Goal: Information Seeking & Learning: Learn about a topic

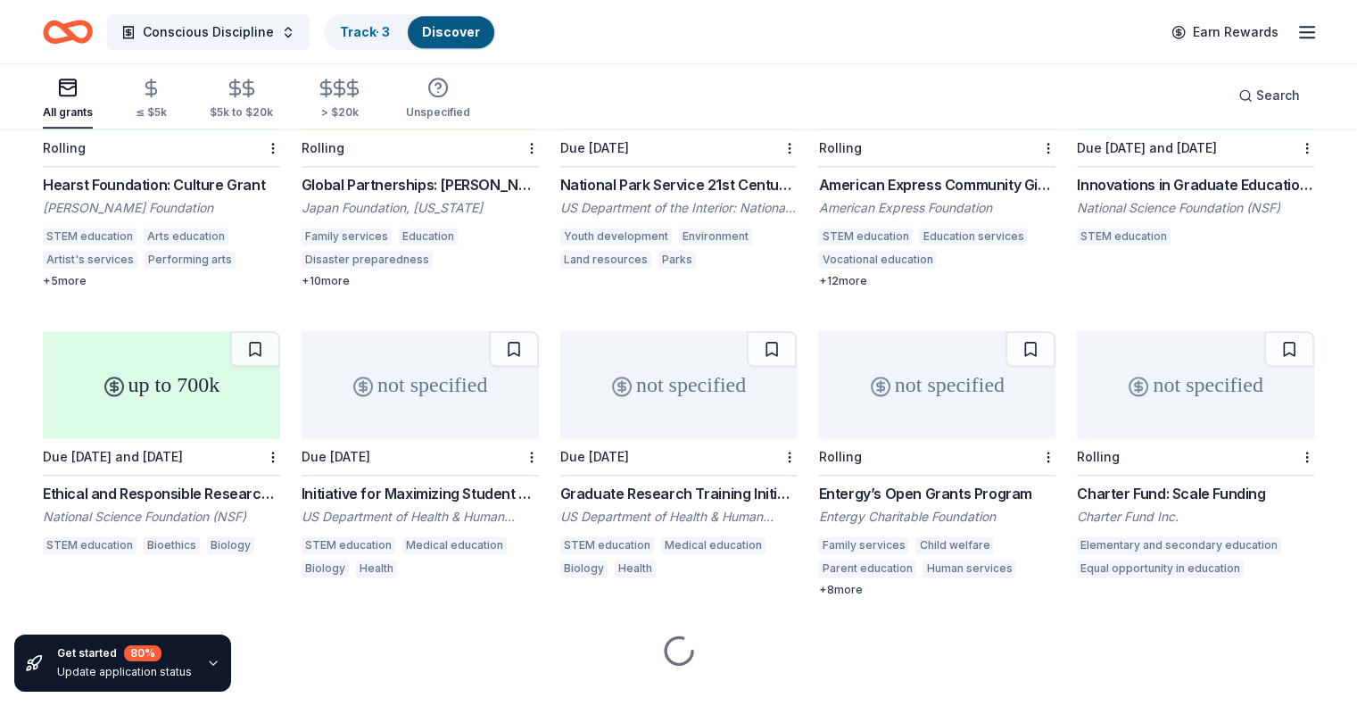
scroll to position [2164, 0]
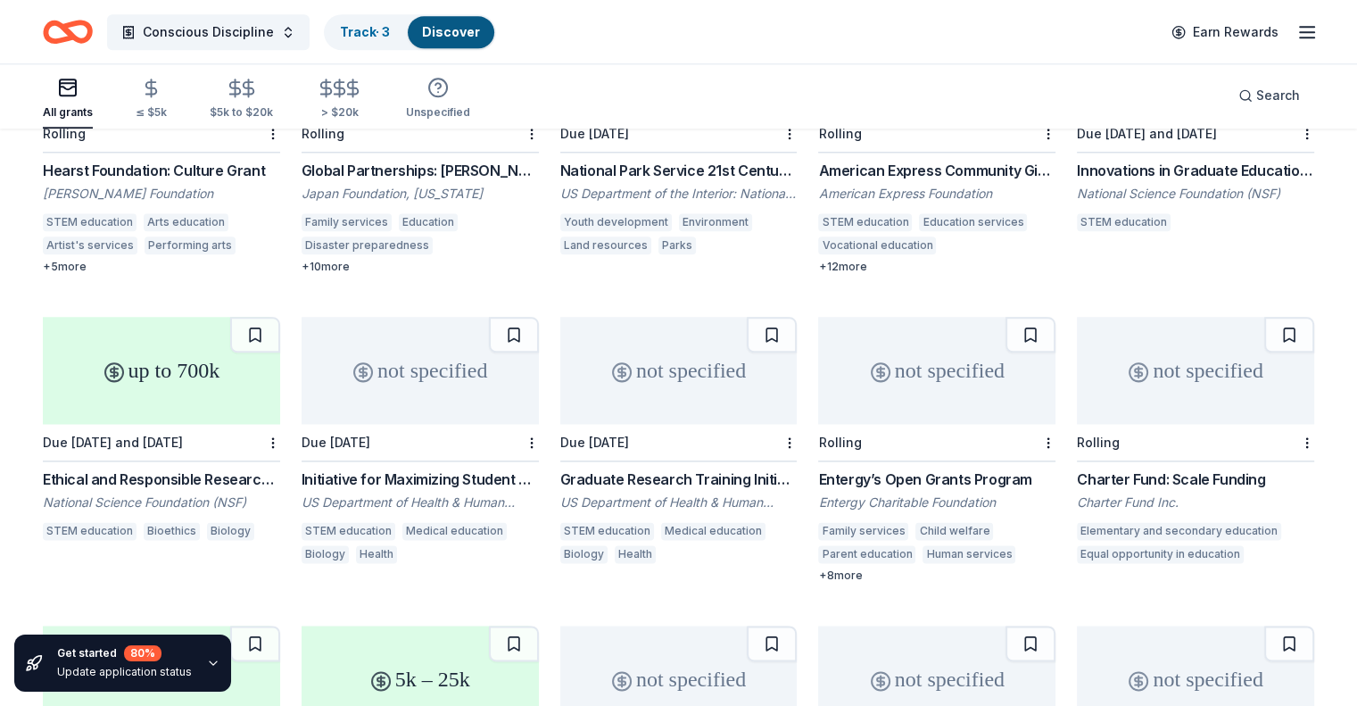
click at [923, 468] on div "Entergy’s Open Grants Program" at bounding box center [936, 478] width 237 height 21
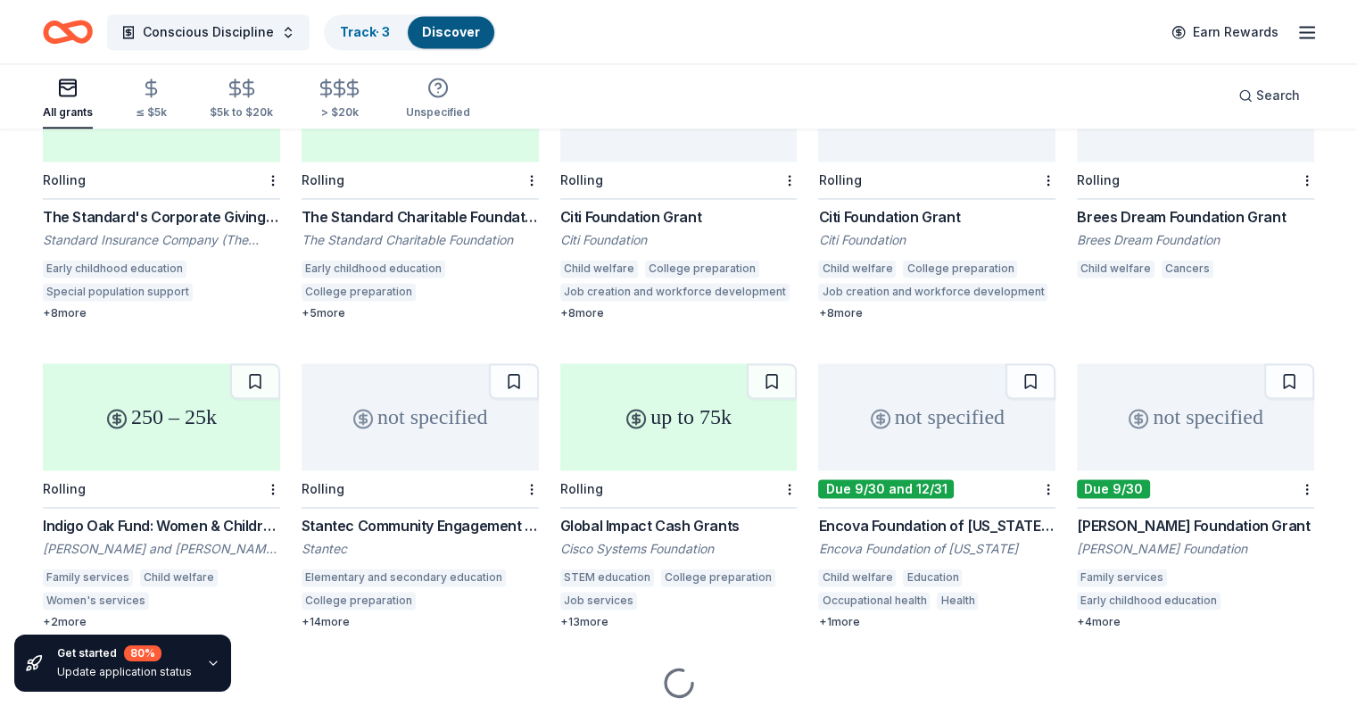
scroll to position [2759, 0]
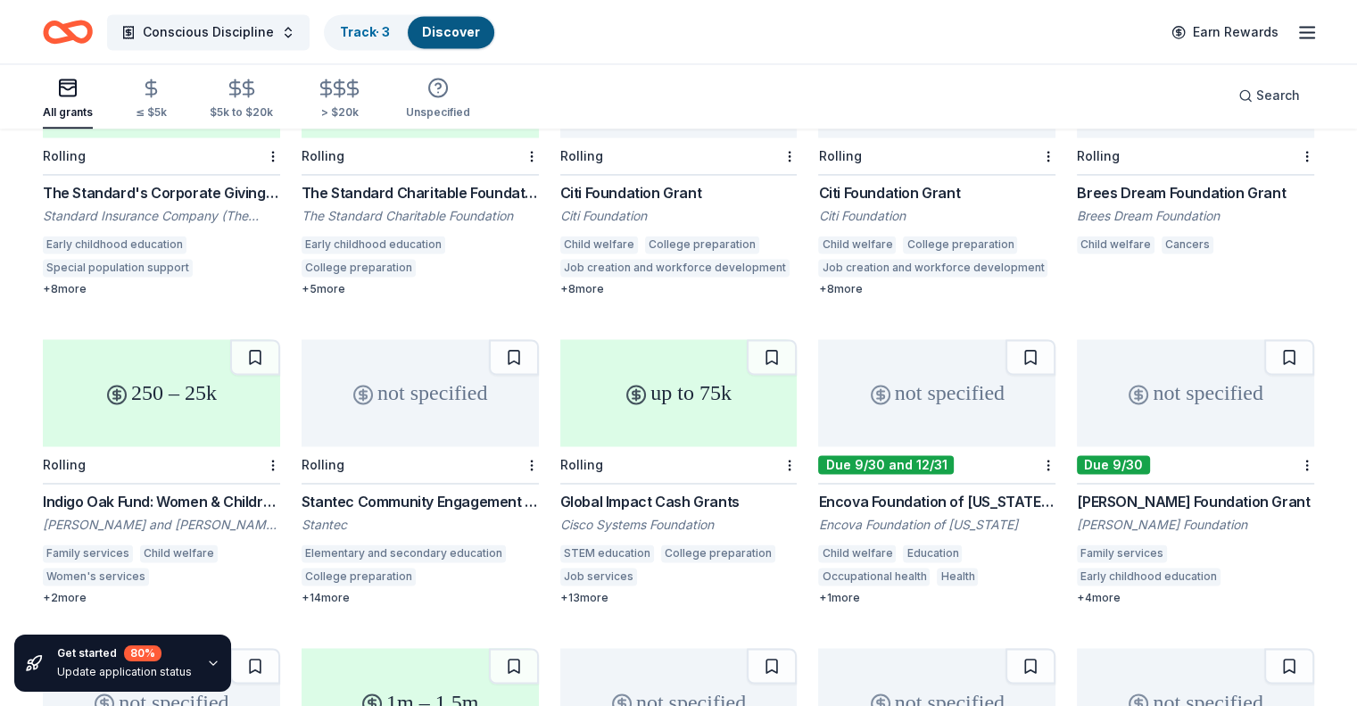
click at [910, 491] on div "Encova Foundation of West Virginia Grants" at bounding box center [936, 501] width 237 height 21
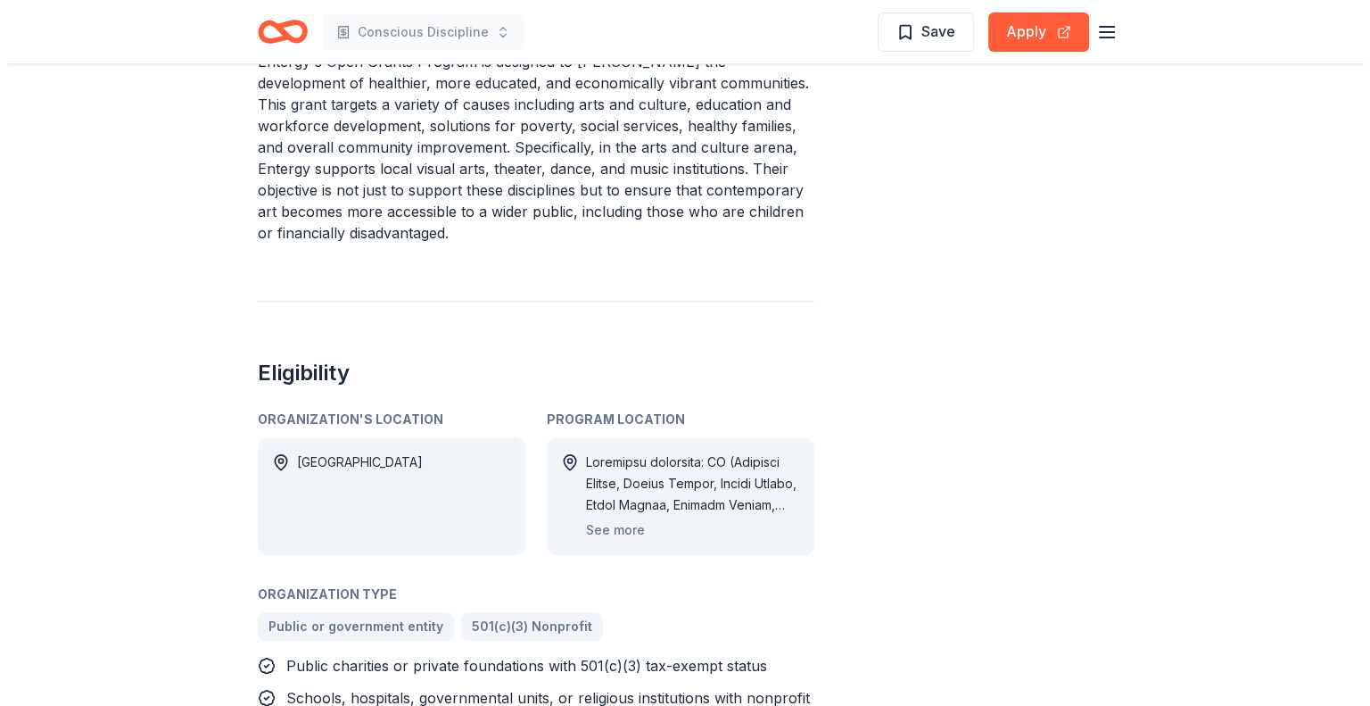
scroll to position [714, 0]
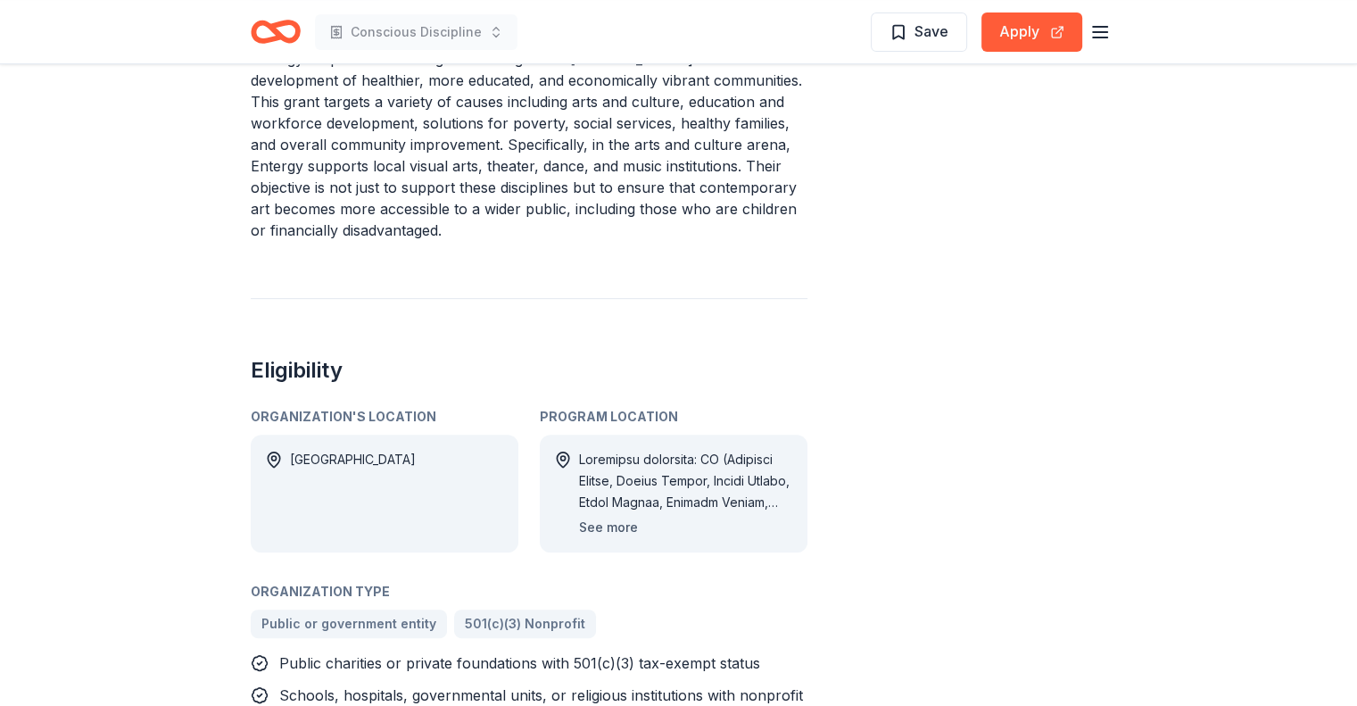
click at [625, 517] on button "See more" at bounding box center [608, 527] width 59 height 21
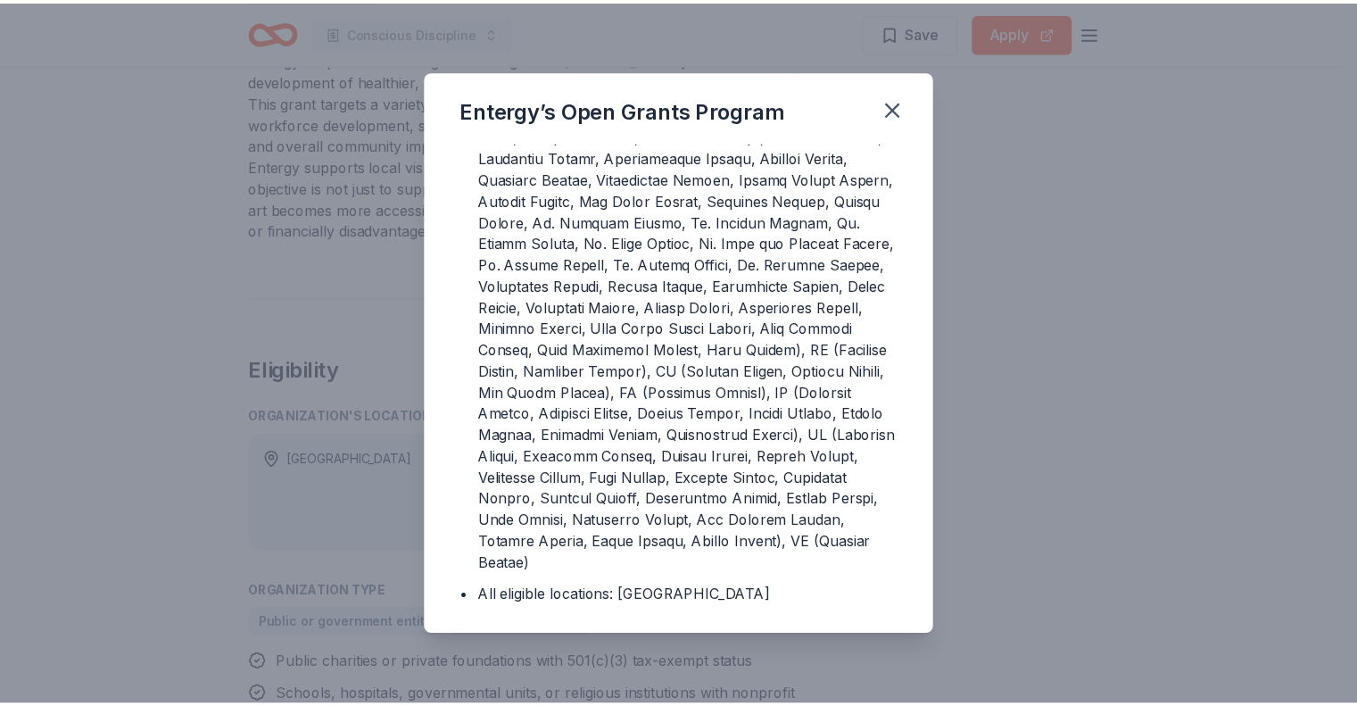
scroll to position [565, 0]
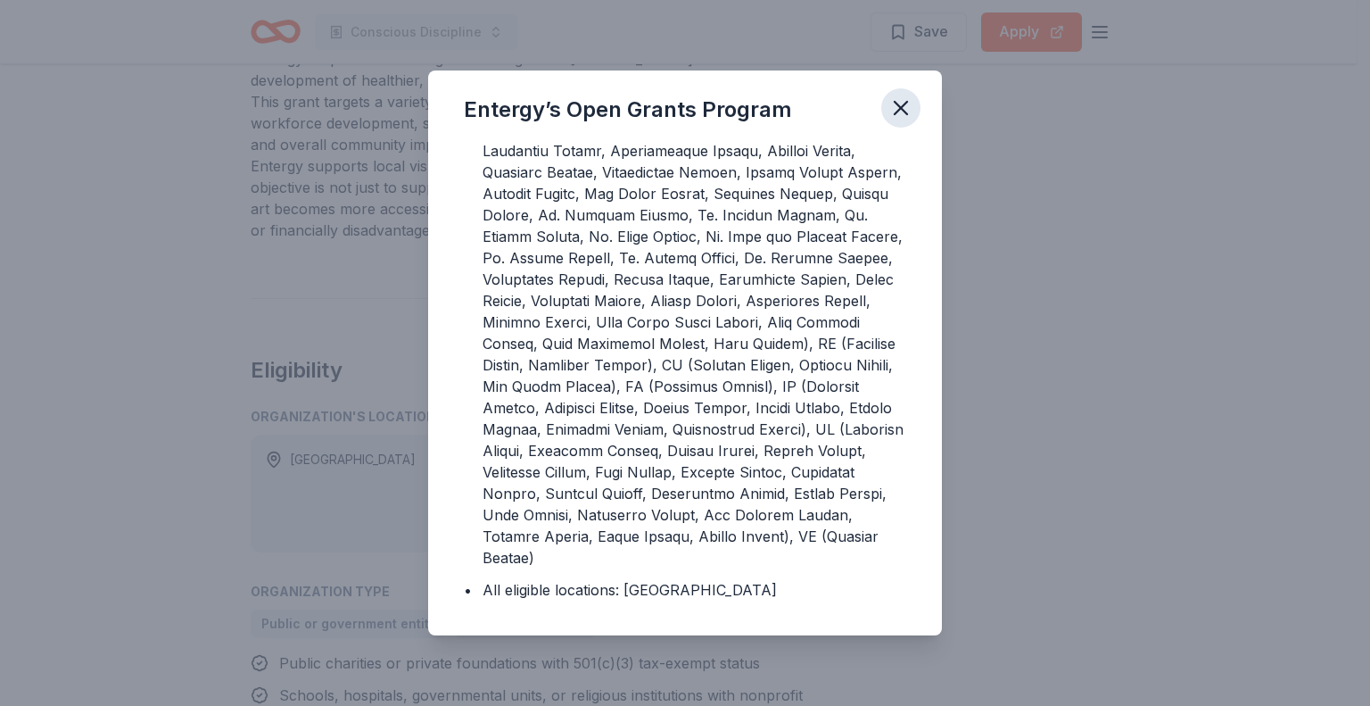
click at [903, 106] on icon "button" at bounding box center [901, 108] width 12 height 12
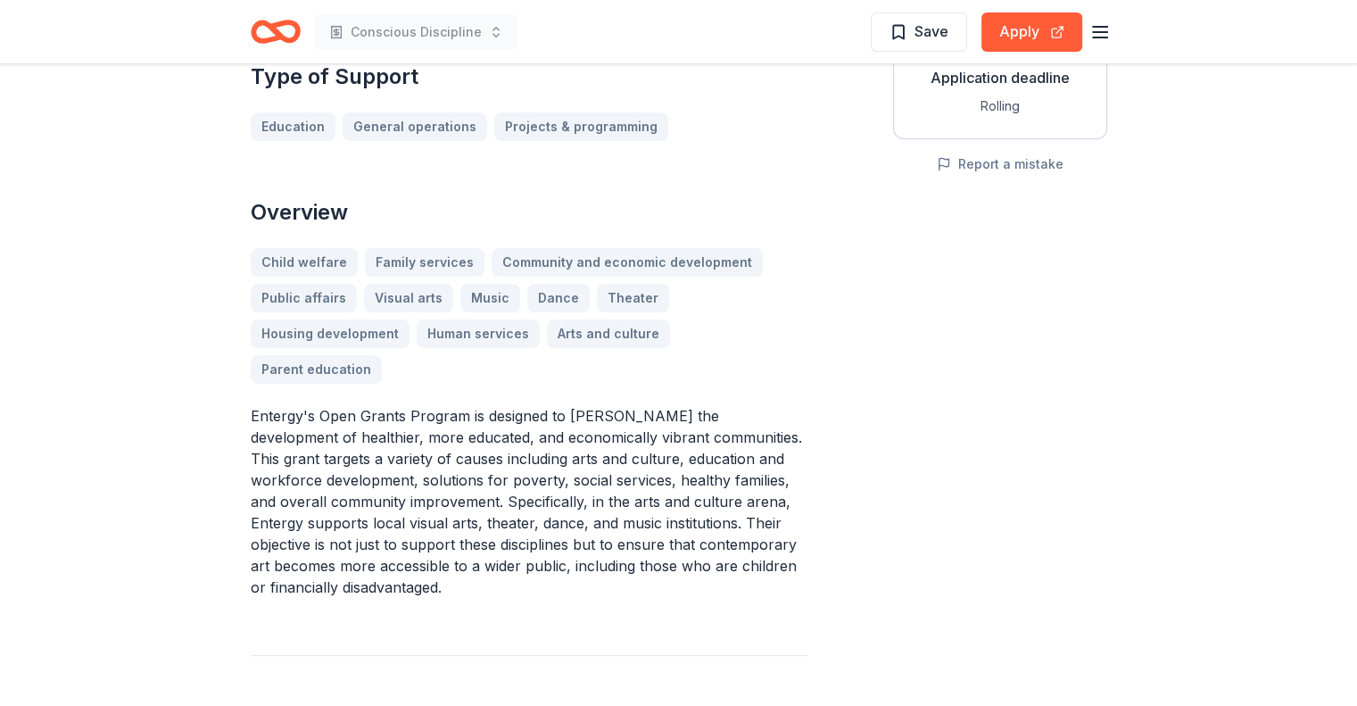
scroll to position [0, 0]
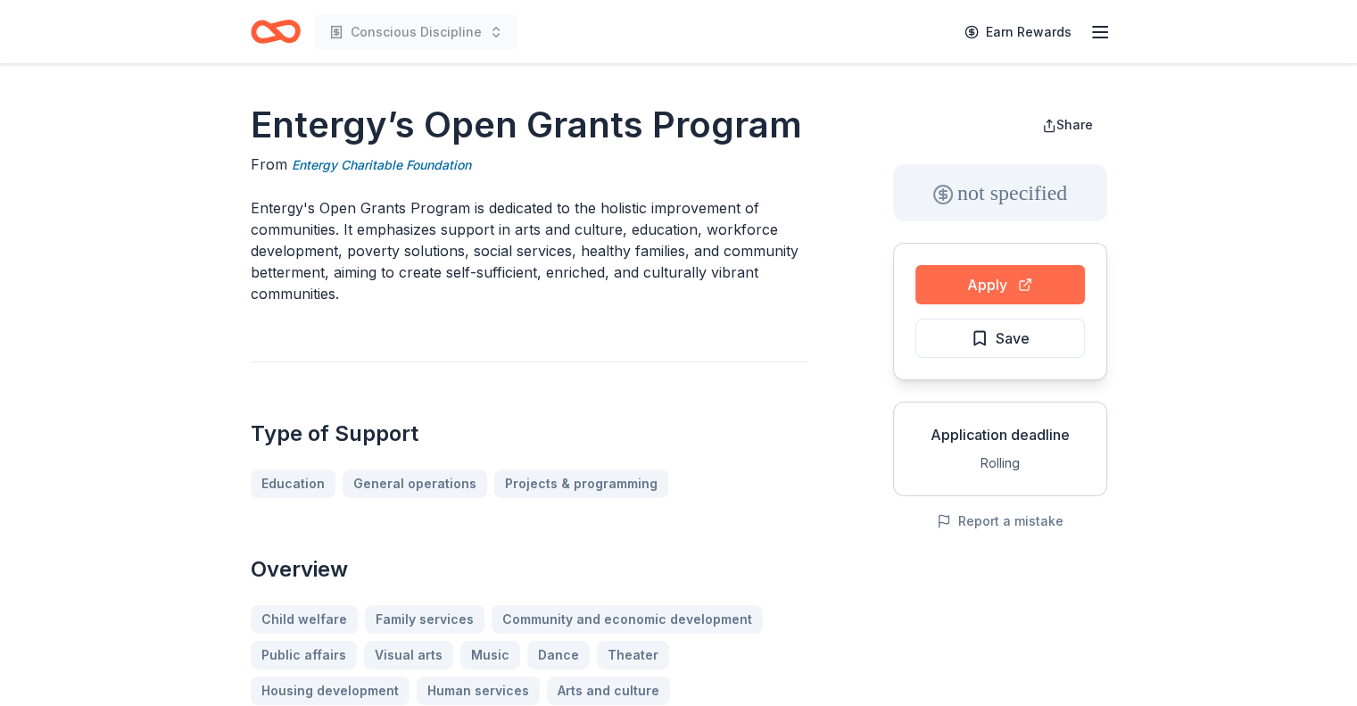
click at [941, 289] on button "Apply" at bounding box center [1000, 284] width 170 height 39
click at [960, 294] on button "Apply" at bounding box center [1000, 284] width 170 height 39
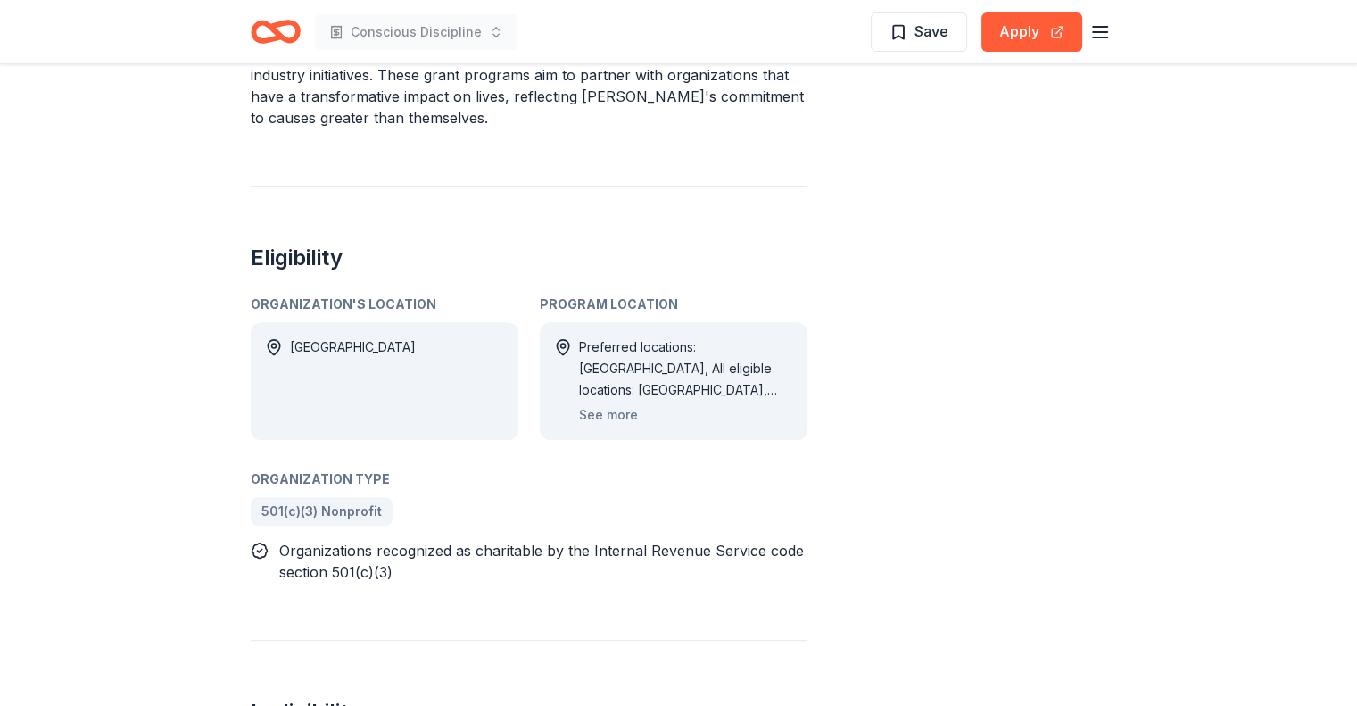
scroll to position [832, 0]
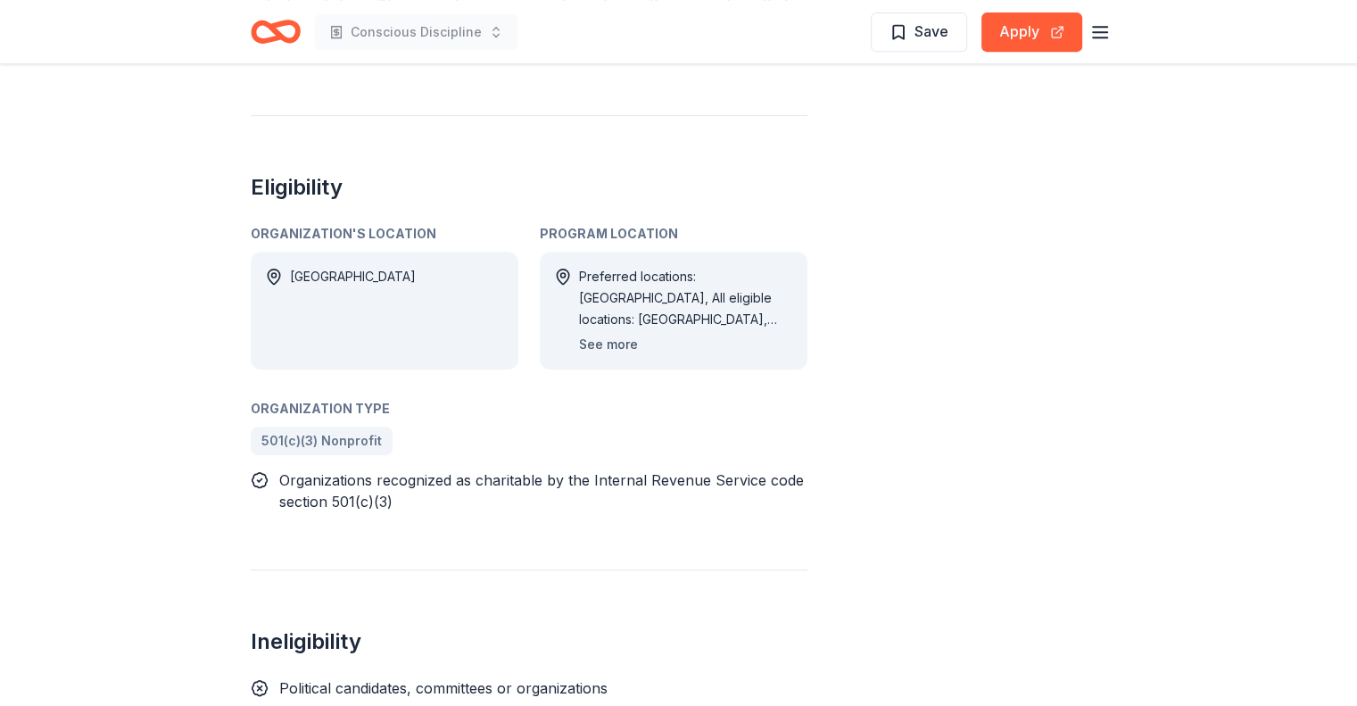
click at [603, 334] on button "See more" at bounding box center [608, 344] width 59 height 21
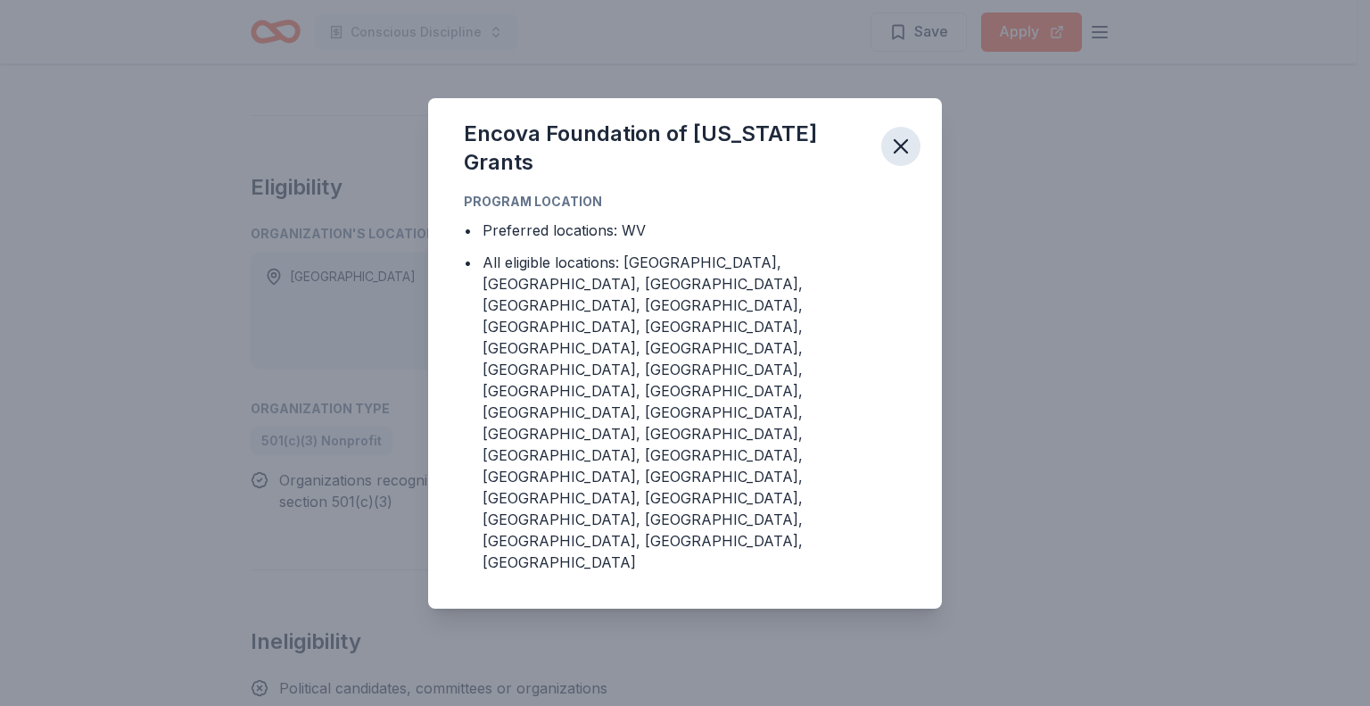
click at [898, 159] on icon "button" at bounding box center [901, 146] width 25 height 25
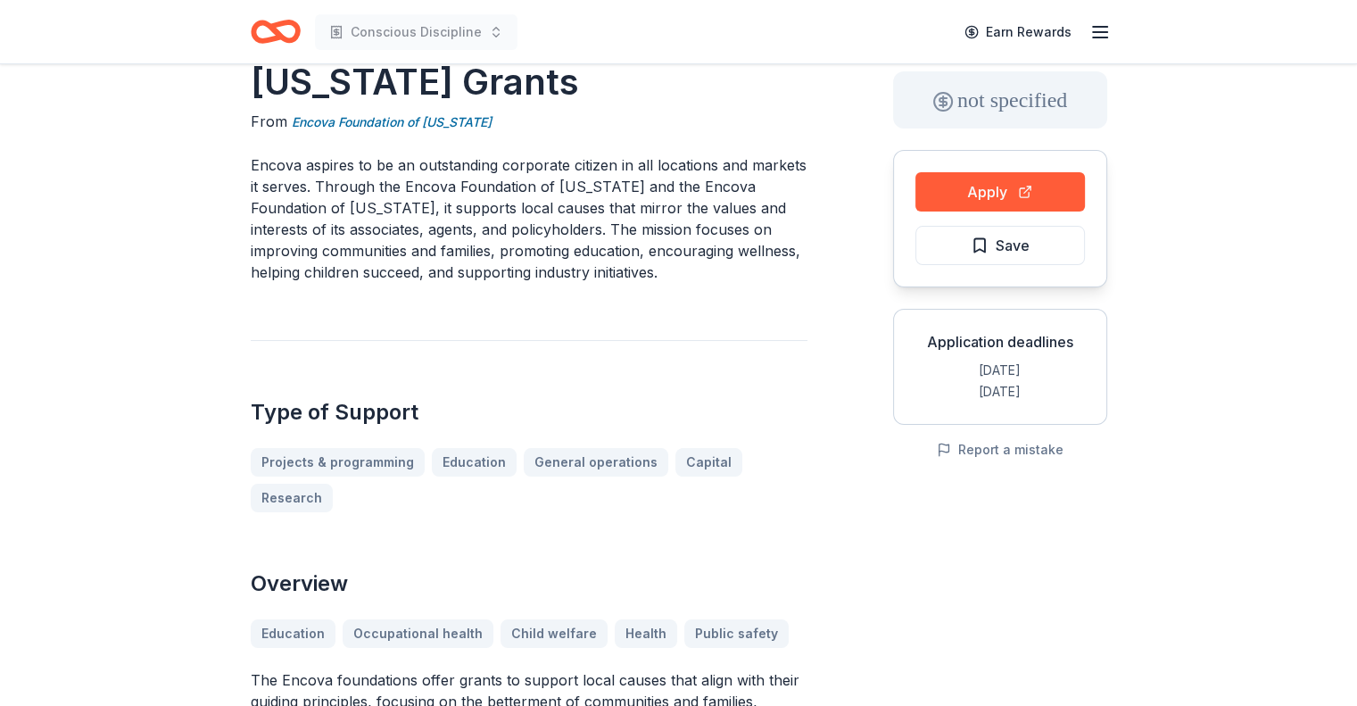
scroll to position [0, 0]
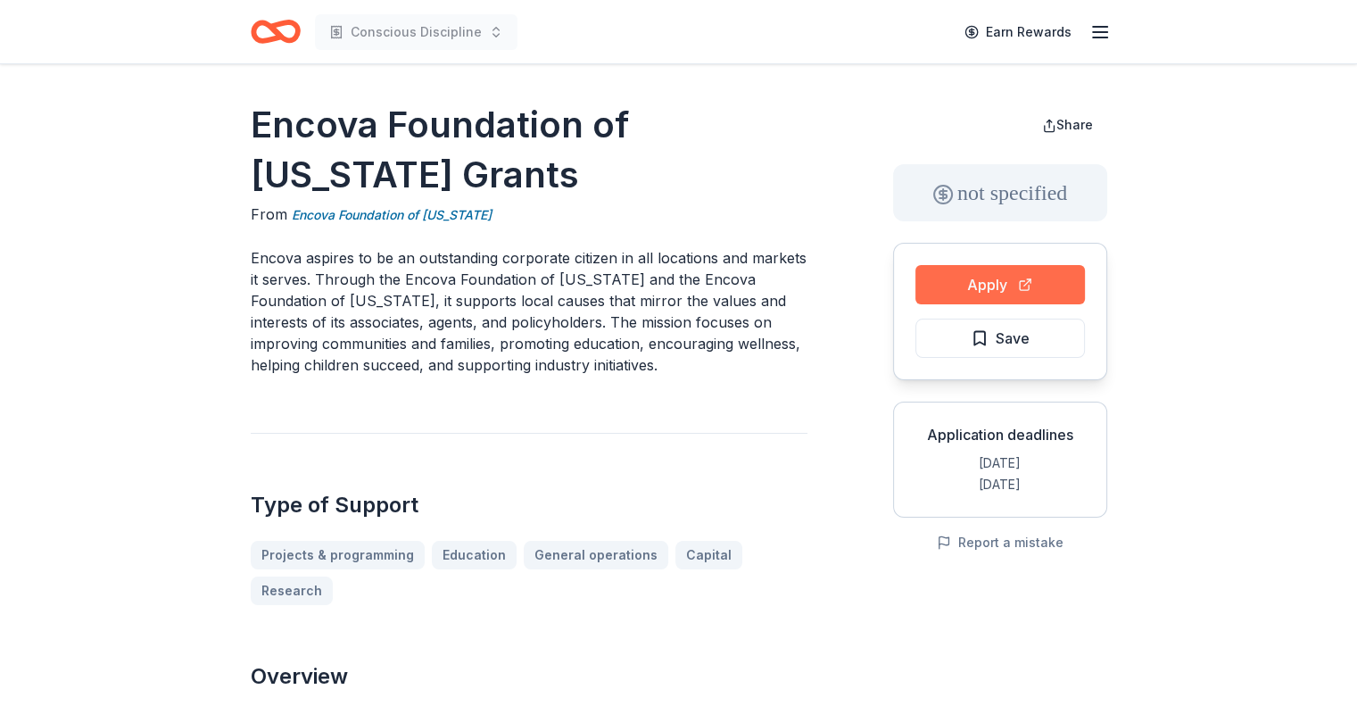
click at [974, 295] on button "Apply" at bounding box center [1000, 284] width 170 height 39
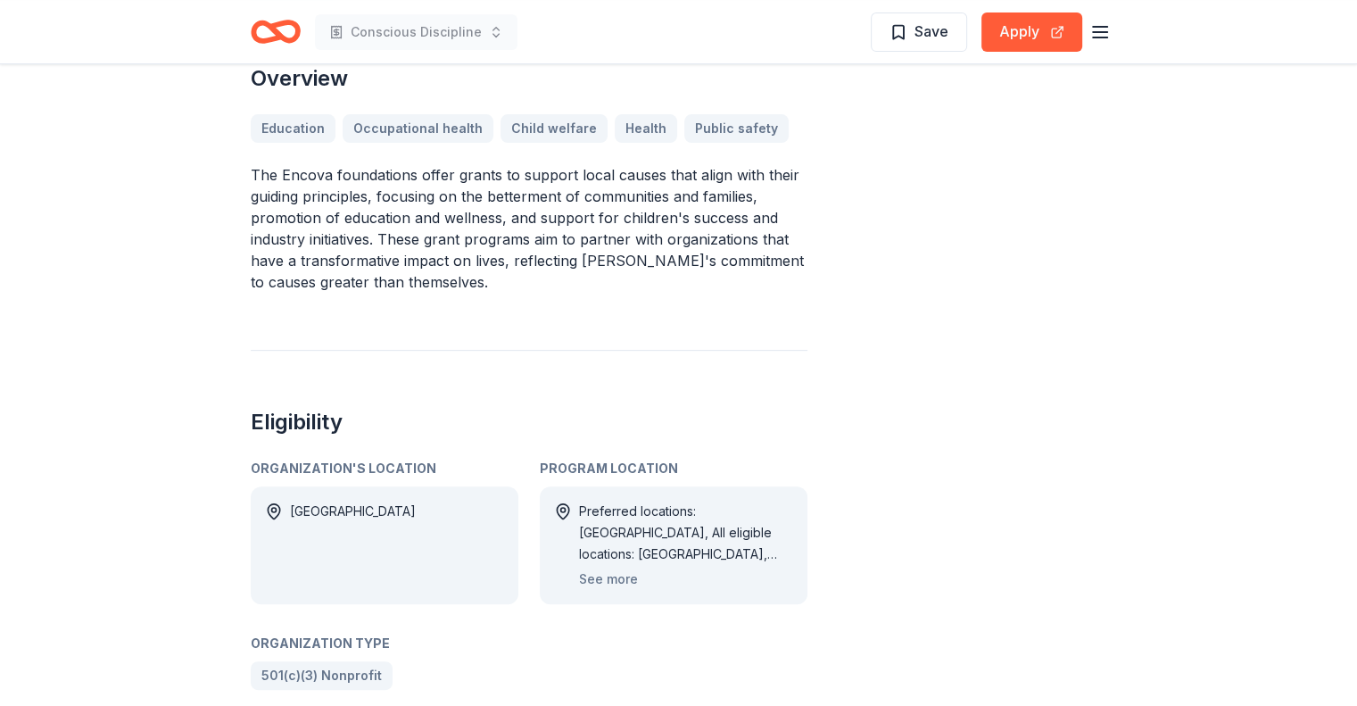
scroll to position [594, 0]
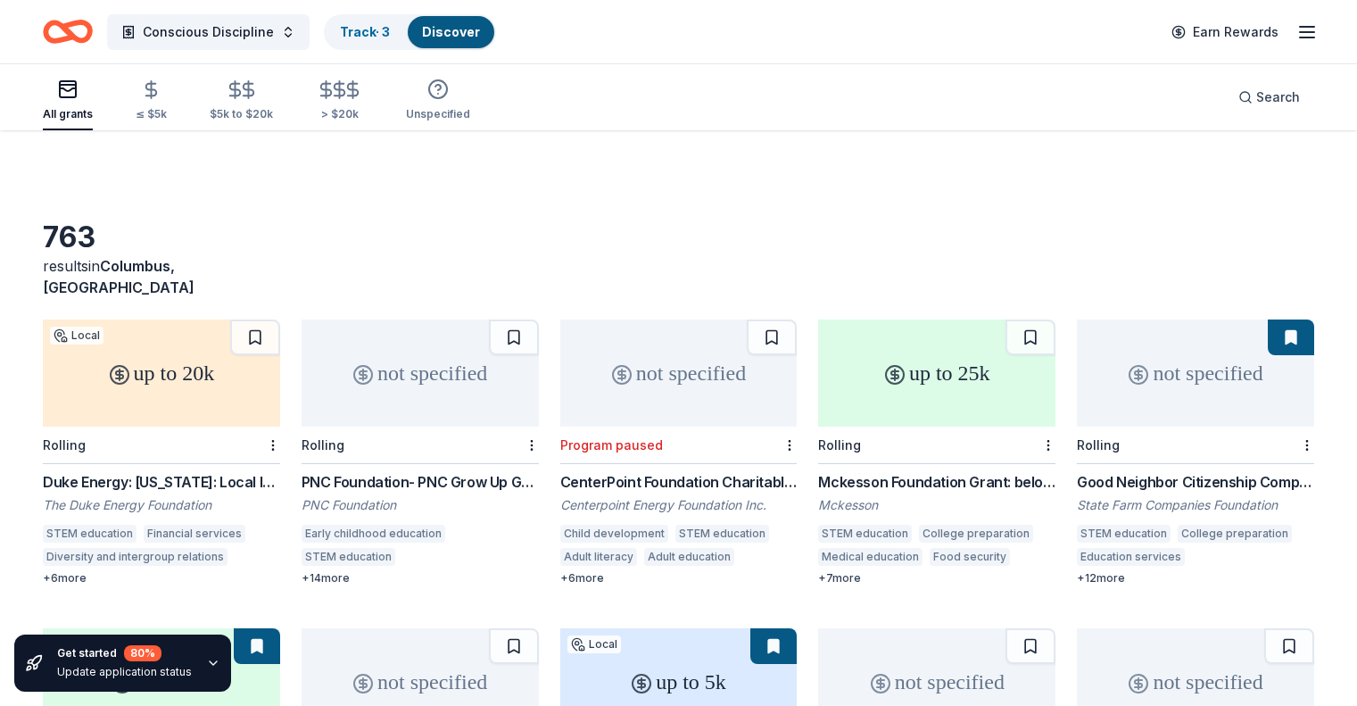
scroll to position [2759, 0]
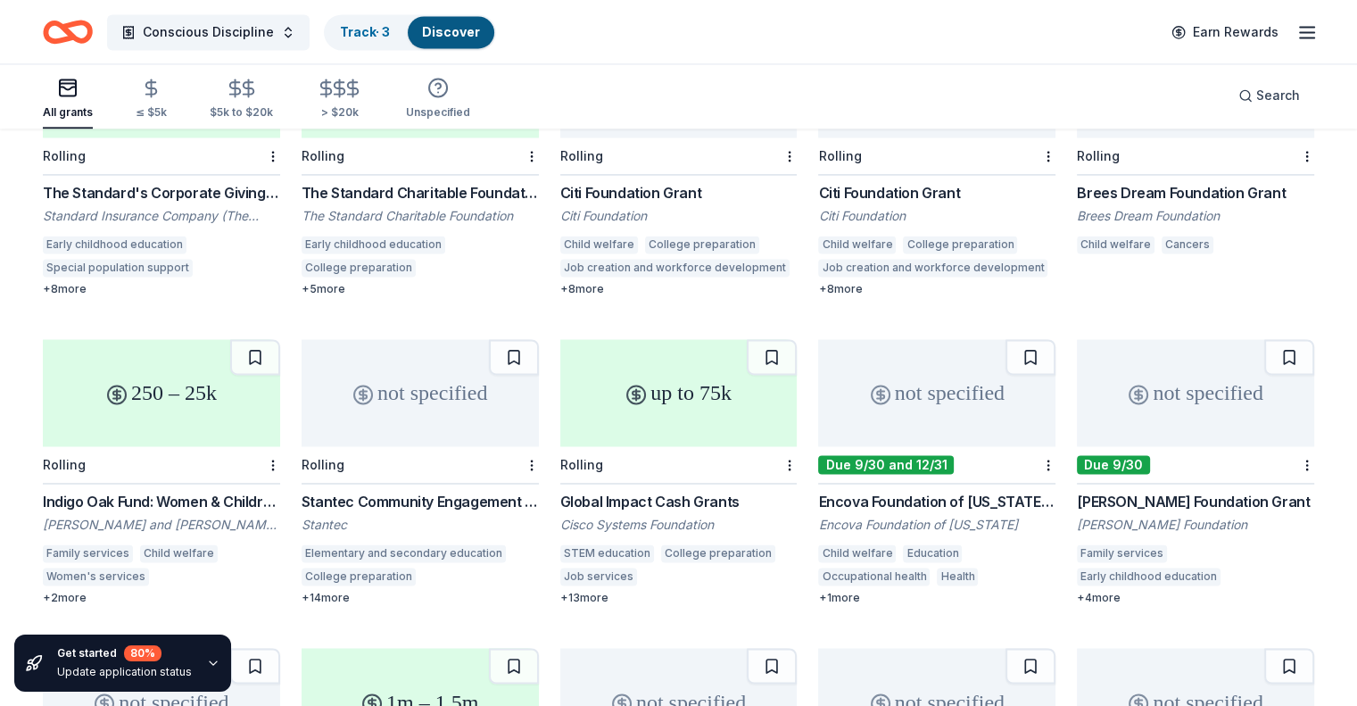
drag, startPoint x: 486, startPoint y: 302, endPoint x: 475, endPoint y: 304, distance: 11.9
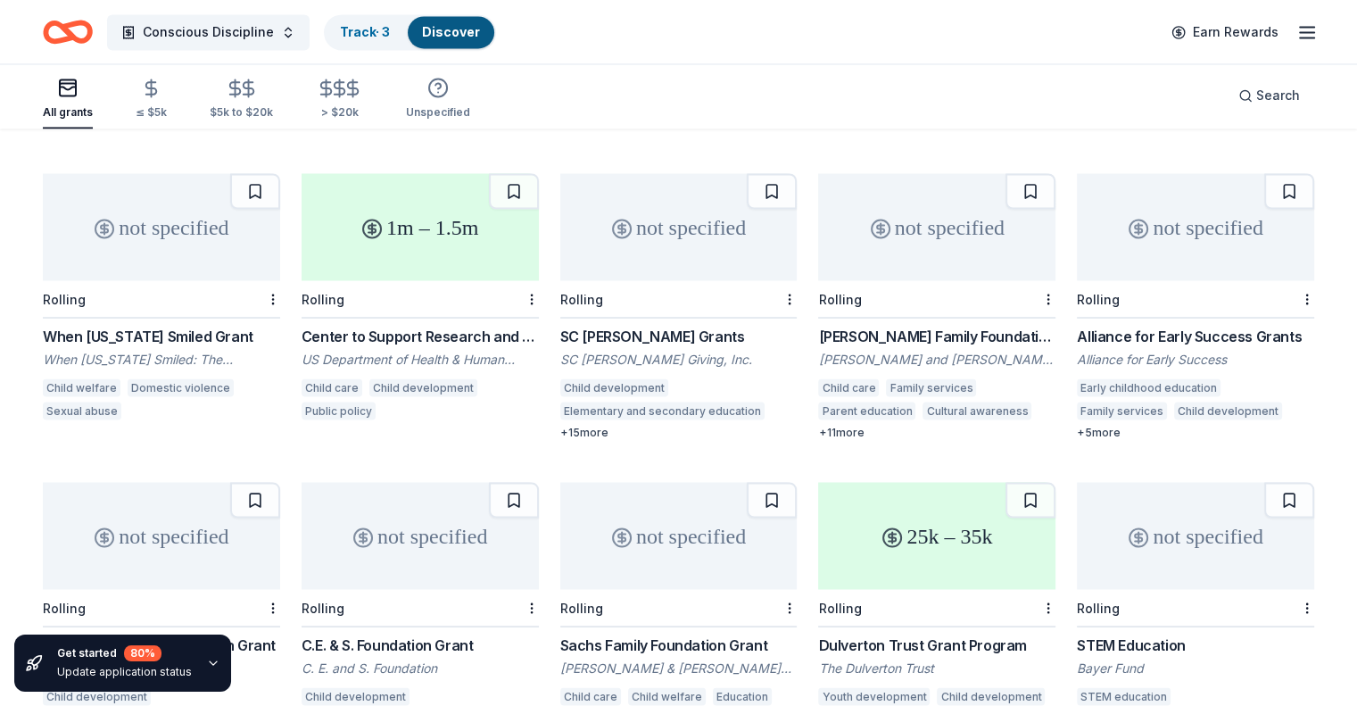
scroll to position [3400, 0]
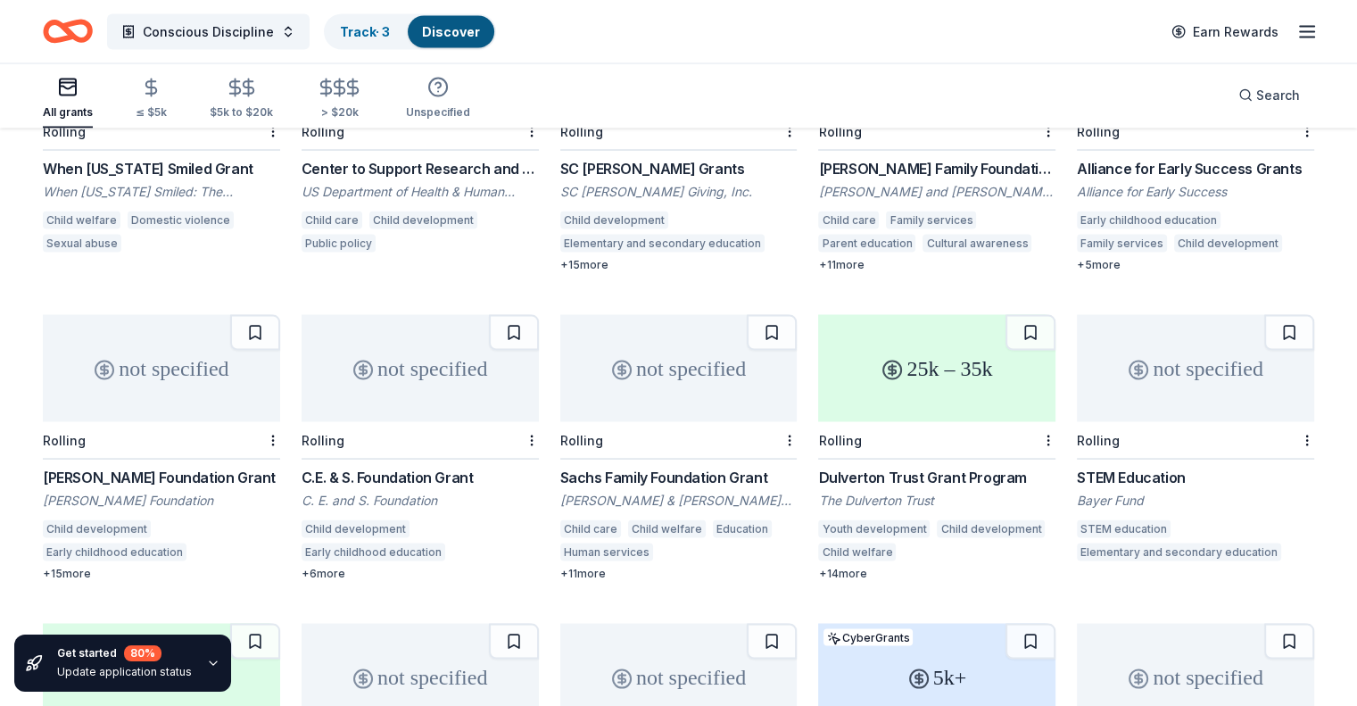
click at [143, 467] on div "Brinson Foundation Grant" at bounding box center [161, 477] width 237 height 21
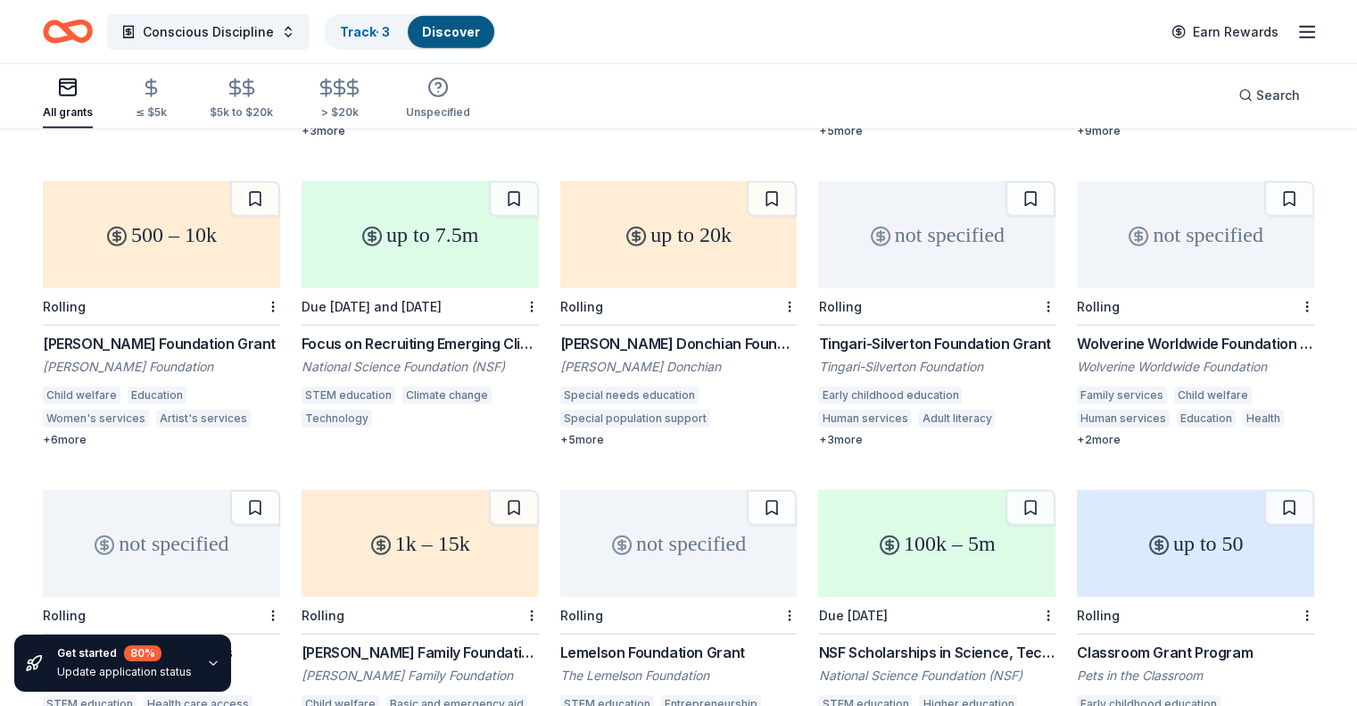
scroll to position [4471, 0]
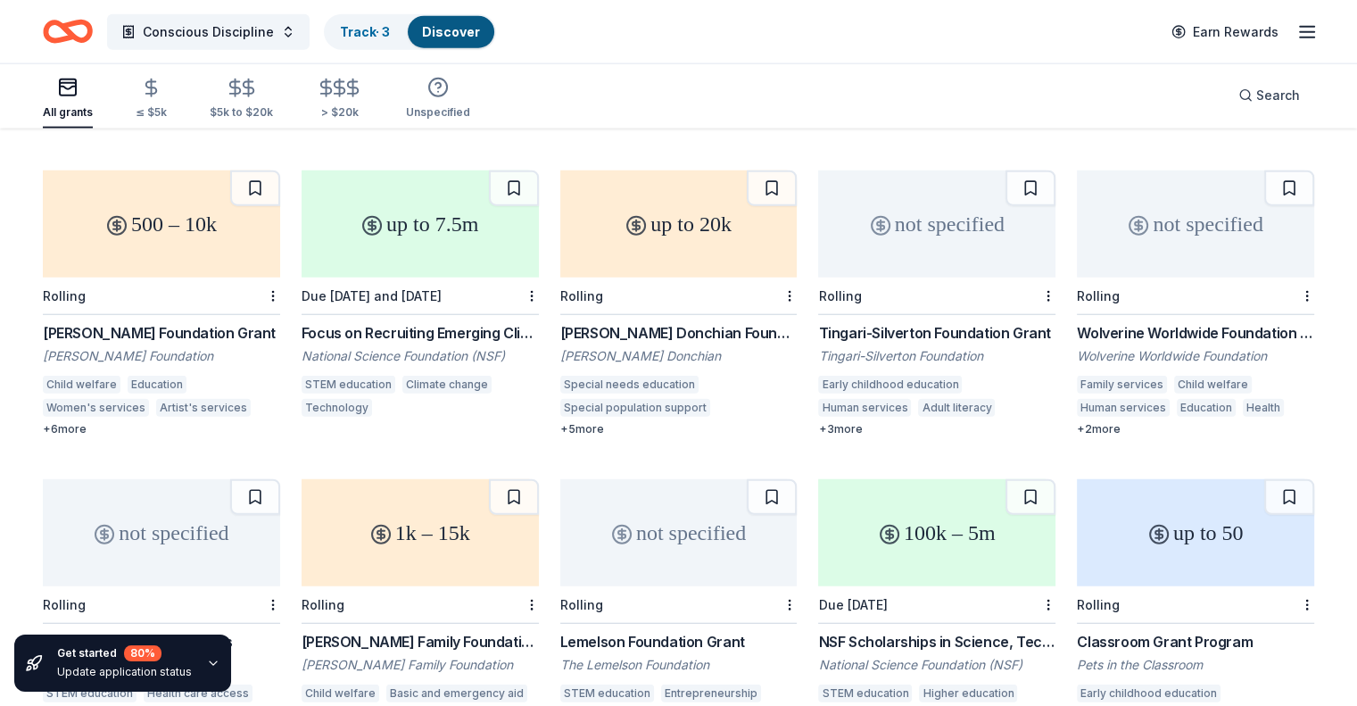
click at [907, 322] on div "Tingari-Silverton Foundation Grant" at bounding box center [936, 332] width 237 height 21
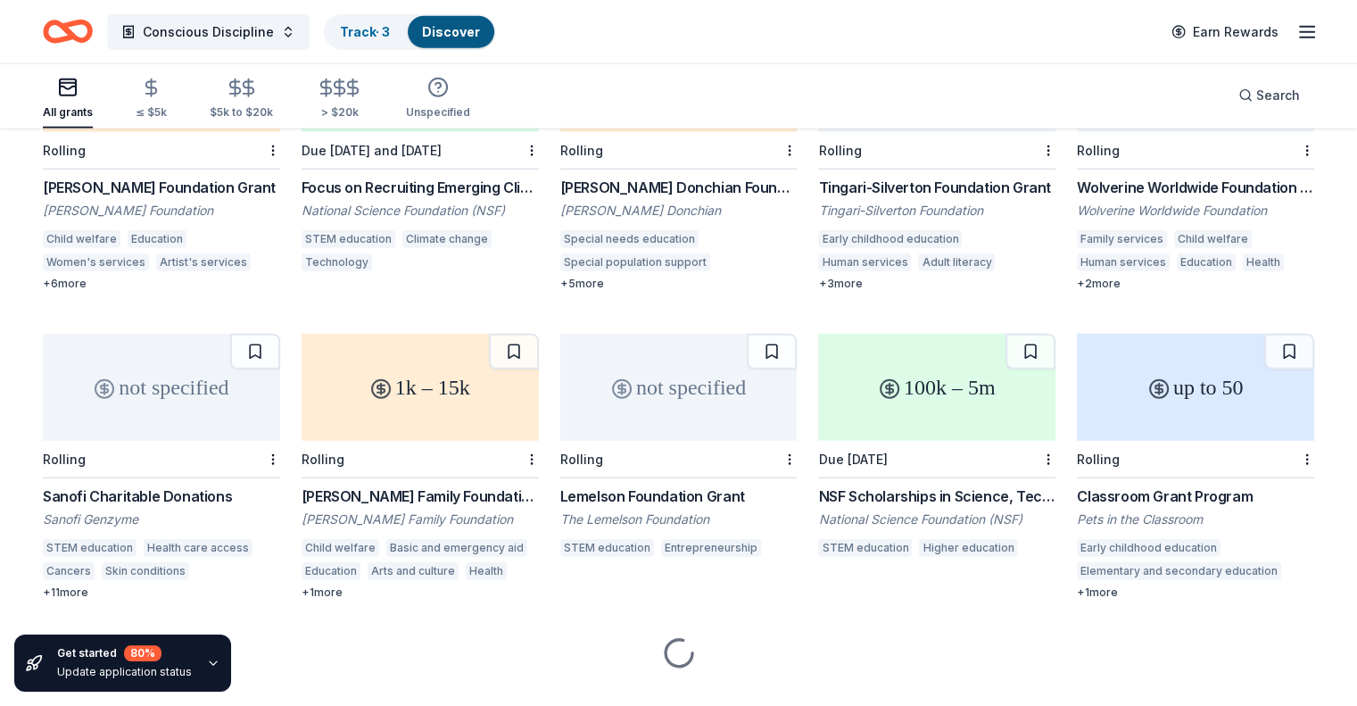
scroll to position [4636, 0]
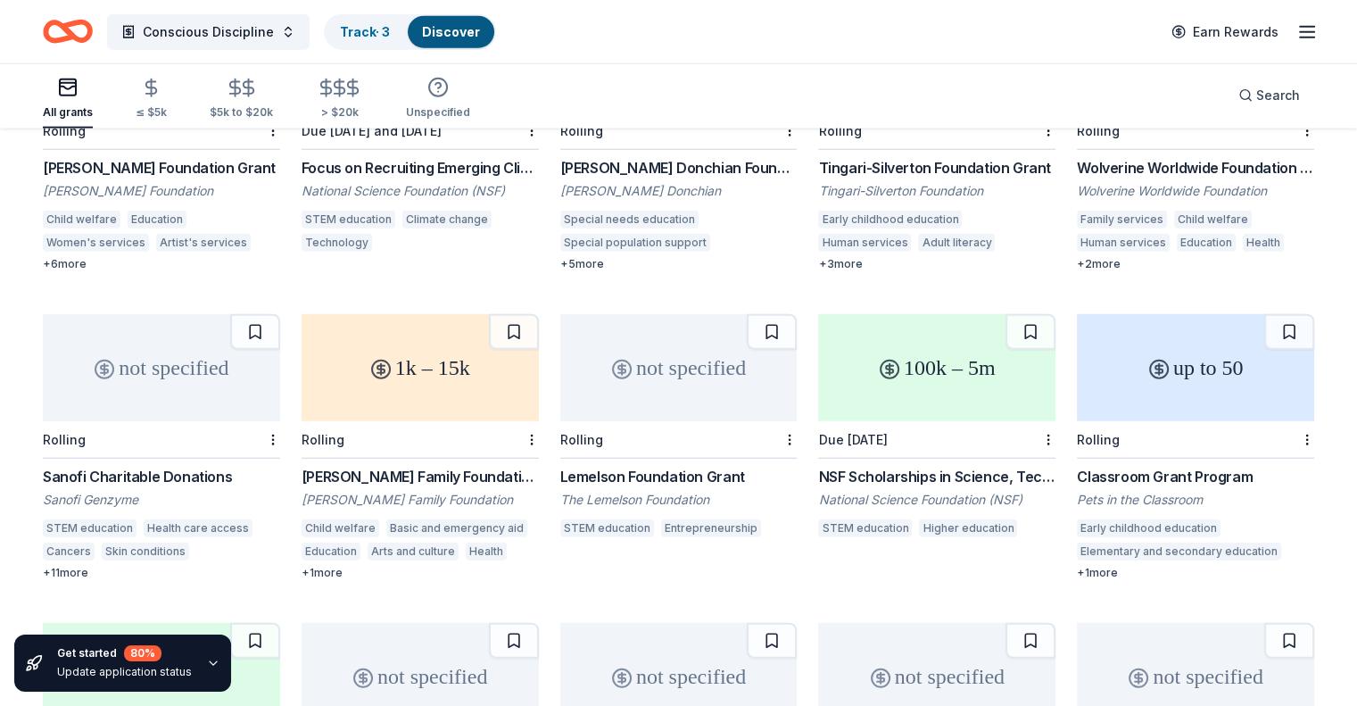
click at [1089, 491] on div "Pets in the Classroom" at bounding box center [1195, 500] width 237 height 18
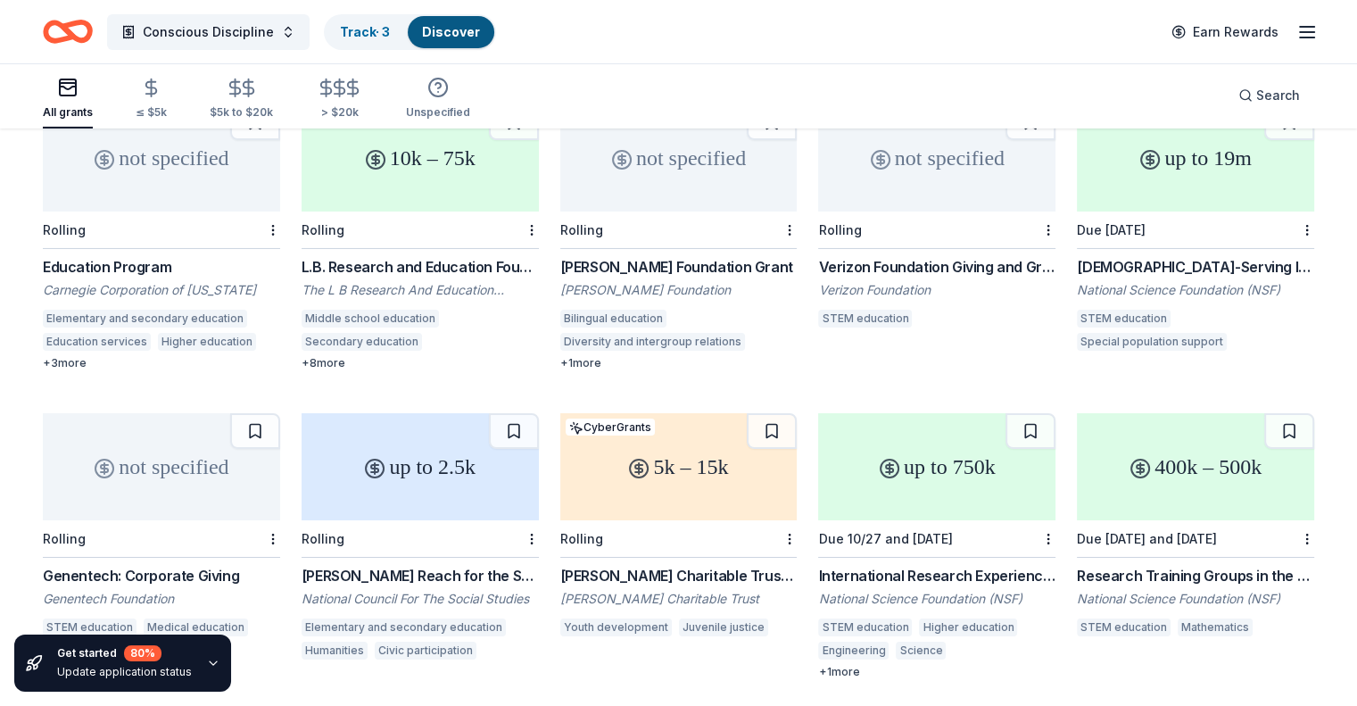
scroll to position [6147, 0]
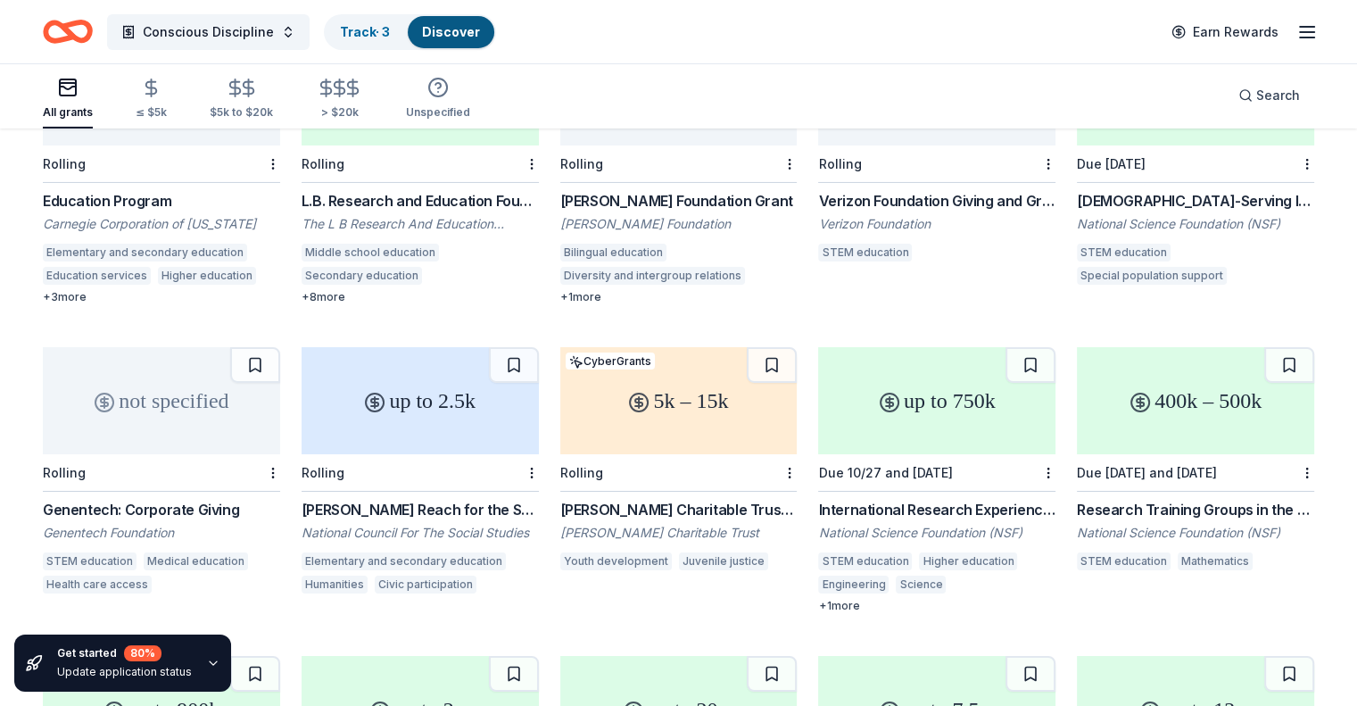
click at [893, 190] on div "Verizon Foundation Giving and Grants" at bounding box center [936, 200] width 237 height 21
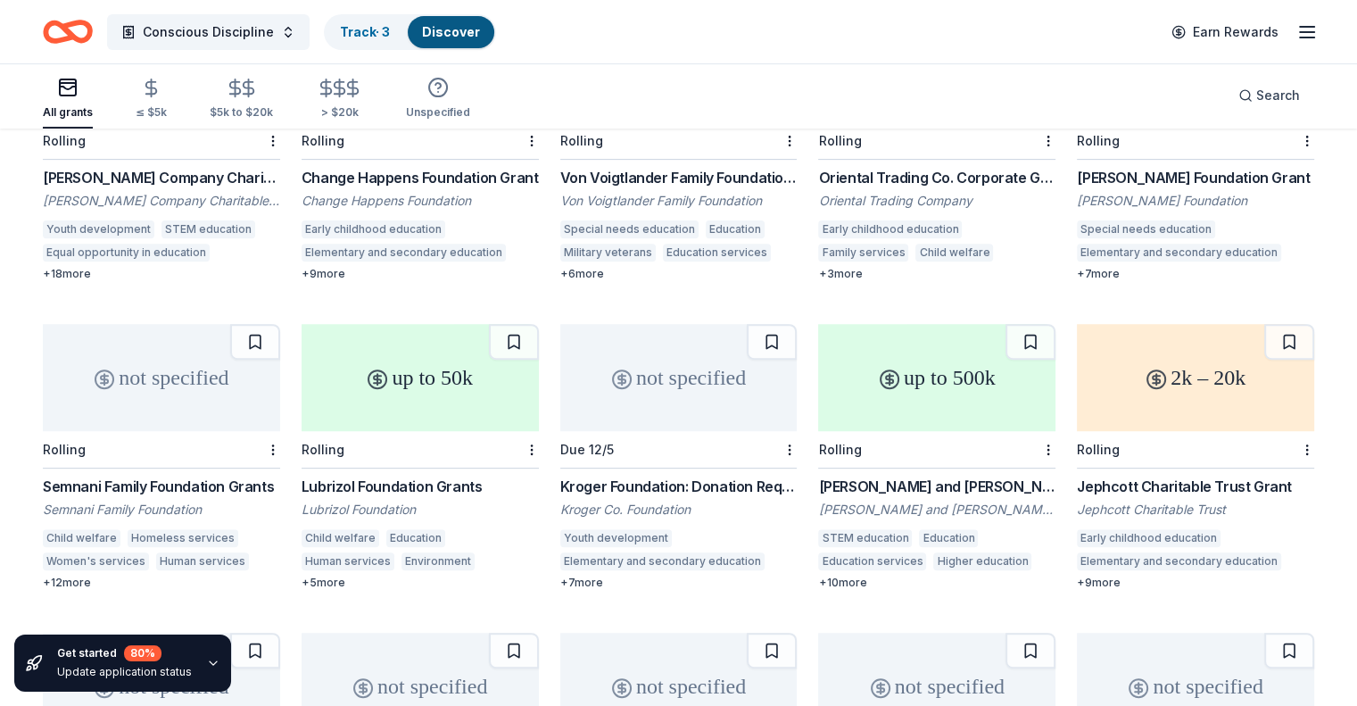
scroll to position [7466, 0]
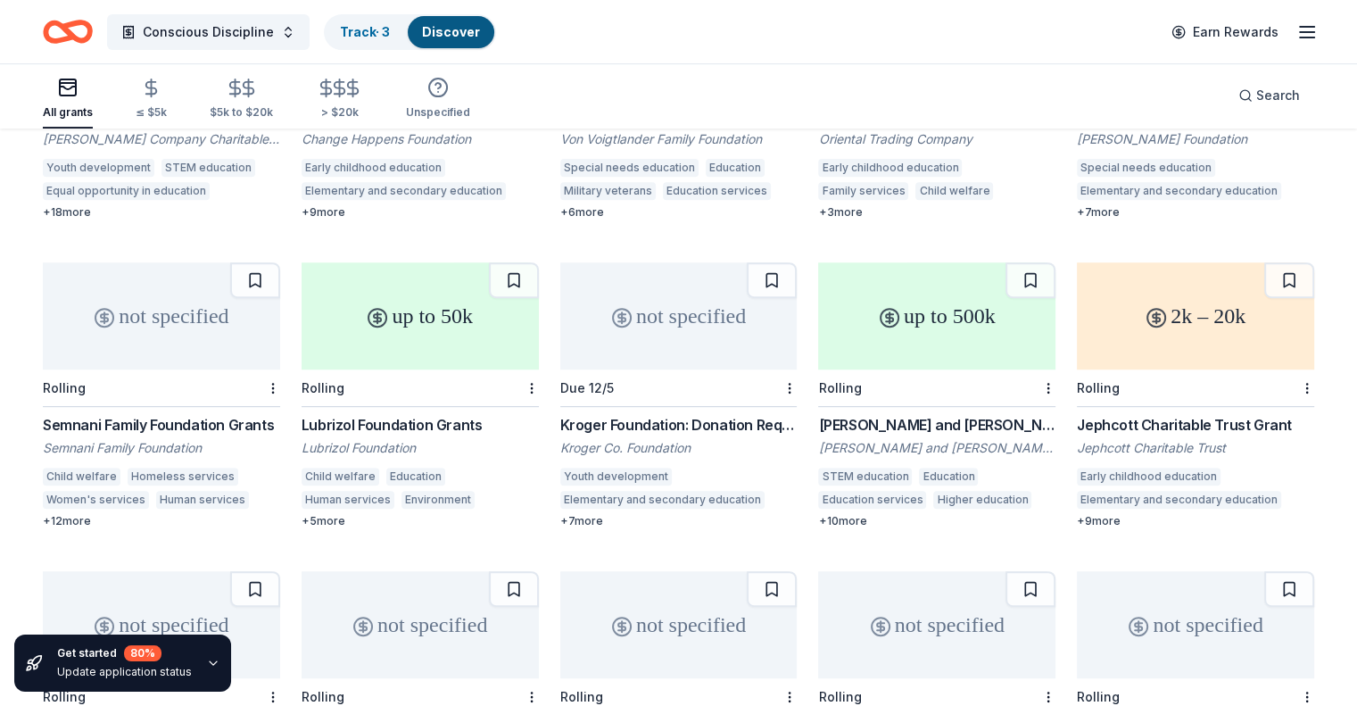
click at [719, 414] on div "Kroger Foundation: Donation Request" at bounding box center [678, 424] width 237 height 21
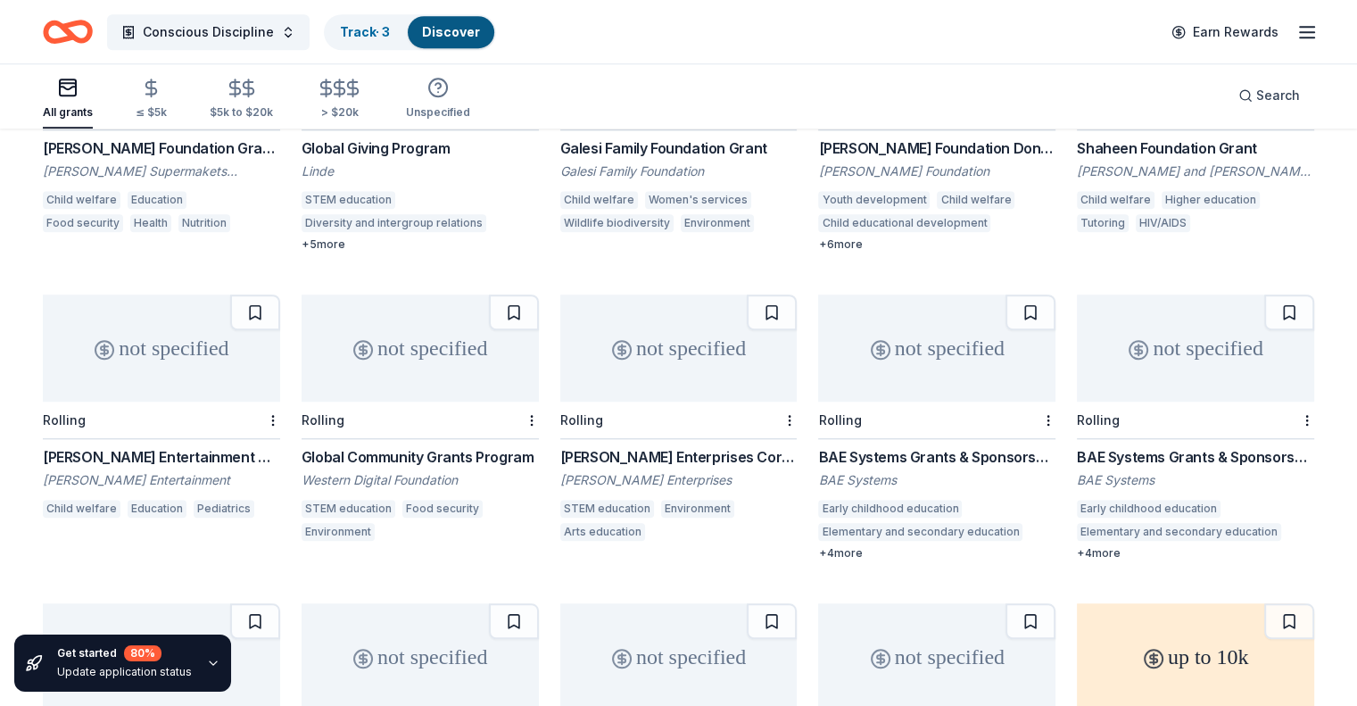
scroll to position [8382, 0]
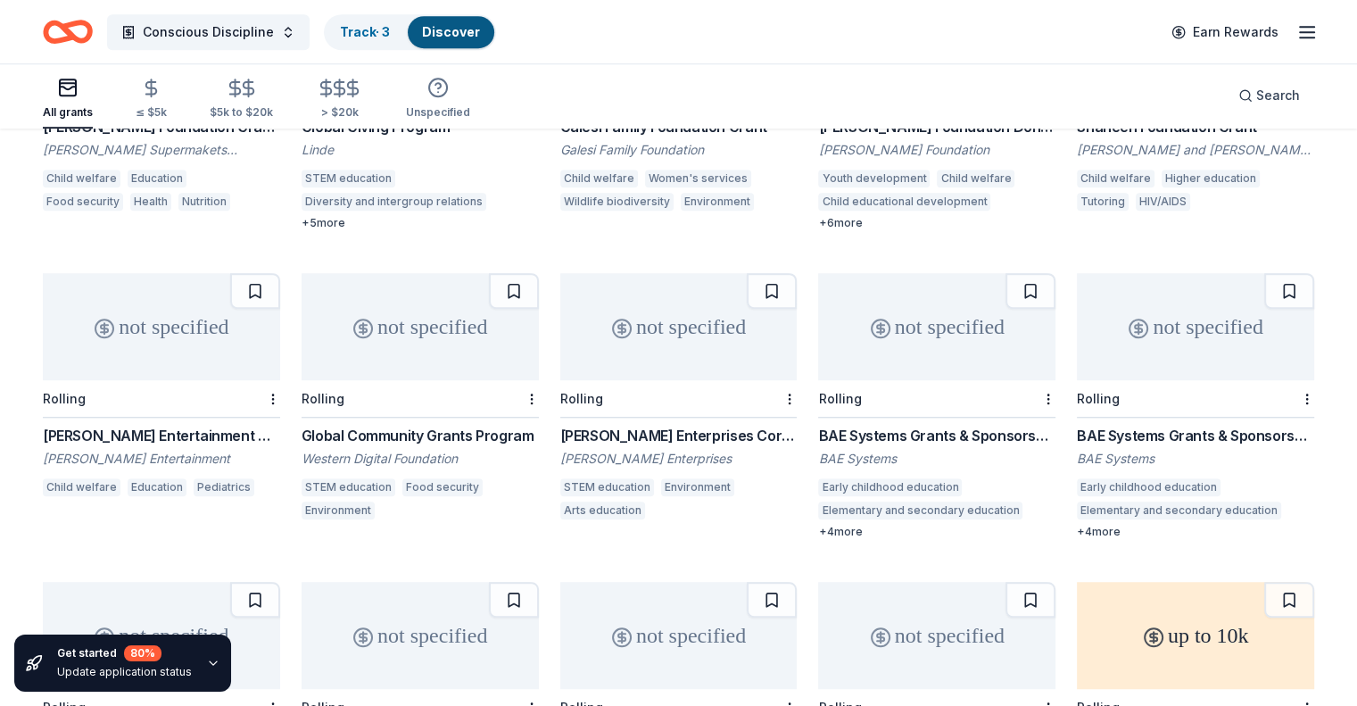
click at [654, 425] on div "Cox Enterprises Corporate Giving" at bounding box center [678, 435] width 237 height 21
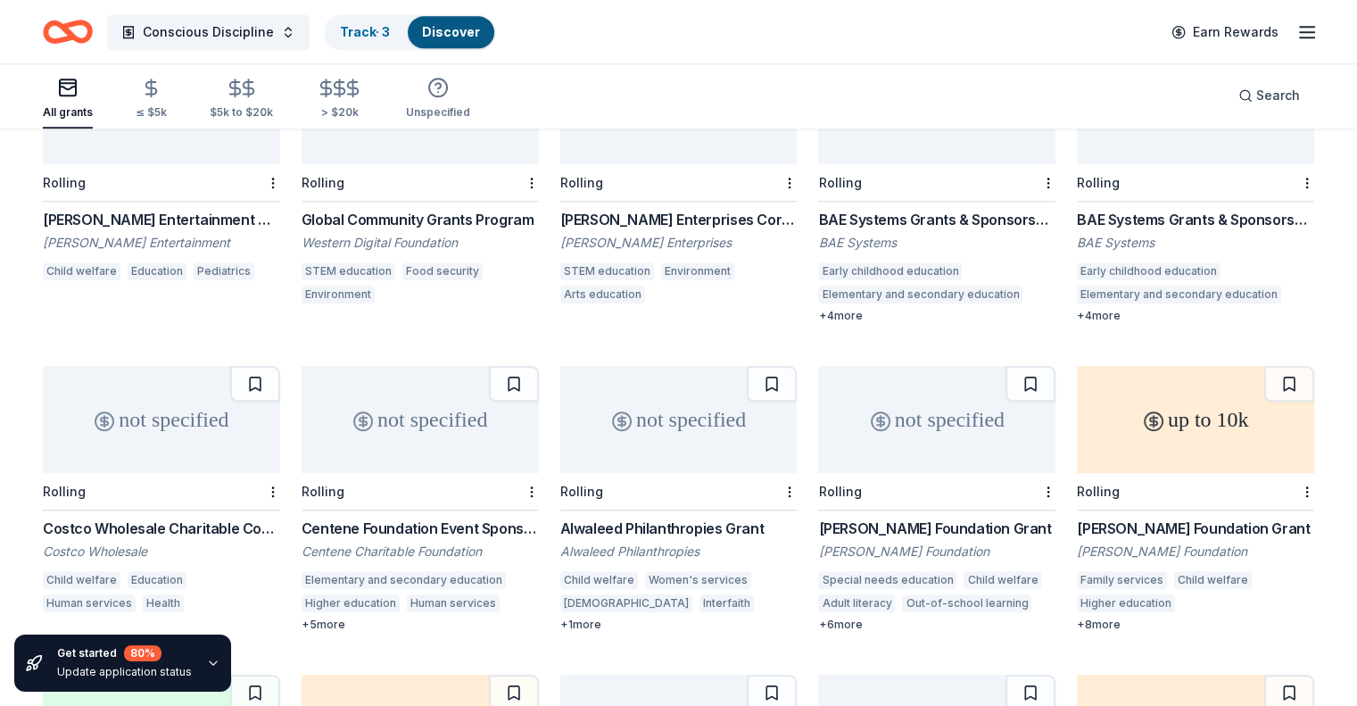
scroll to position [8619, 0]
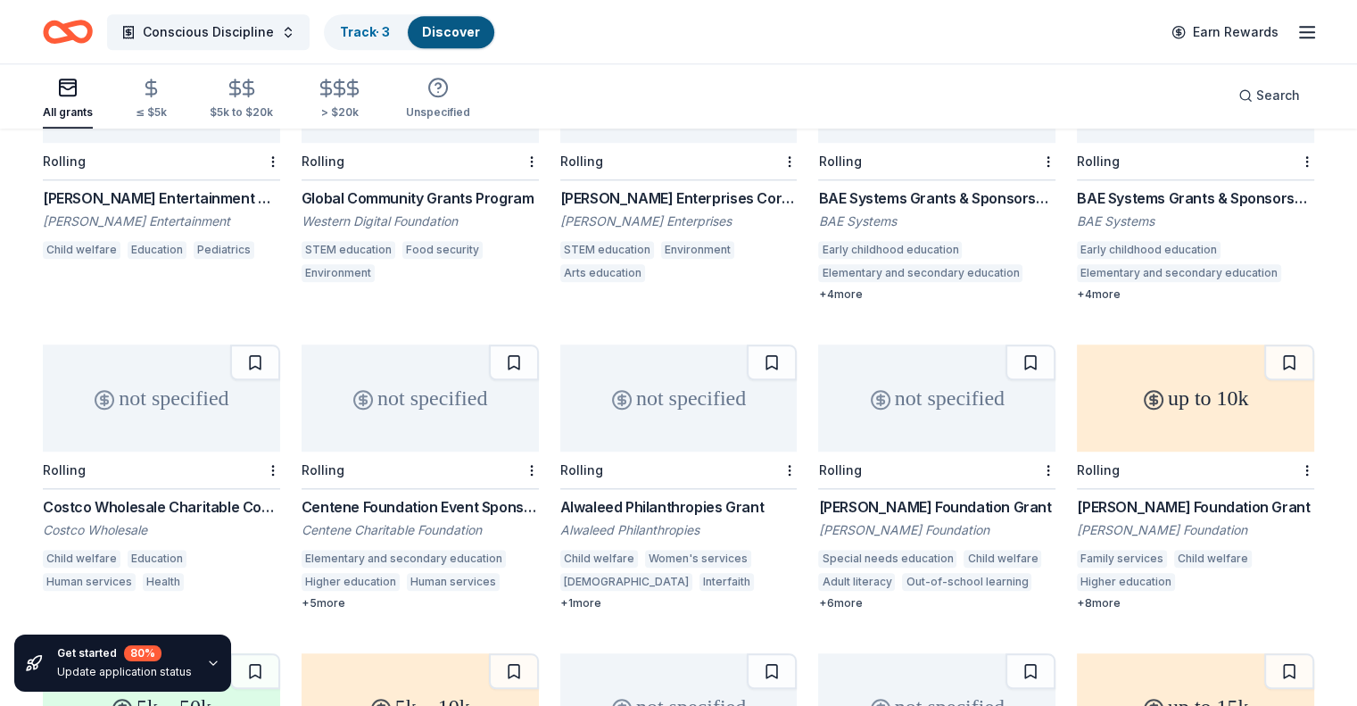
click at [934, 187] on div "BAE Systems Grants & Sponsorships" at bounding box center [936, 197] width 237 height 21
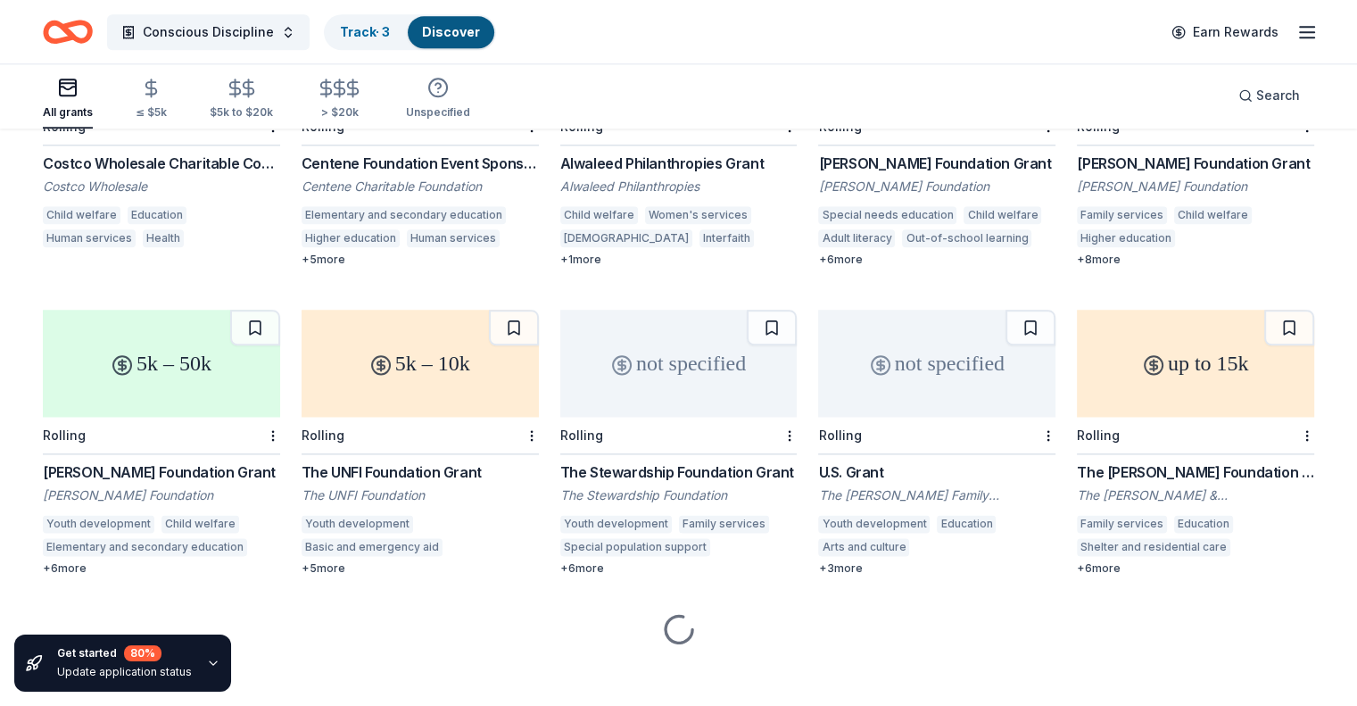
scroll to position [8963, 0]
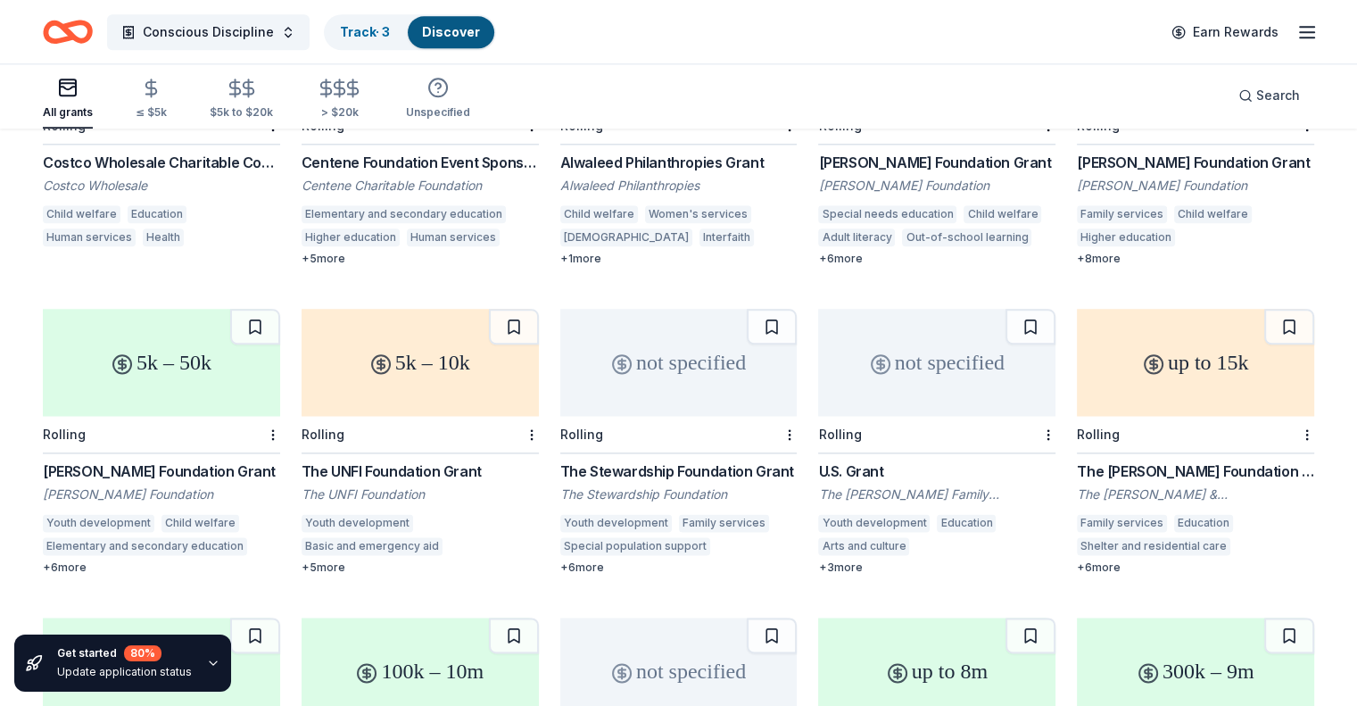
click at [996, 485] on div "The H. Hovnanian Family Foundation" at bounding box center [936, 494] width 237 height 18
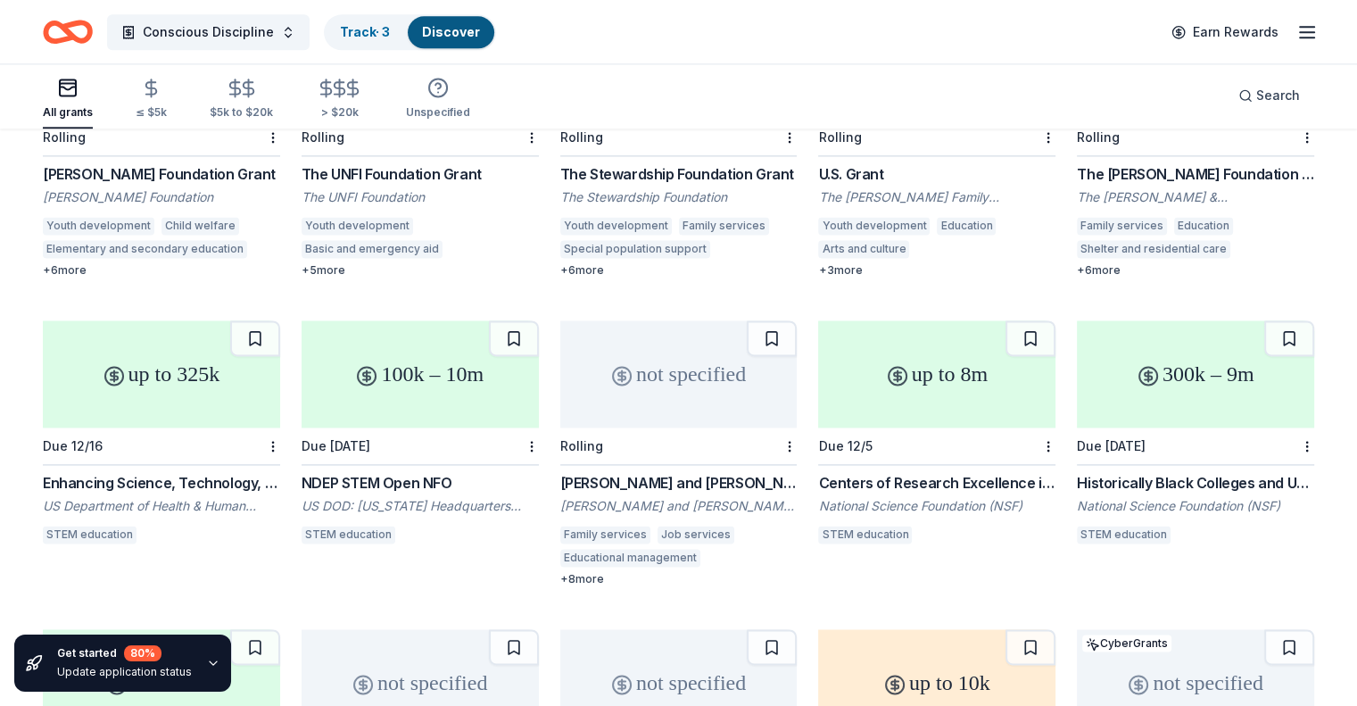
scroll to position [9261, 0]
click at [439, 471] on div "NDEP STEM Open NFO" at bounding box center [420, 481] width 237 height 21
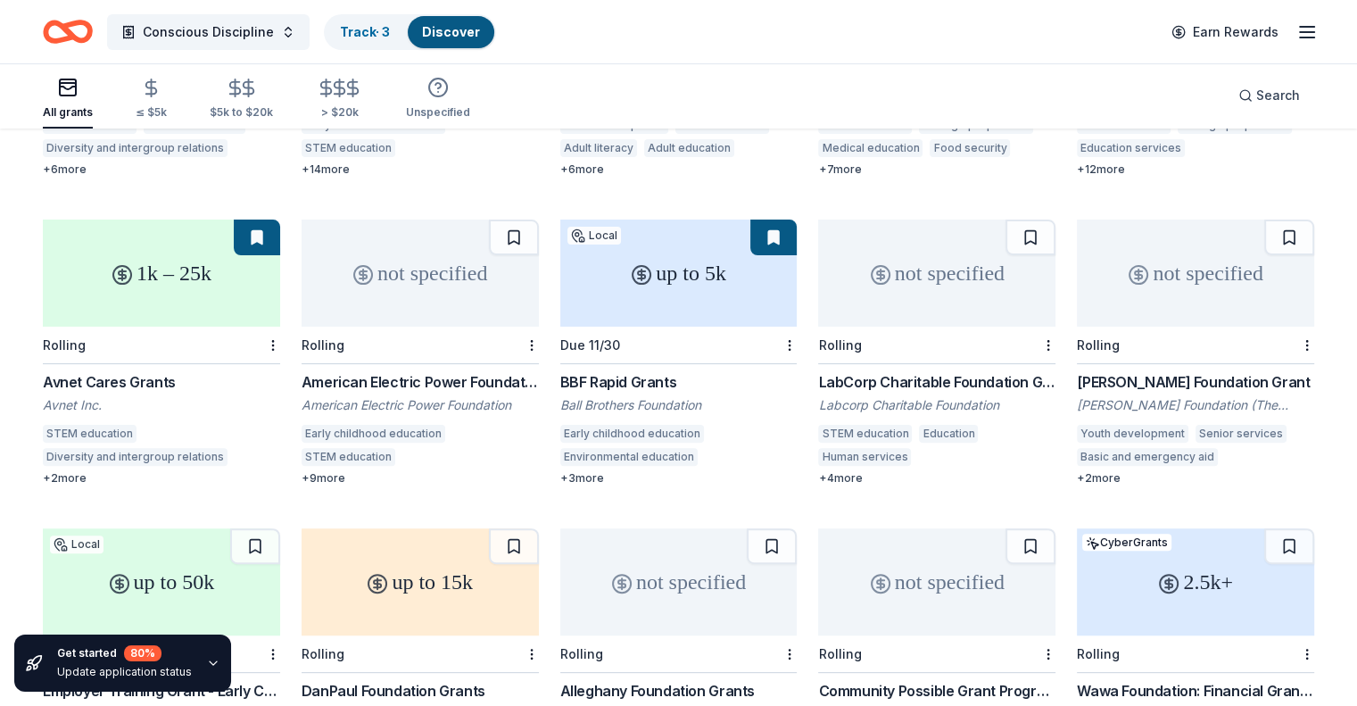
scroll to position [0, 0]
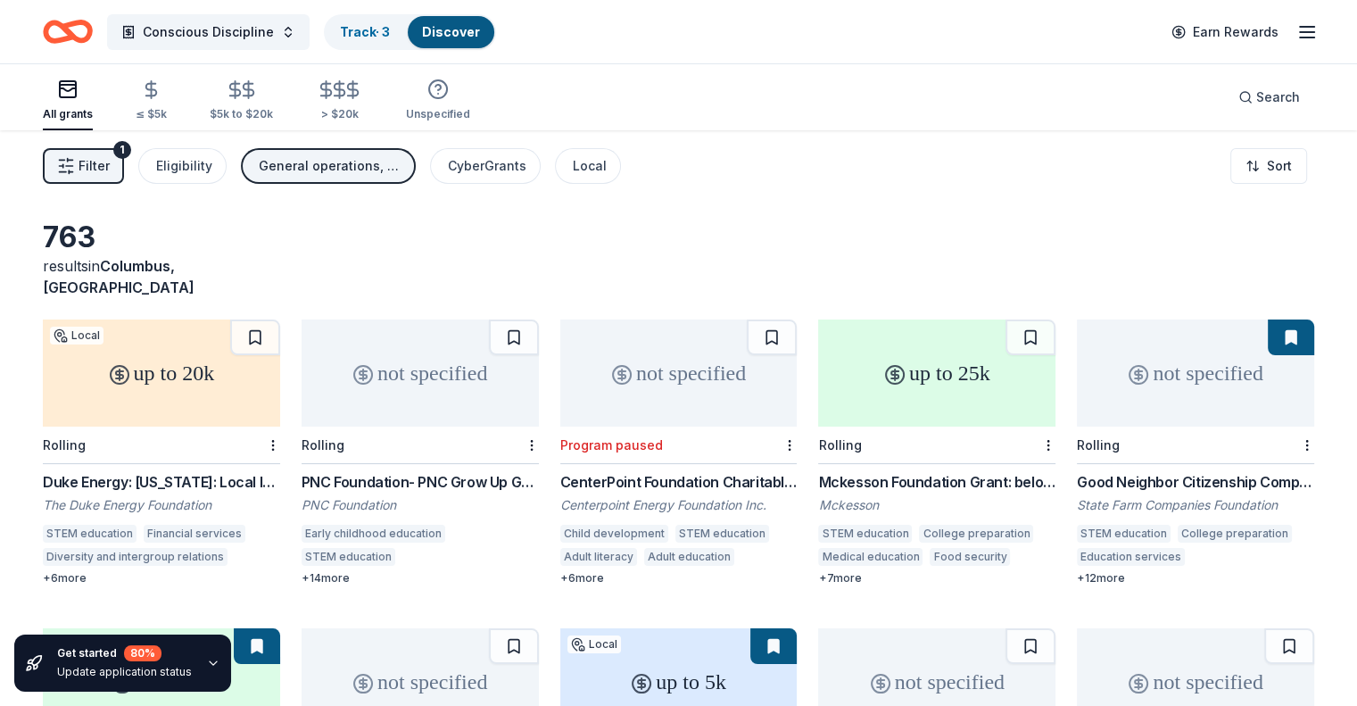
click at [986, 471] on div "Mckesson Foundation Grant: below $25,000" at bounding box center [936, 481] width 237 height 21
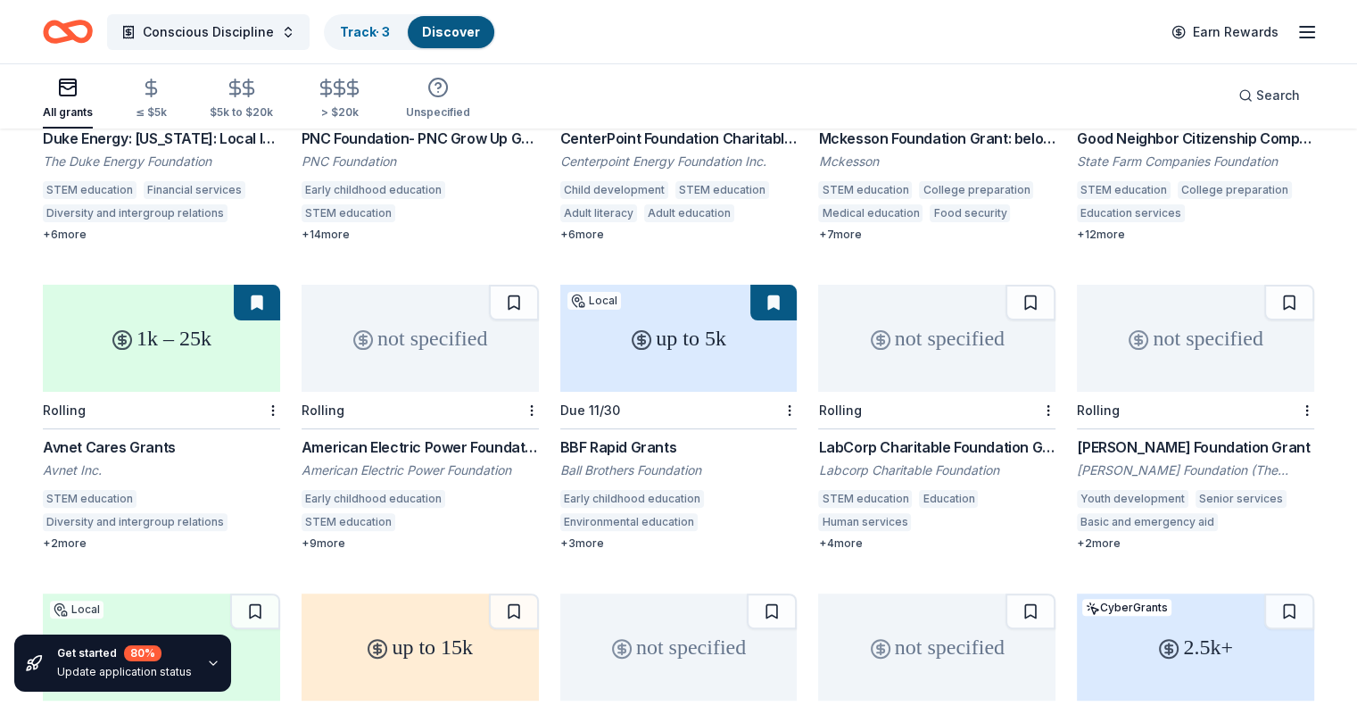
scroll to position [416, 0]
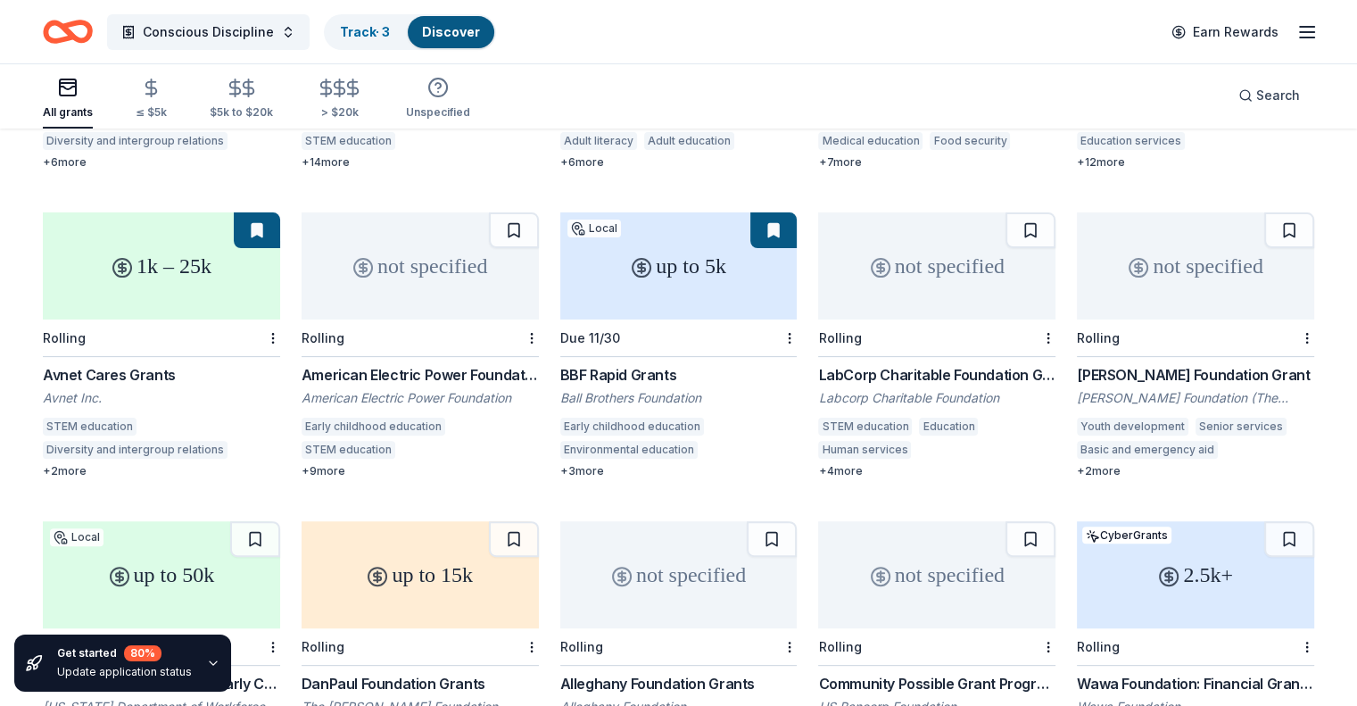
click at [458, 364] on div "American Electric Power Foundation Grants" at bounding box center [420, 374] width 237 height 21
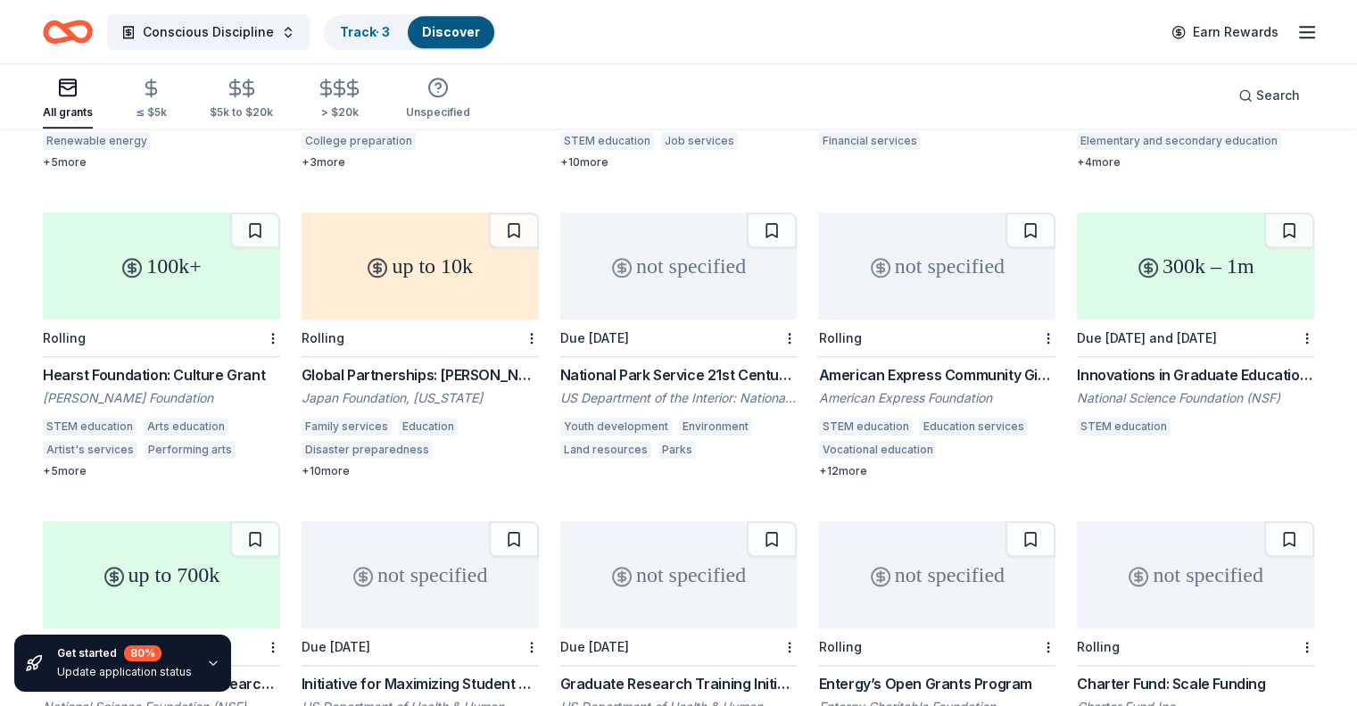
scroll to position [1963, 0]
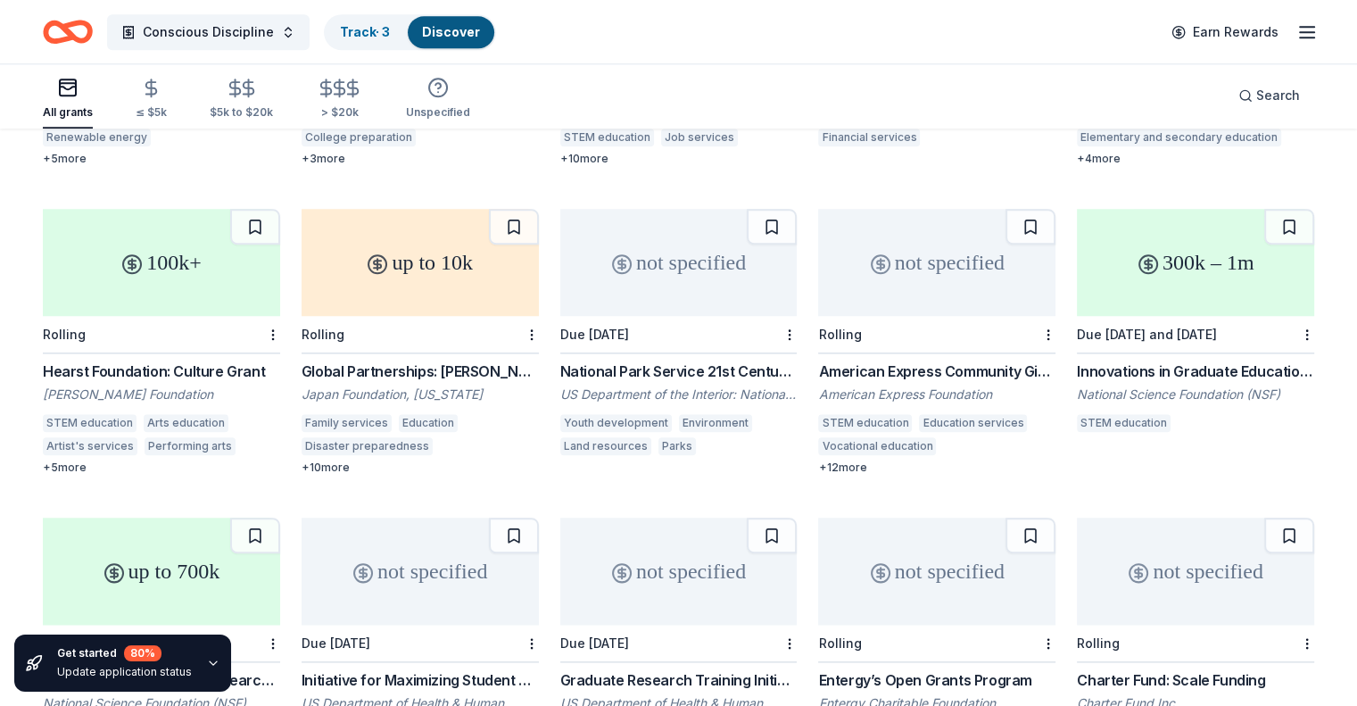
click at [236, 360] on div "Hearst Foundation: Culture Grant" at bounding box center [161, 370] width 237 height 21
click at [907, 360] on div "American Express Community Giving" at bounding box center [936, 370] width 237 height 21
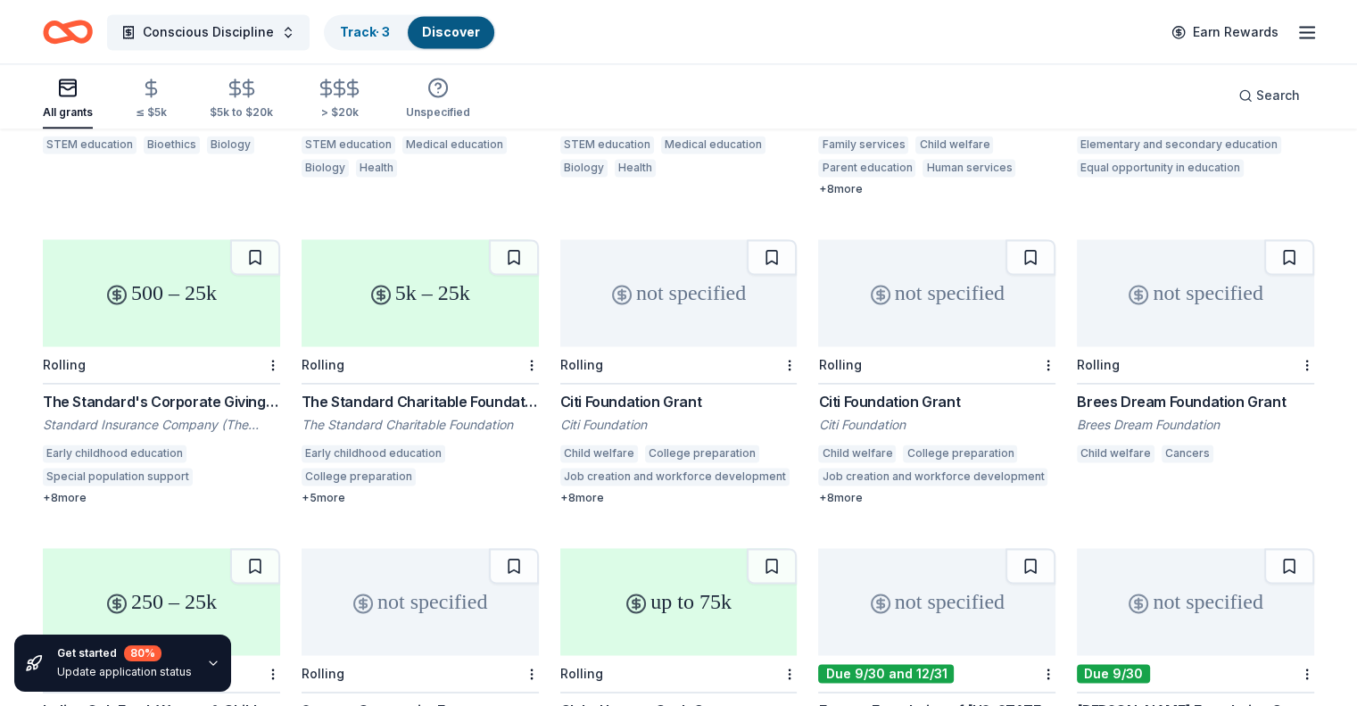
scroll to position [2557, 0]
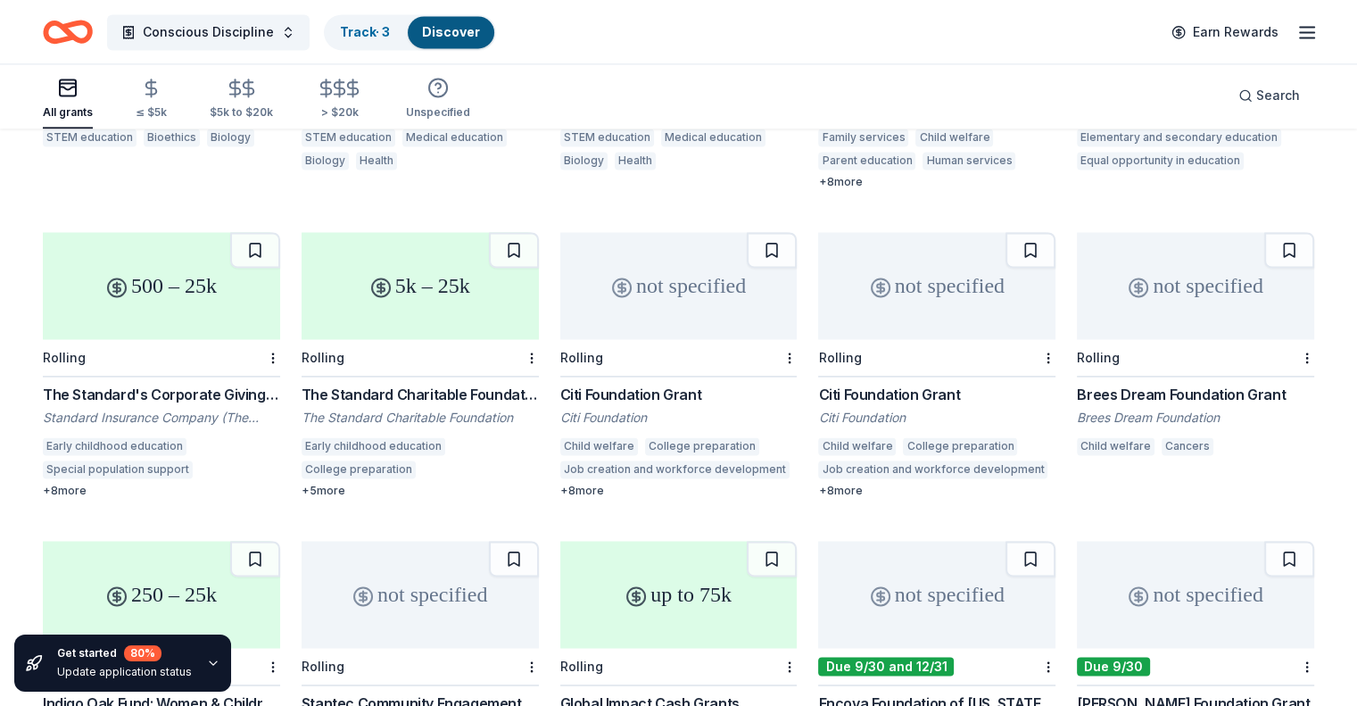
click at [232, 384] on div "The Standard's Corporate Giving Program" at bounding box center [161, 394] width 237 height 21
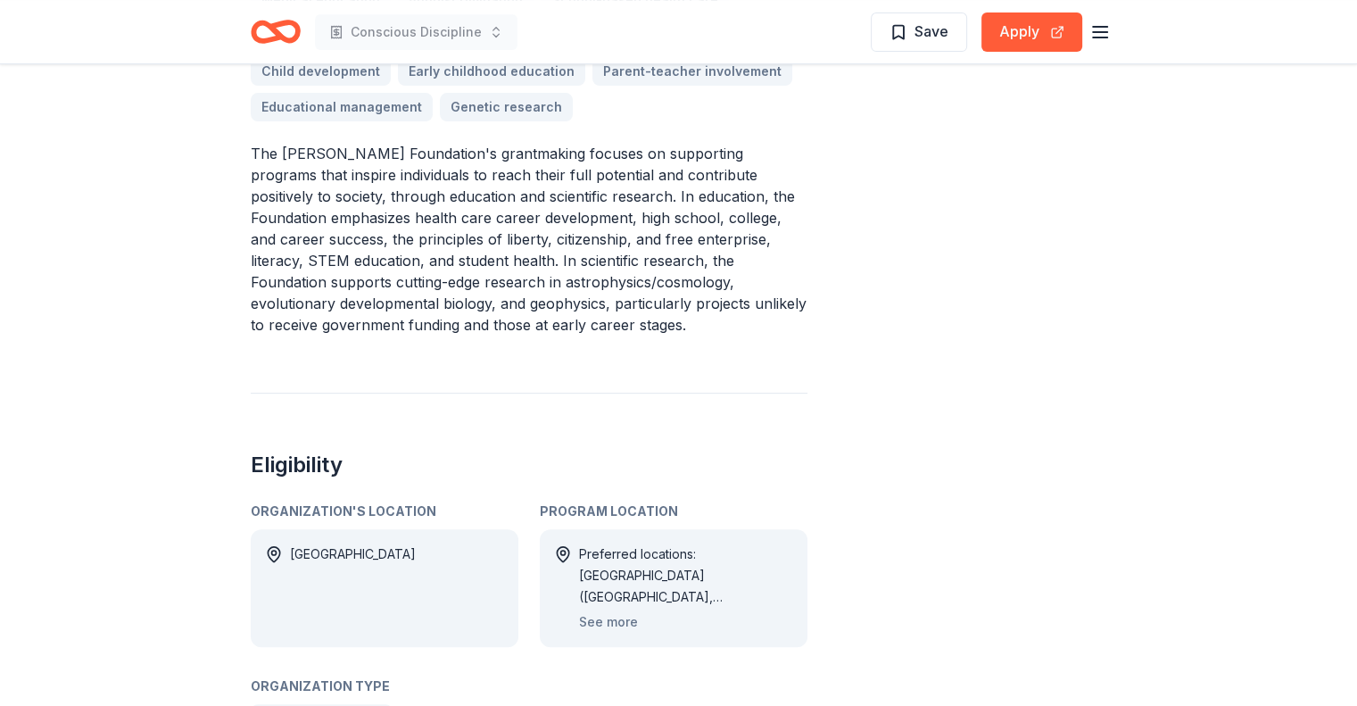
scroll to position [714, 0]
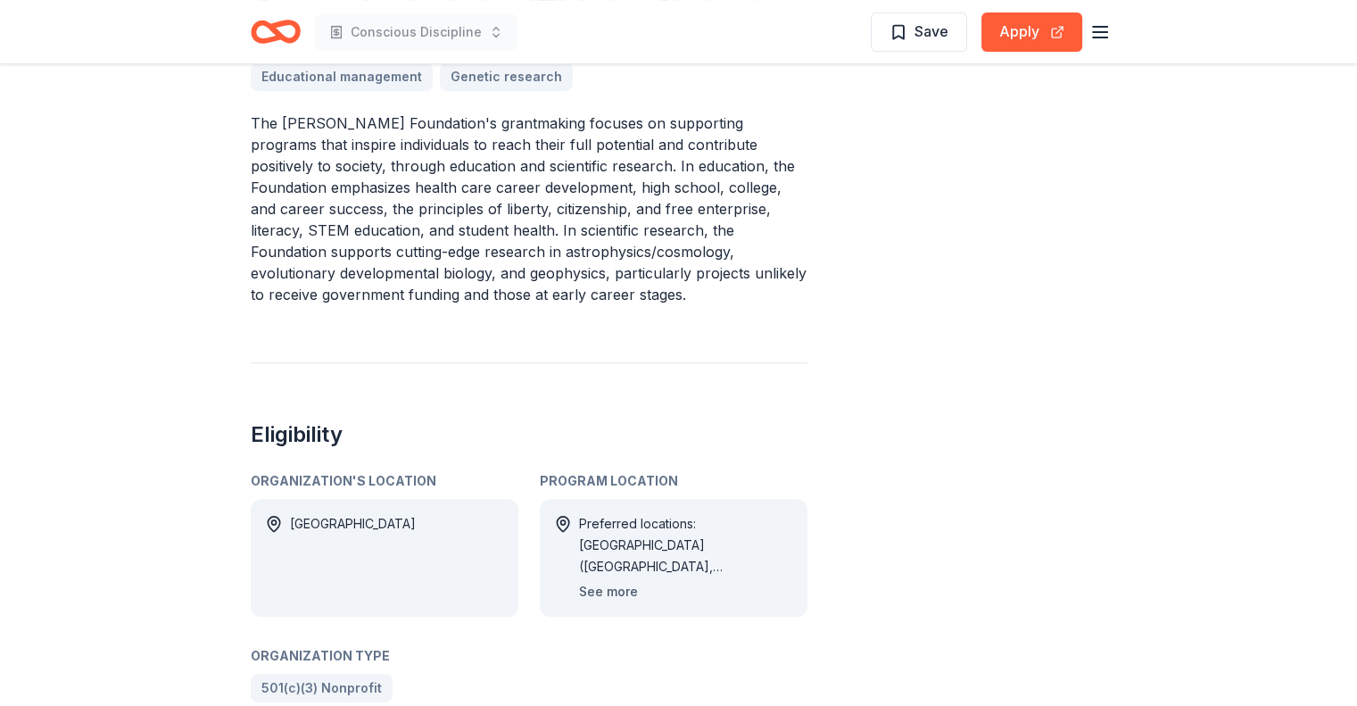
click at [617, 581] on button "See more" at bounding box center [608, 591] width 59 height 21
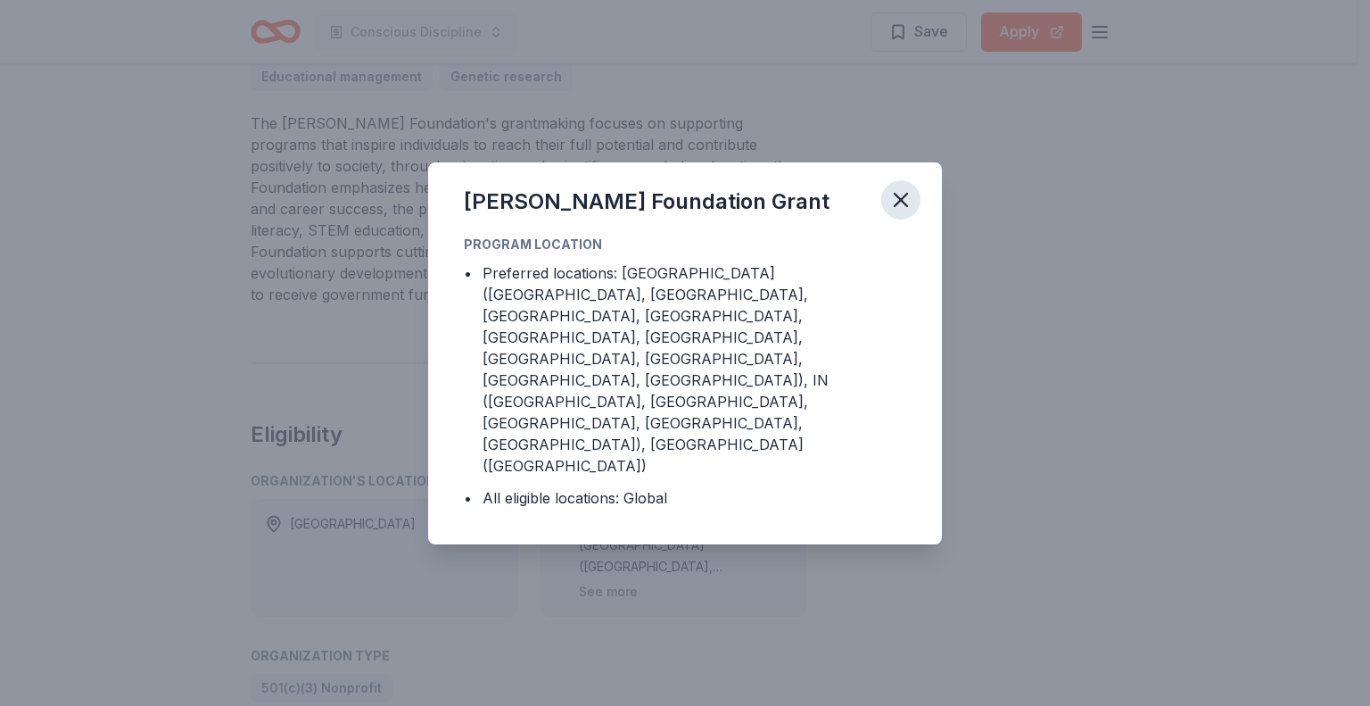
click at [899, 212] on icon "button" at bounding box center [901, 199] width 25 height 25
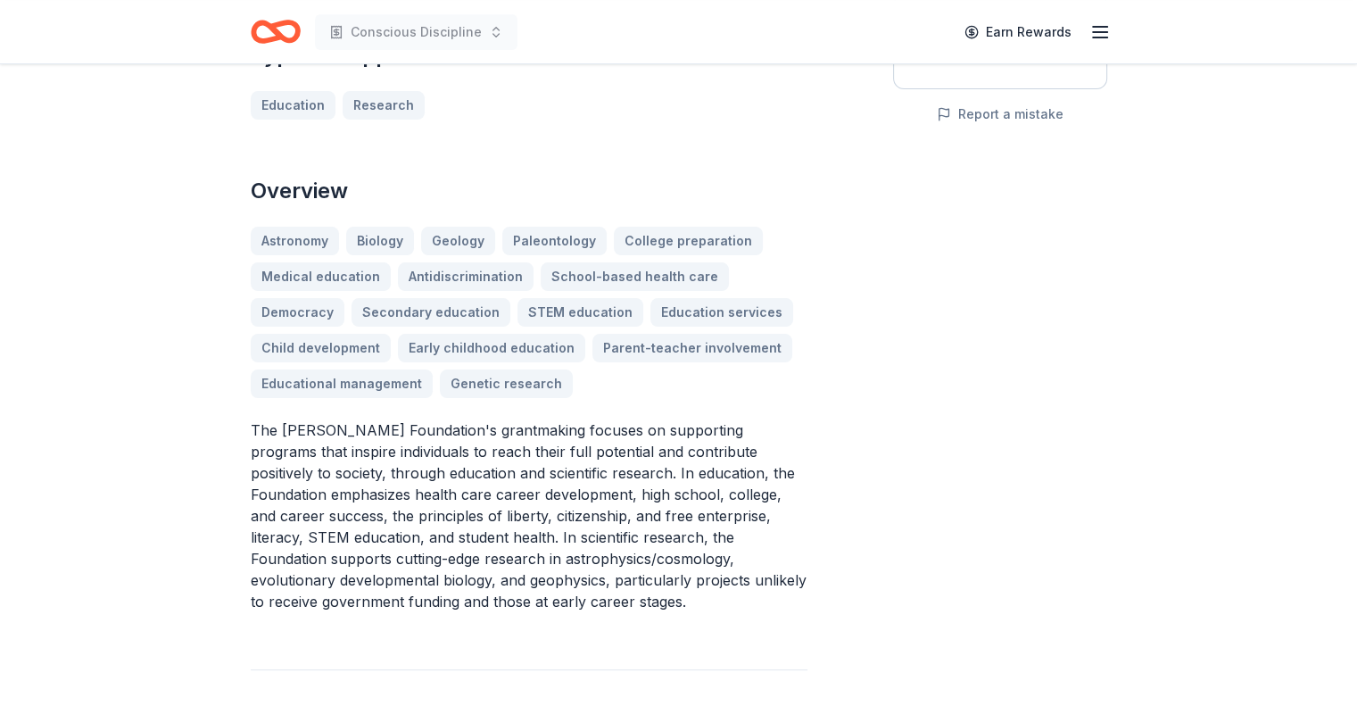
scroll to position [119, 0]
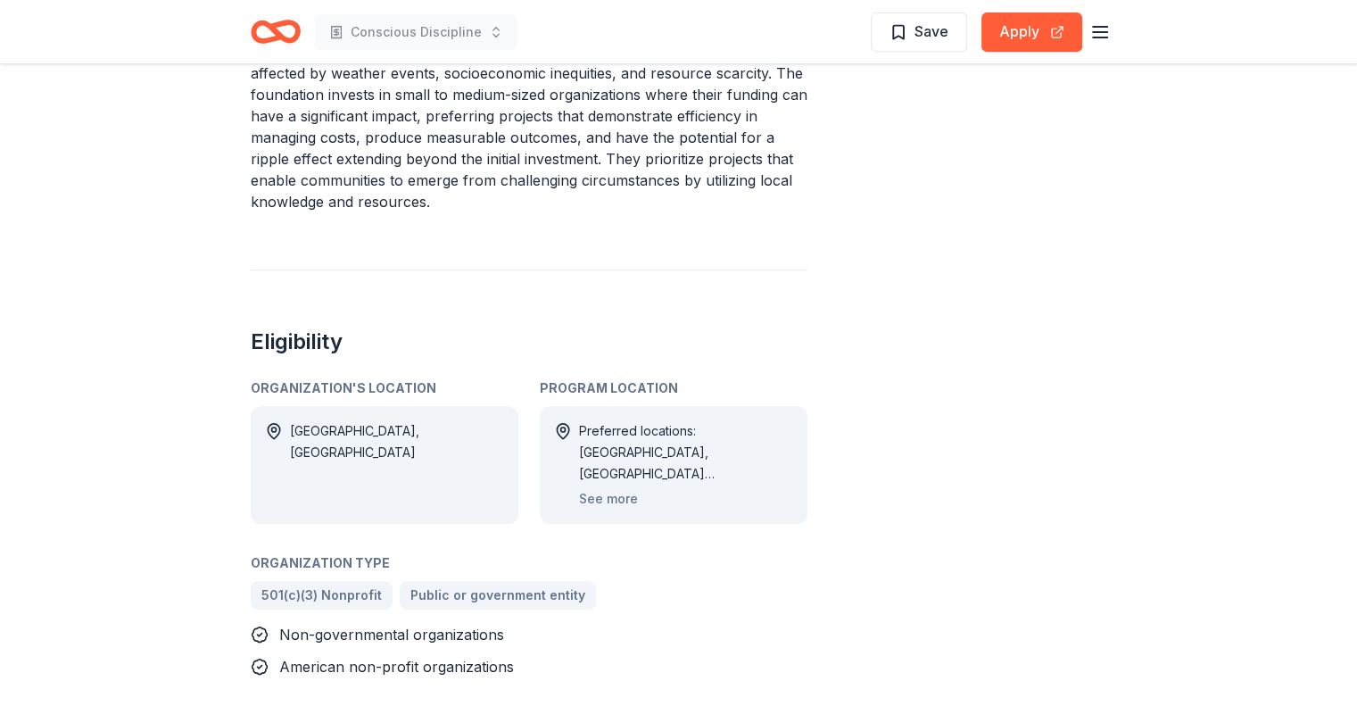
scroll to position [832, 0]
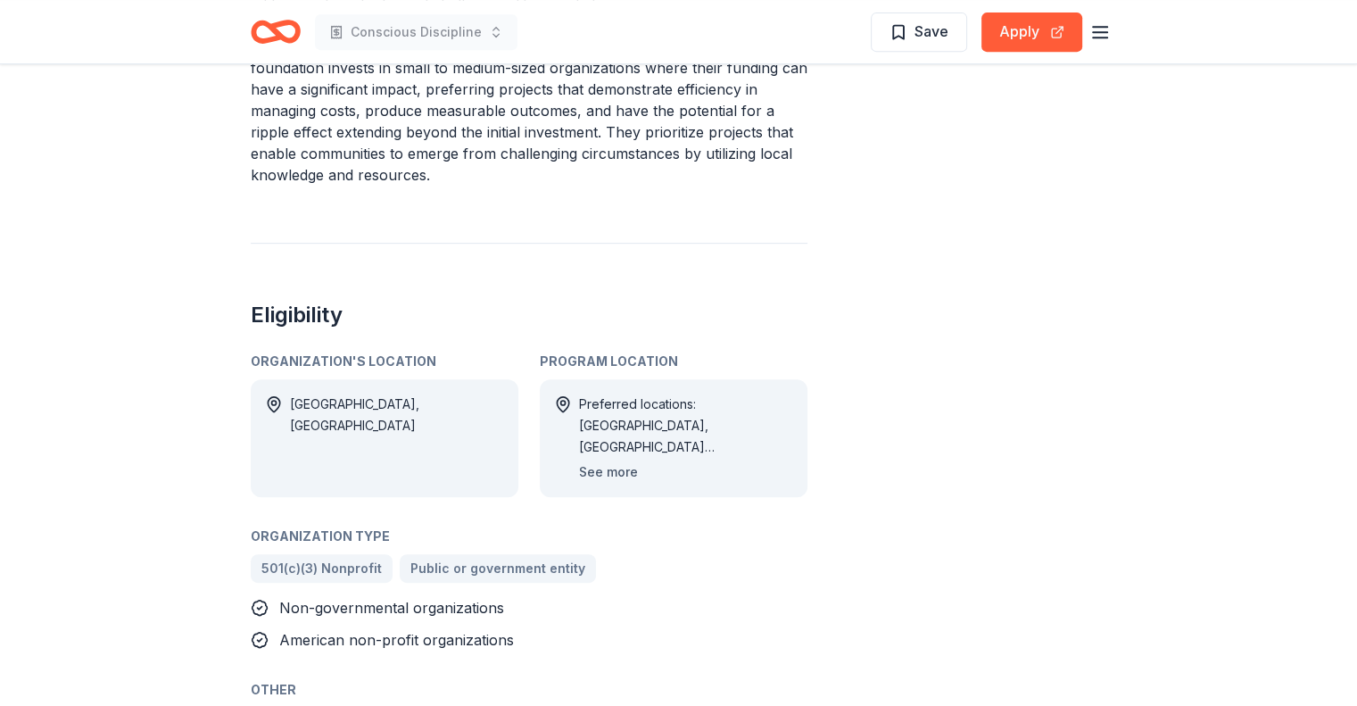
click at [613, 464] on button "See more" at bounding box center [608, 471] width 59 height 21
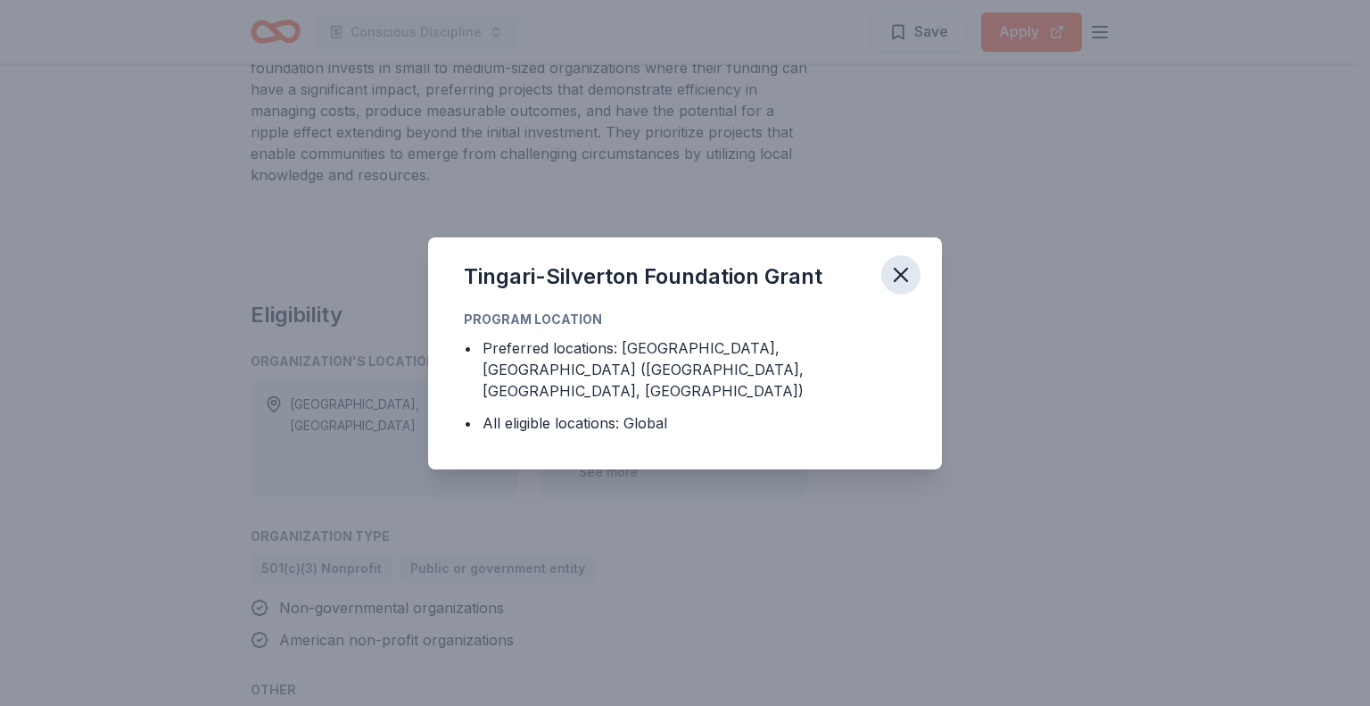
click at [907, 277] on icon "button" at bounding box center [901, 274] width 25 height 25
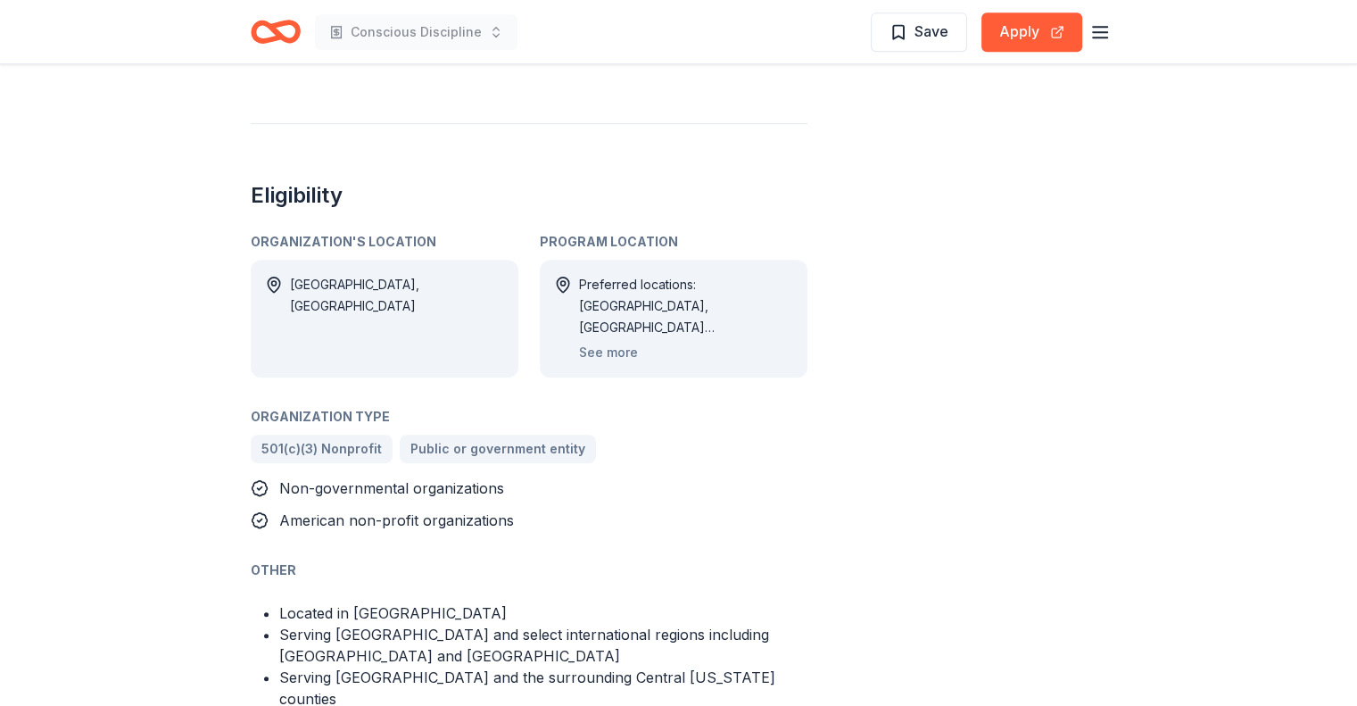
scroll to position [951, 0]
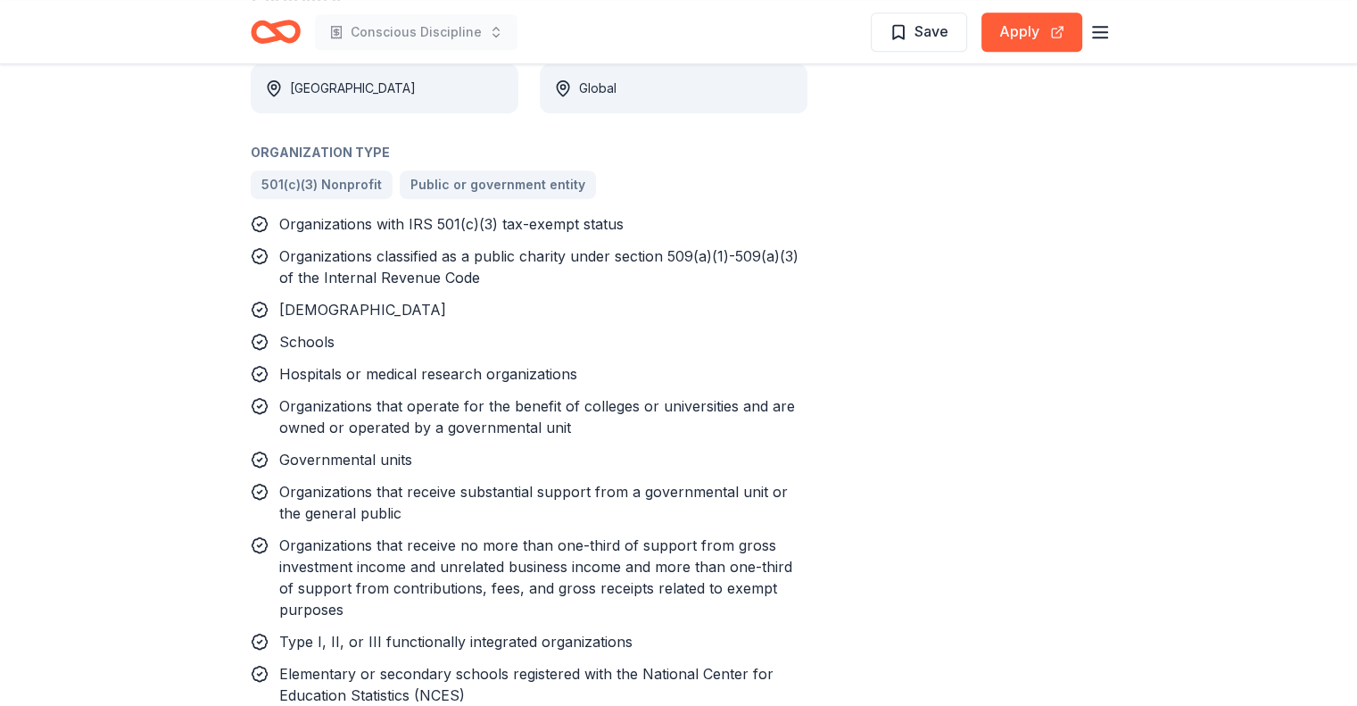
scroll to position [594, 0]
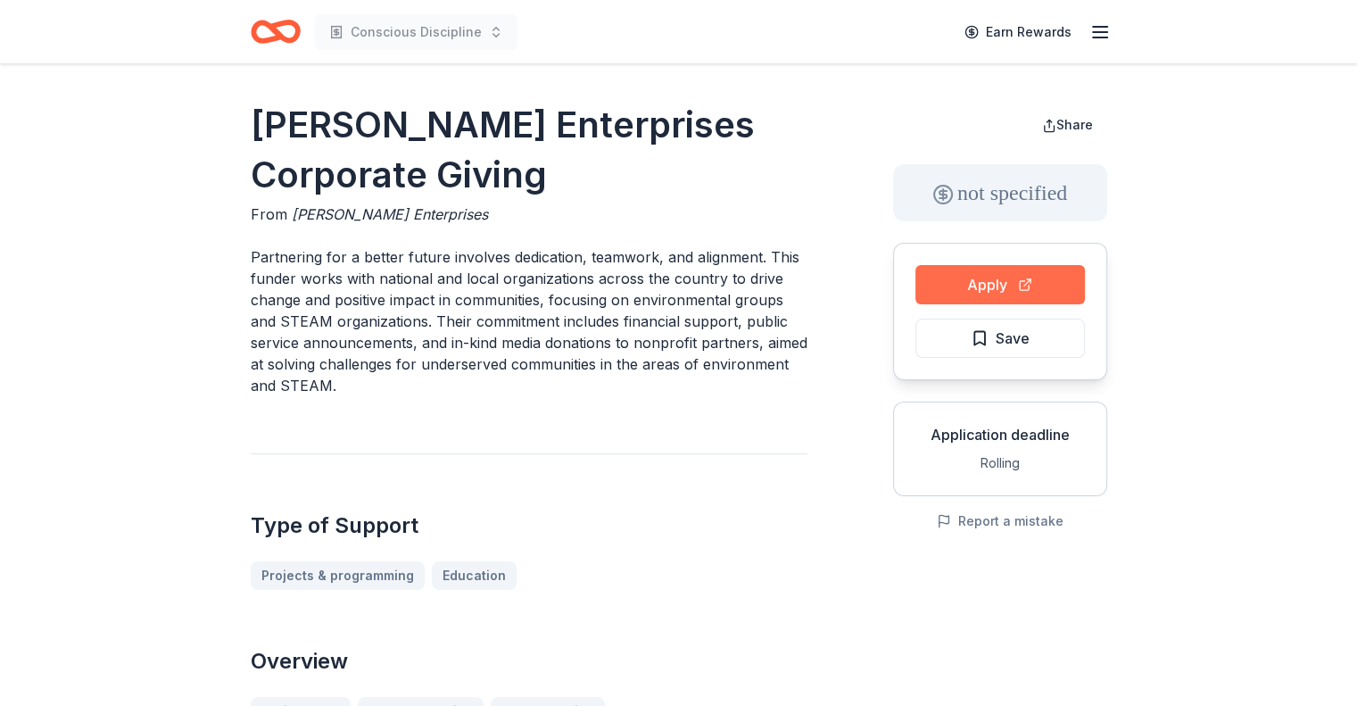
click at [980, 286] on button "Apply" at bounding box center [1000, 284] width 170 height 39
click at [974, 289] on button "Apply" at bounding box center [1000, 284] width 170 height 39
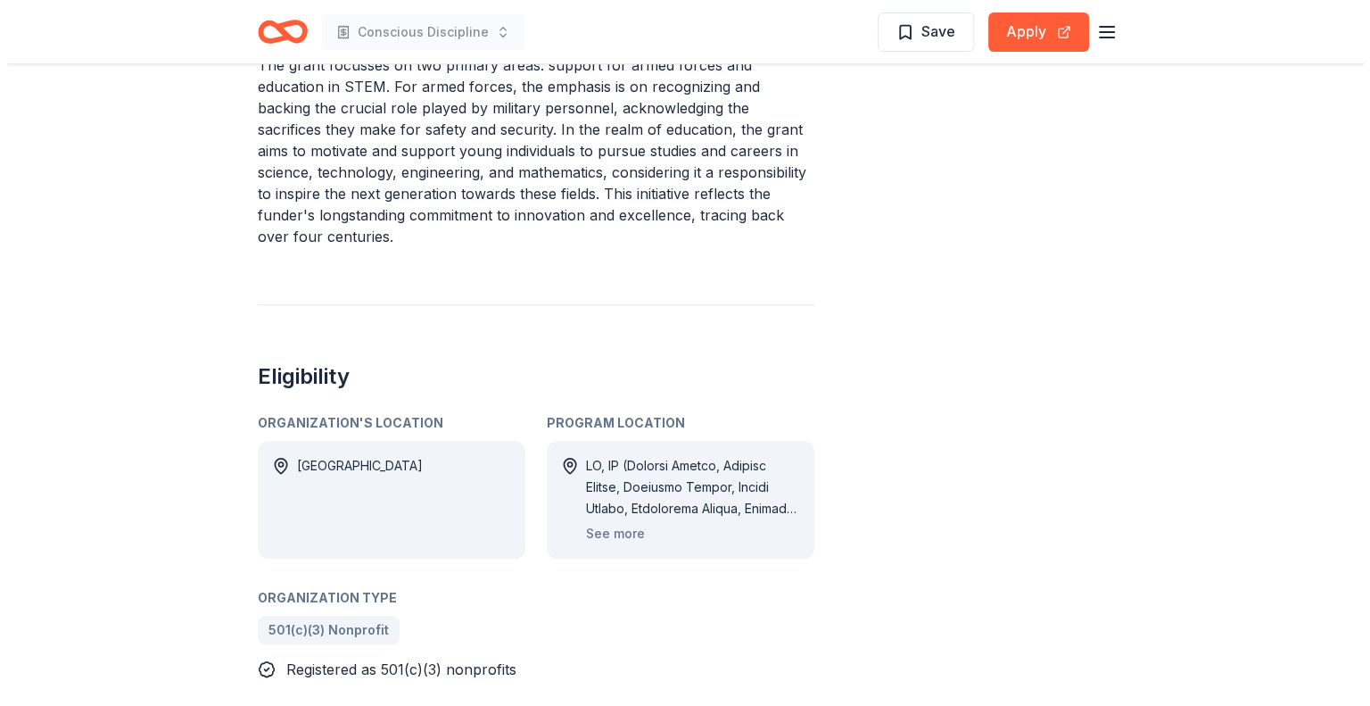
scroll to position [773, 0]
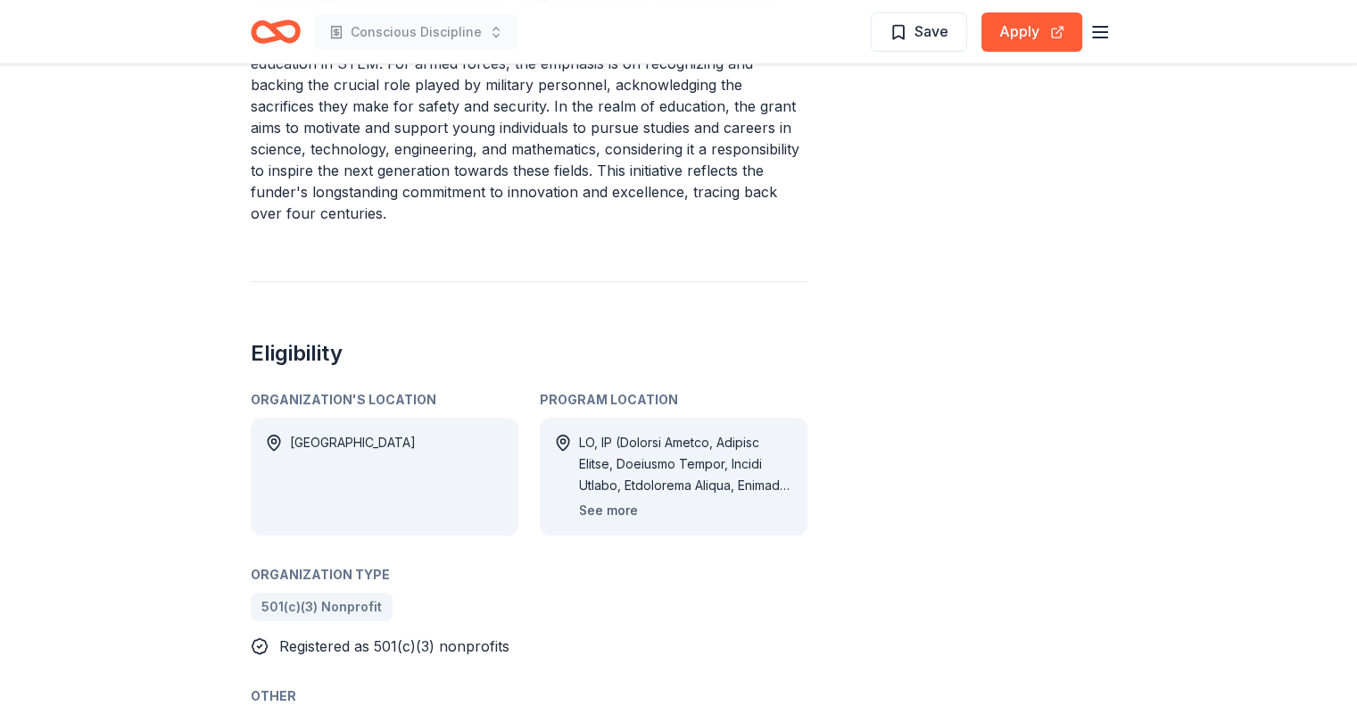
click at [627, 500] on button "See more" at bounding box center [608, 510] width 59 height 21
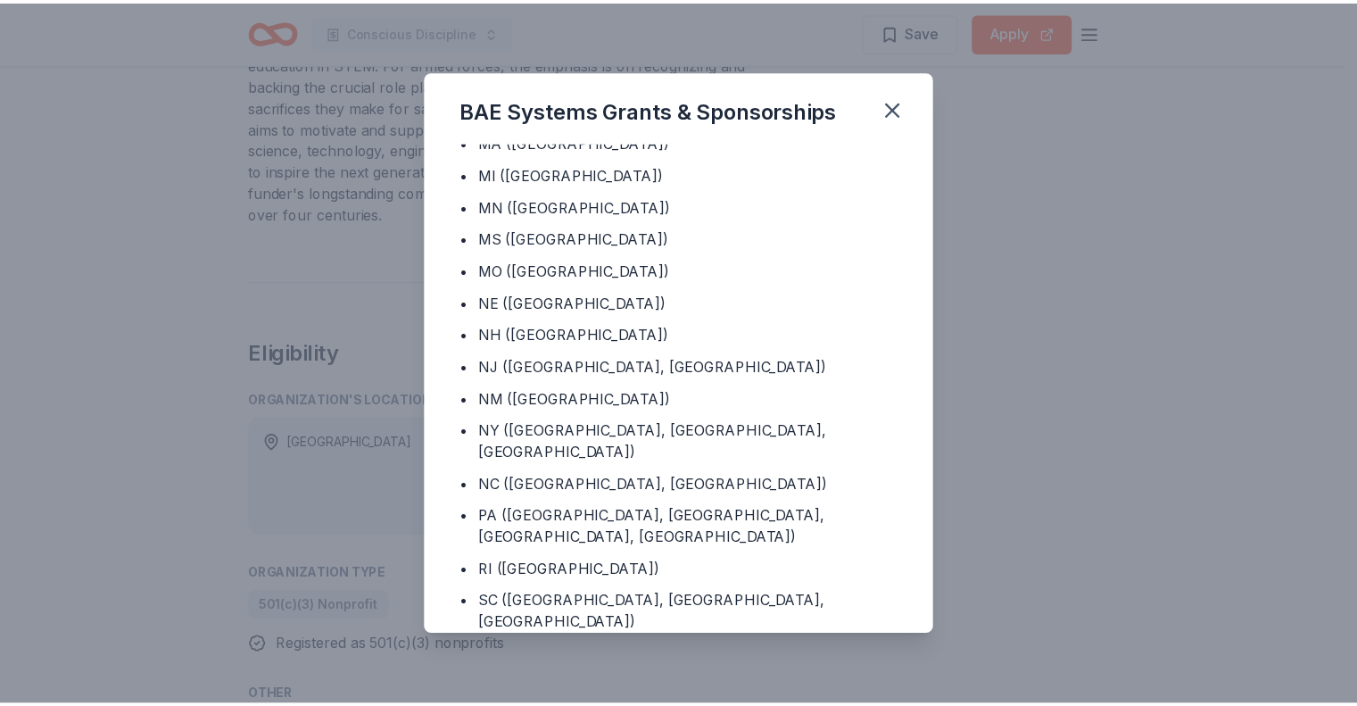
scroll to position [417, 0]
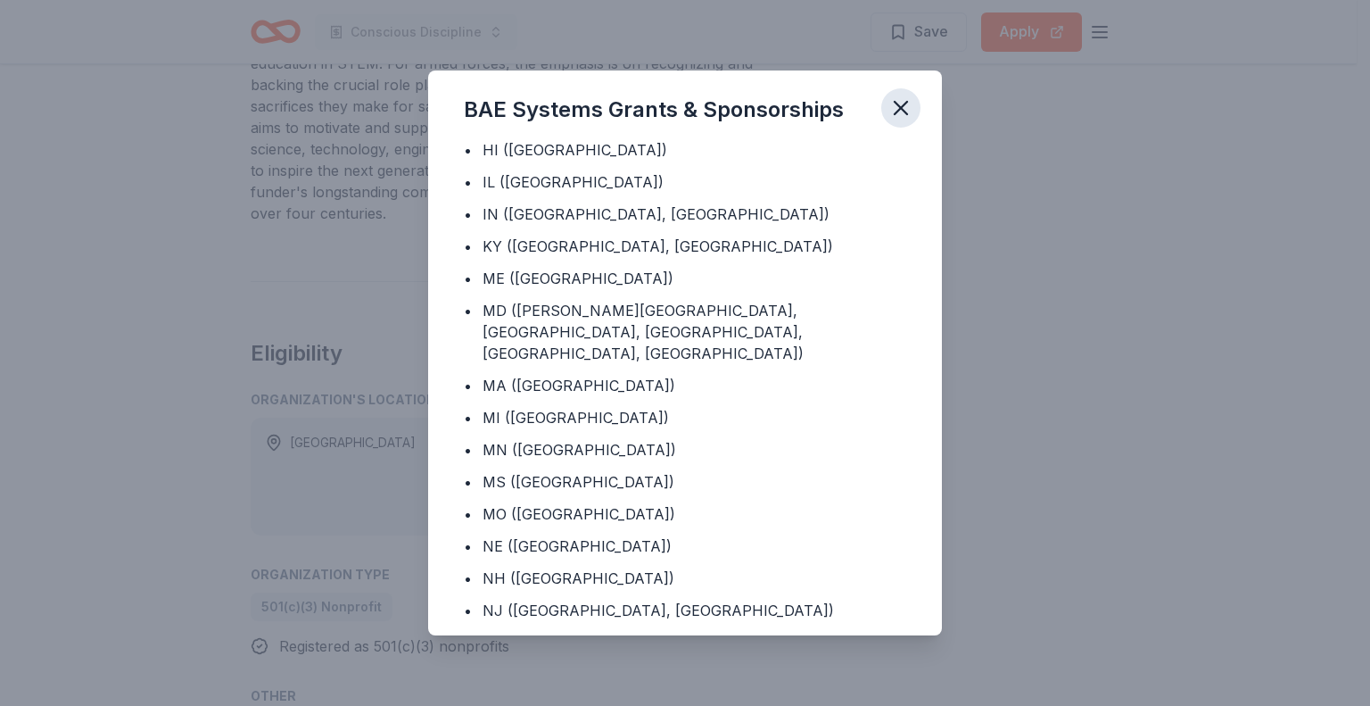
click at [907, 113] on icon "button" at bounding box center [901, 108] width 12 height 12
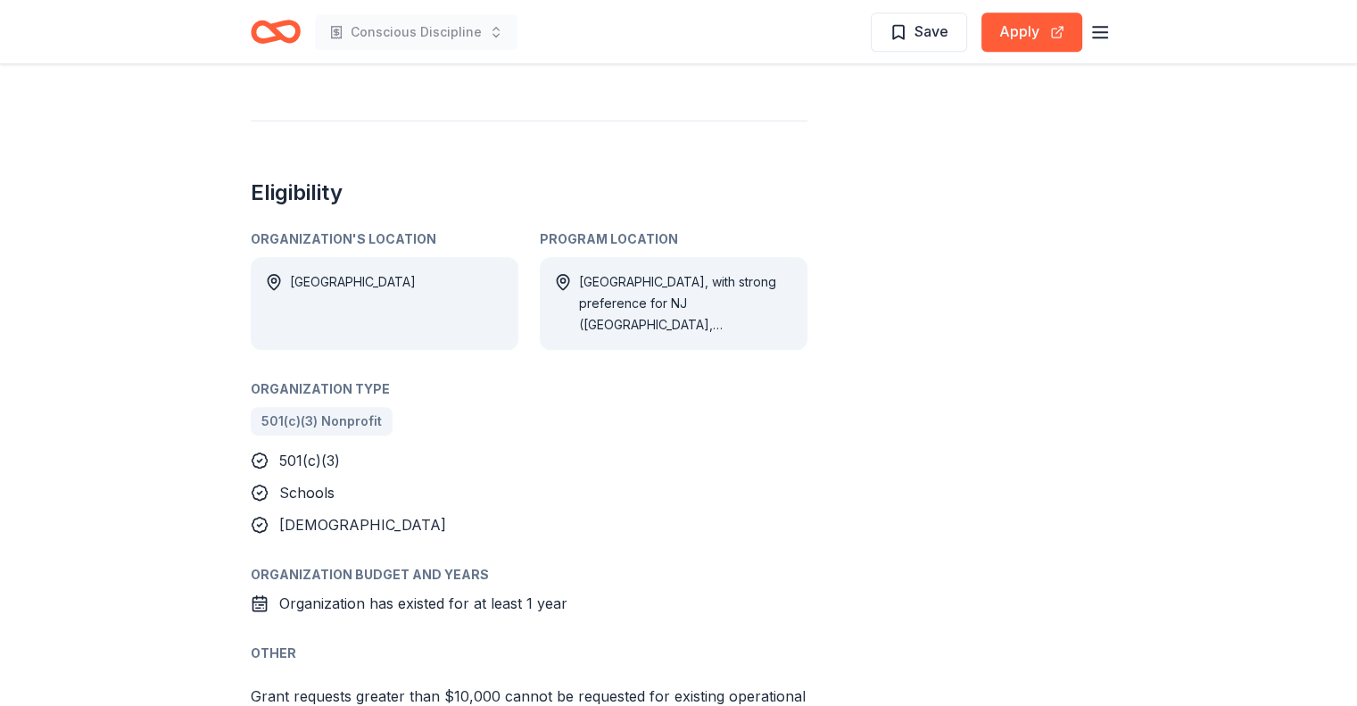
scroll to position [714, 0]
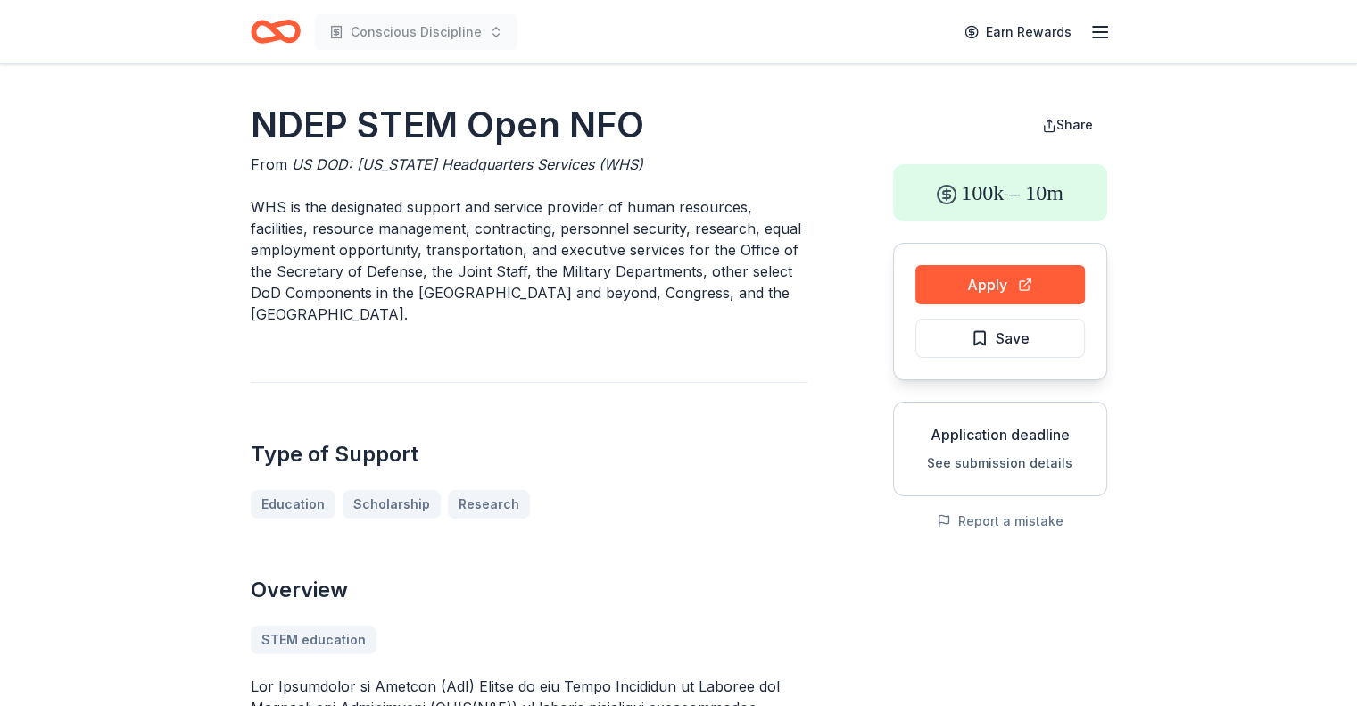
drag, startPoint x: 439, startPoint y: 468, endPoint x: 1153, endPoint y: 505, distance: 714.7
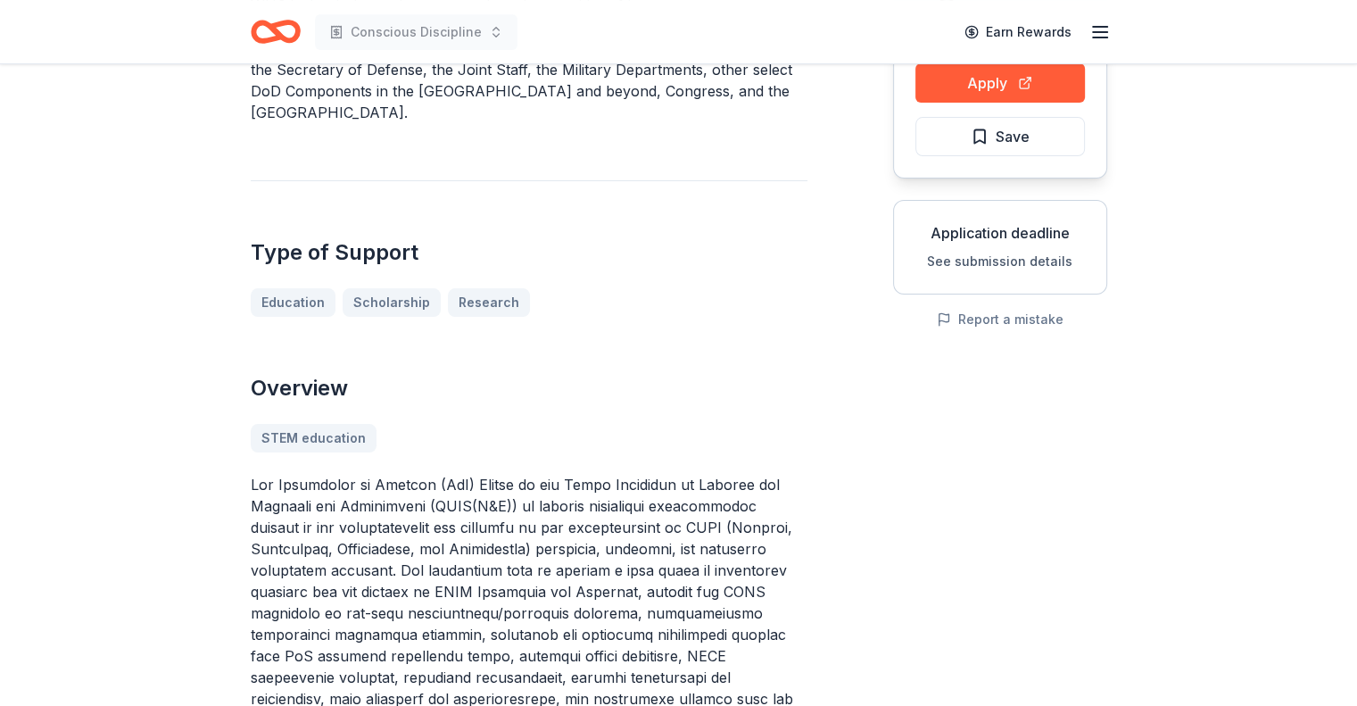
scroll to position [178, 0]
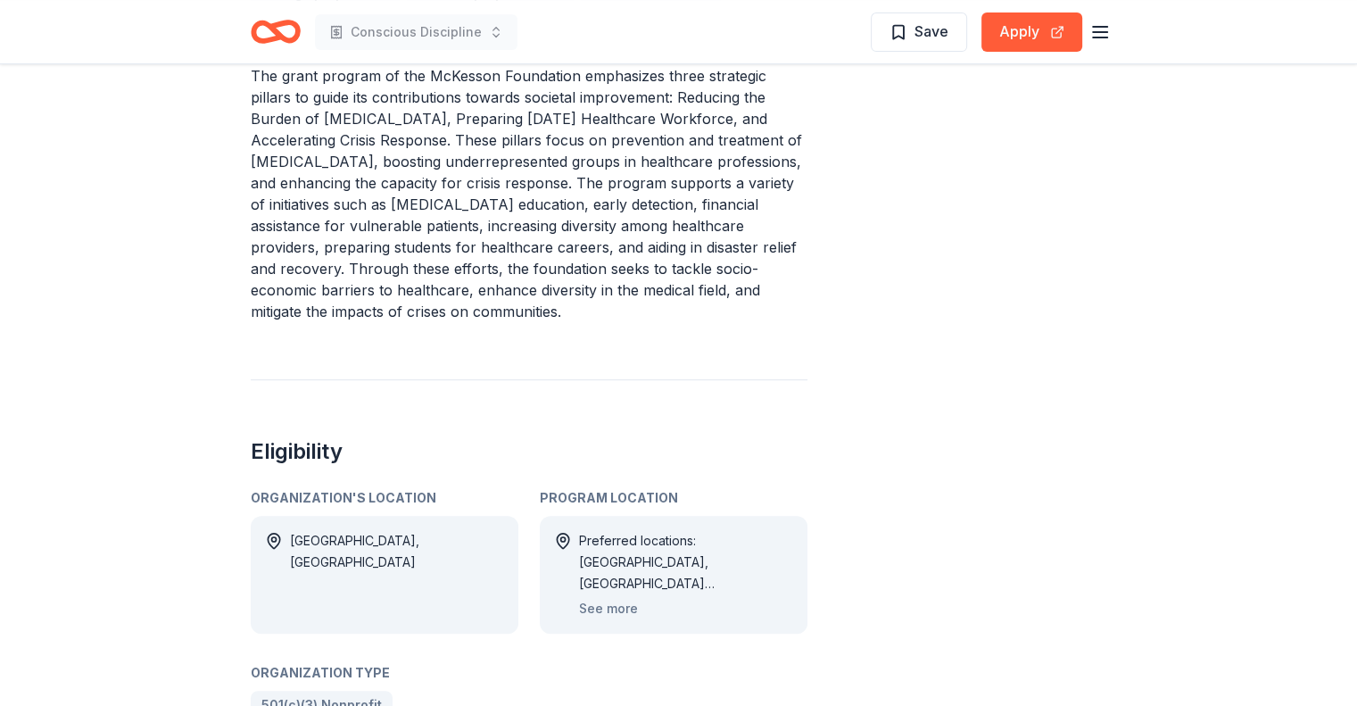
scroll to position [832, 0]
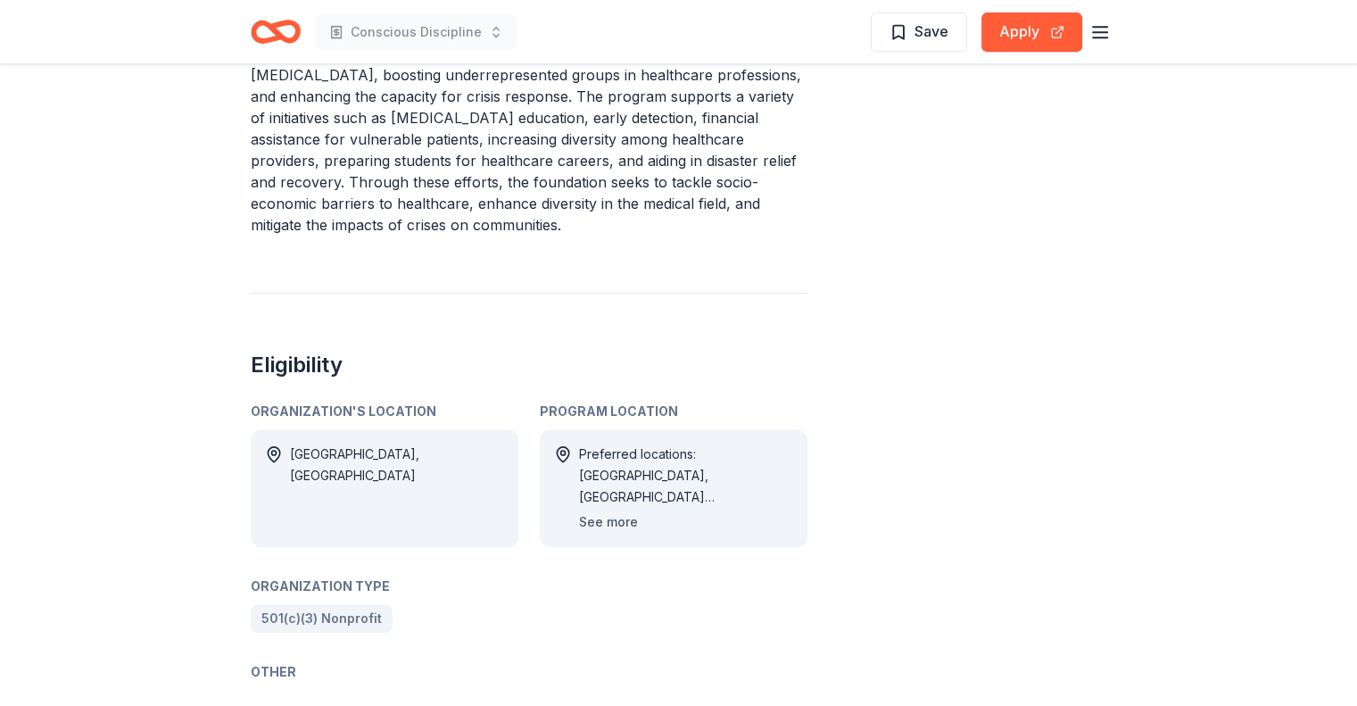
click at [609, 511] on button "See more" at bounding box center [608, 521] width 59 height 21
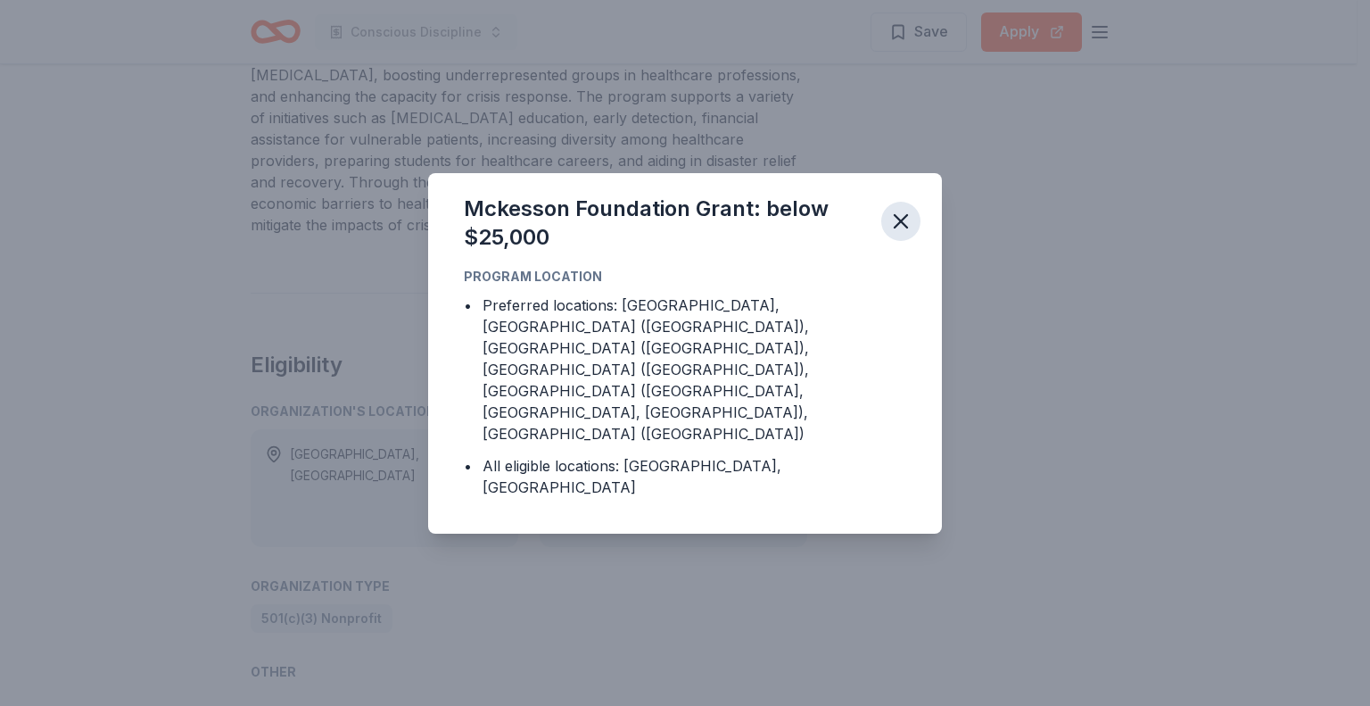
click at [910, 234] on icon "button" at bounding box center [901, 221] width 25 height 25
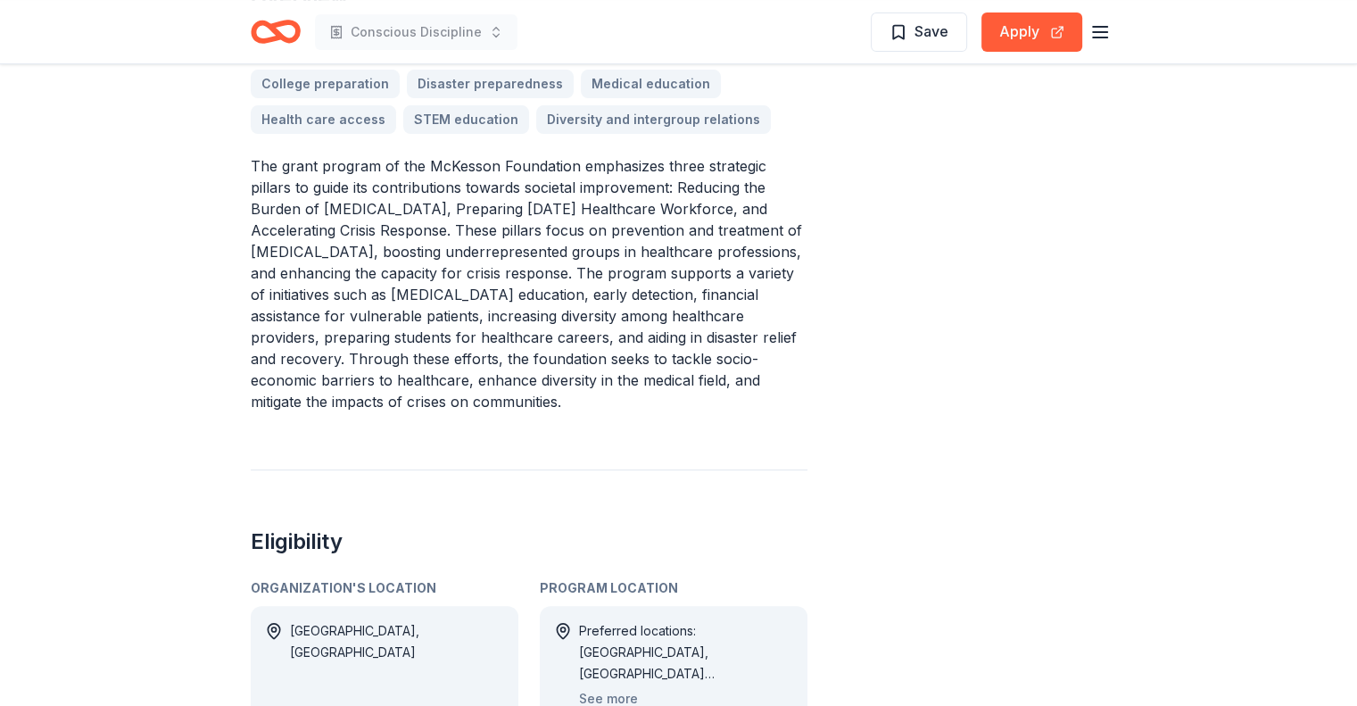
scroll to position [654, 0]
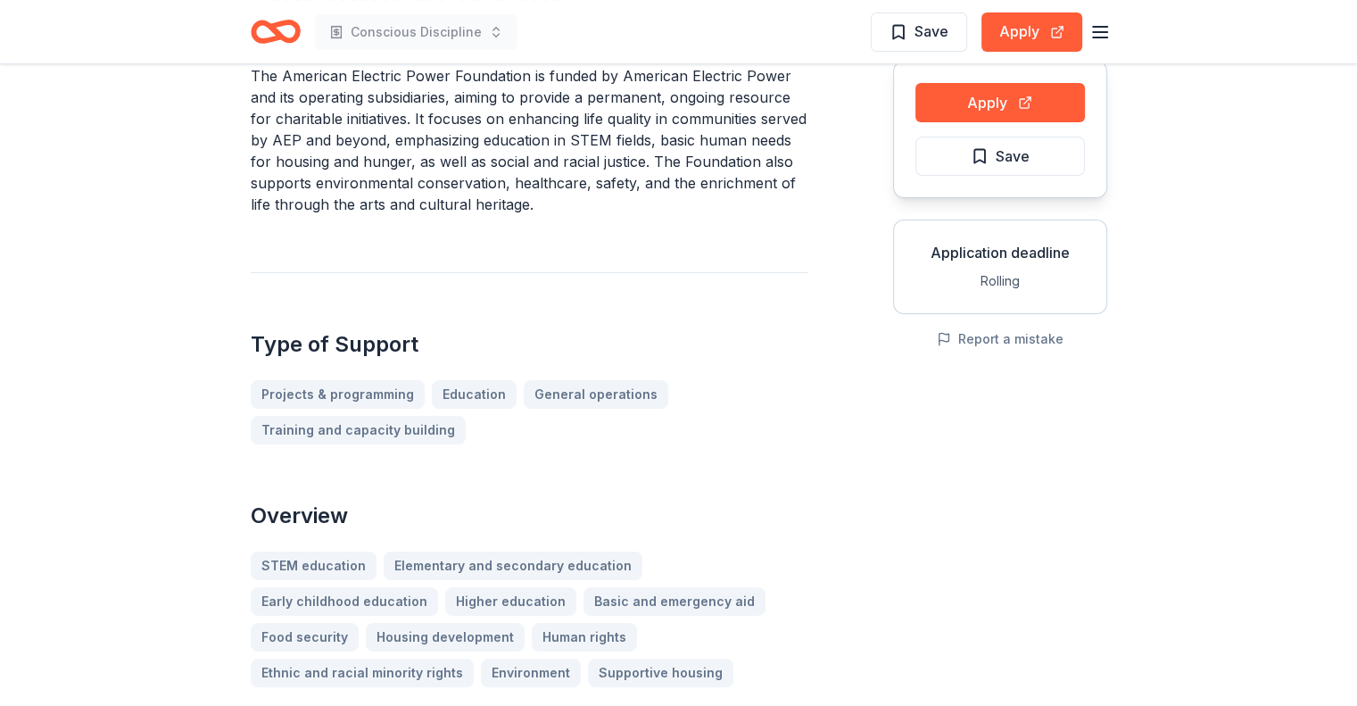
scroll to position [178, 0]
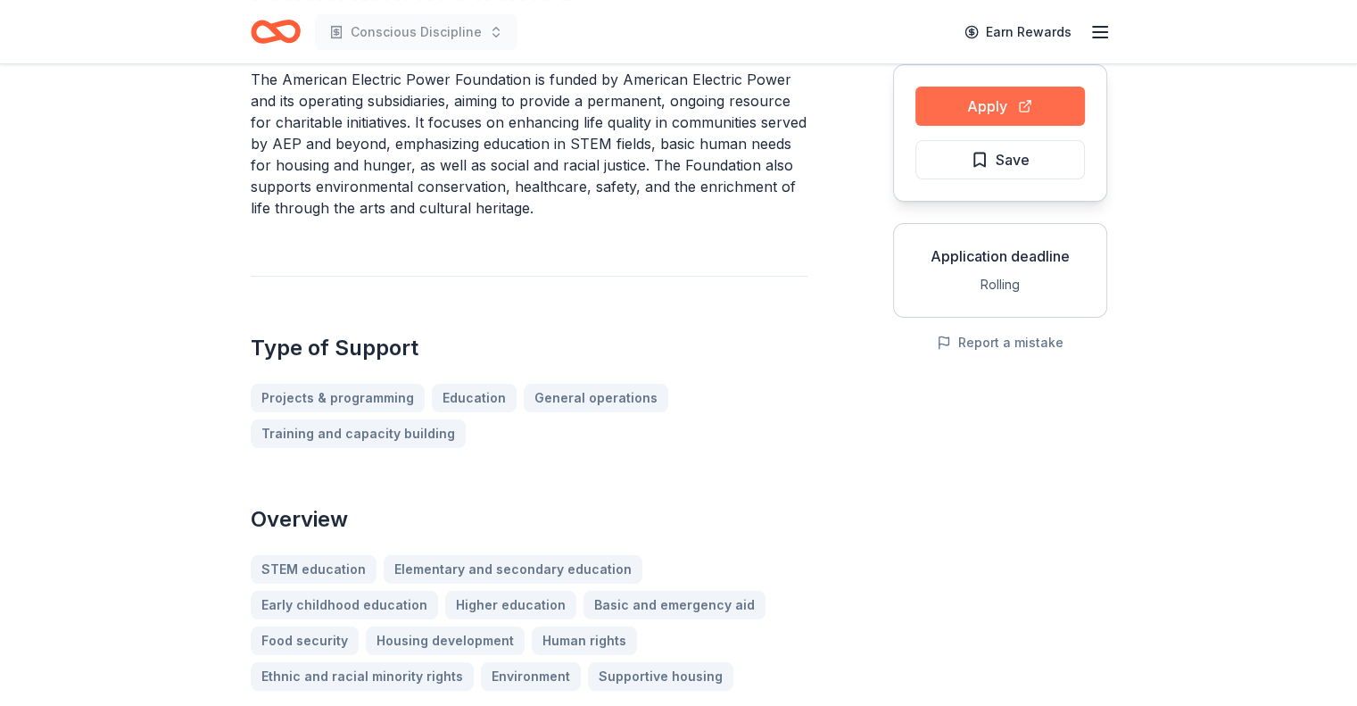
click at [1031, 118] on button "Apply" at bounding box center [1000, 106] width 170 height 39
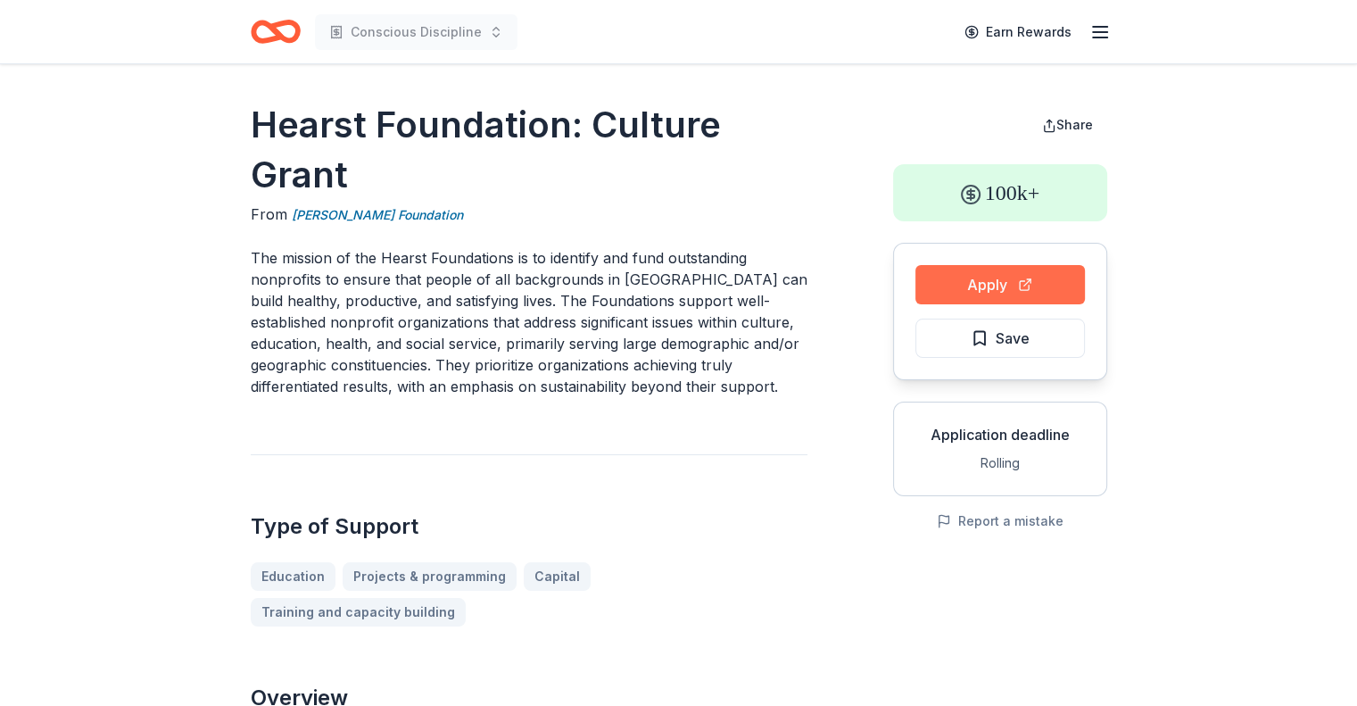
click at [974, 295] on button "Apply" at bounding box center [1000, 284] width 170 height 39
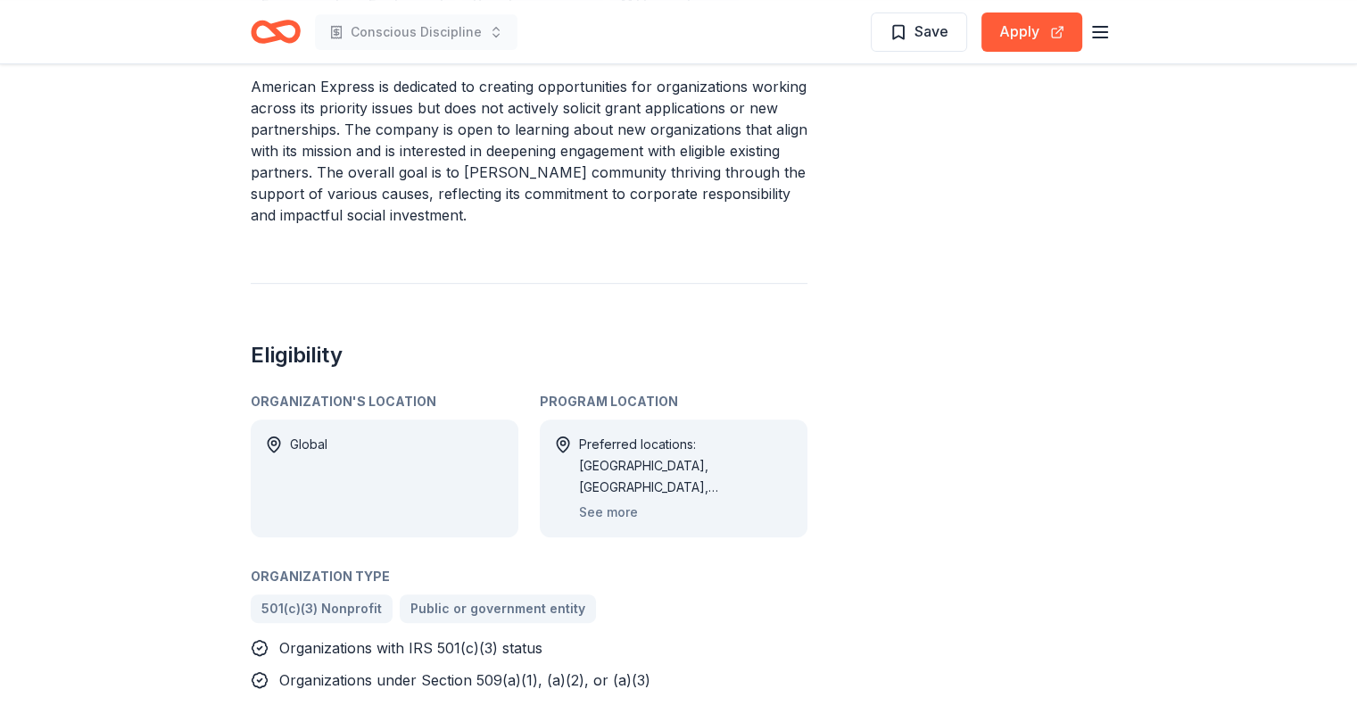
scroll to position [773, 0]
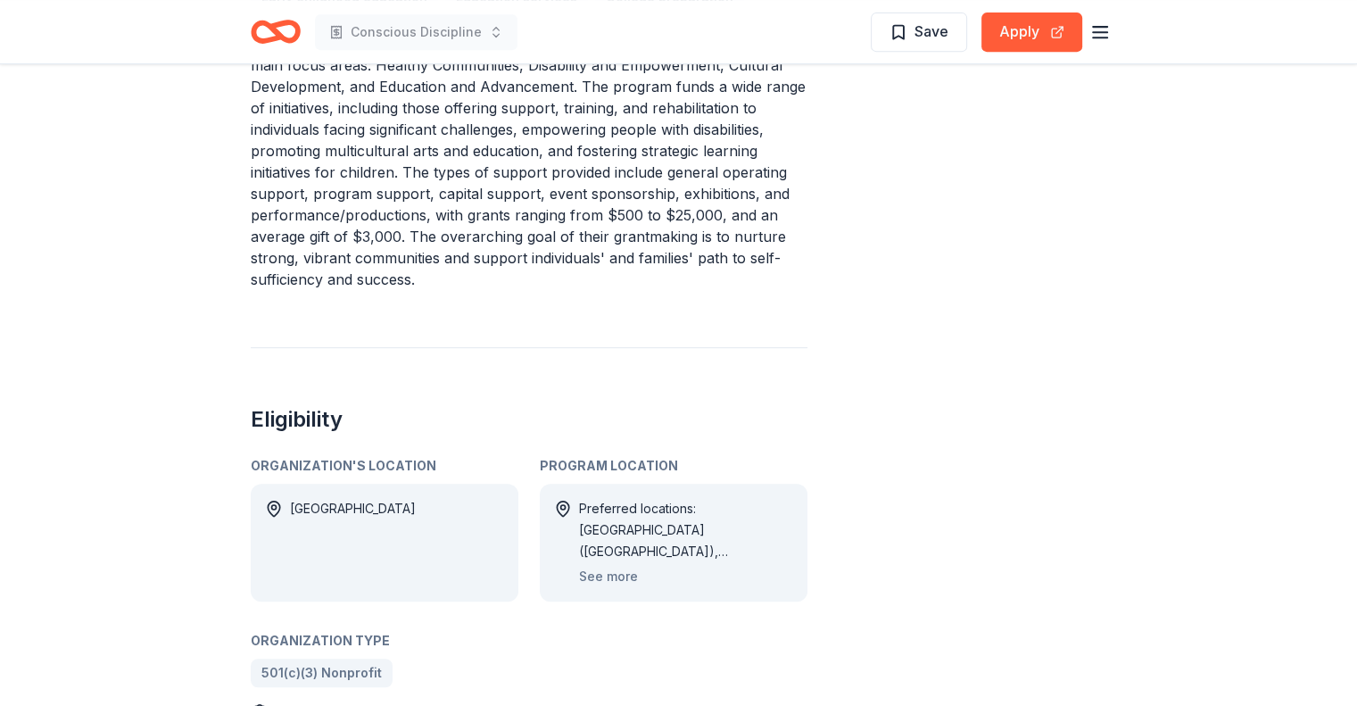
scroll to position [832, 0]
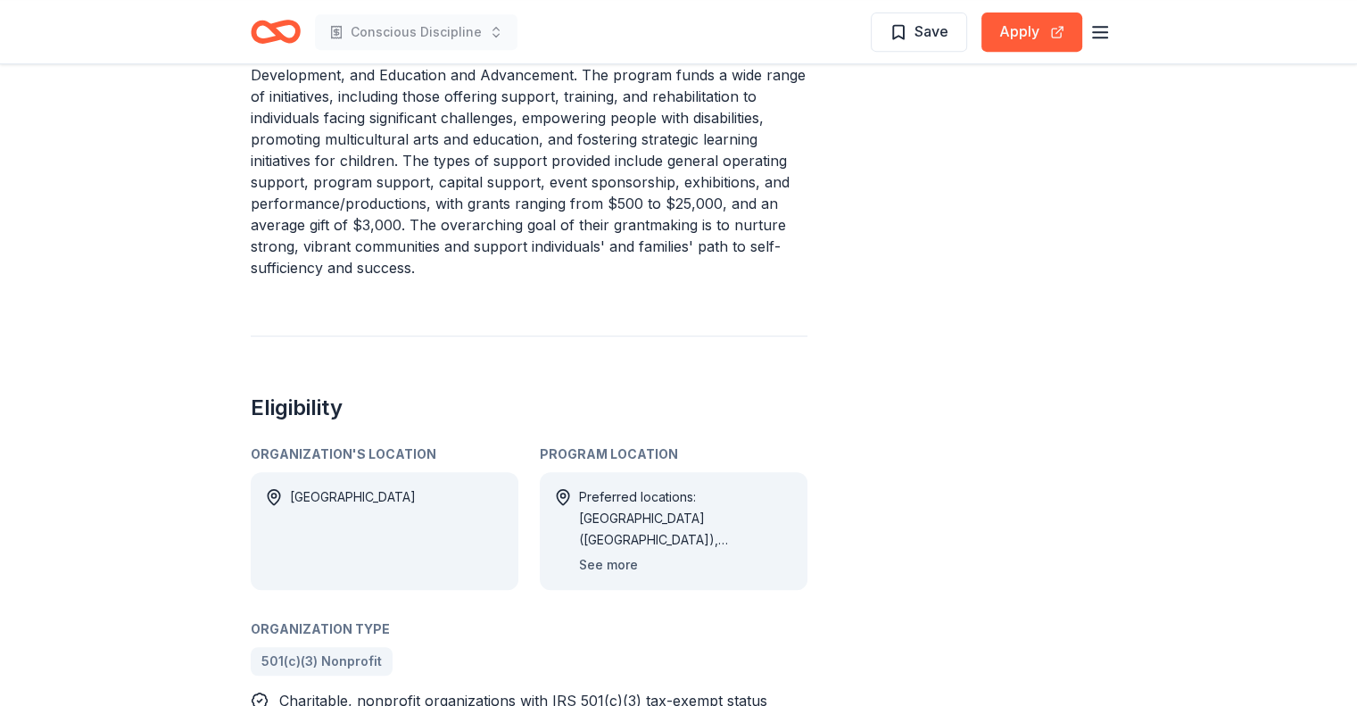
click at [610, 560] on button "See more" at bounding box center [608, 564] width 59 height 21
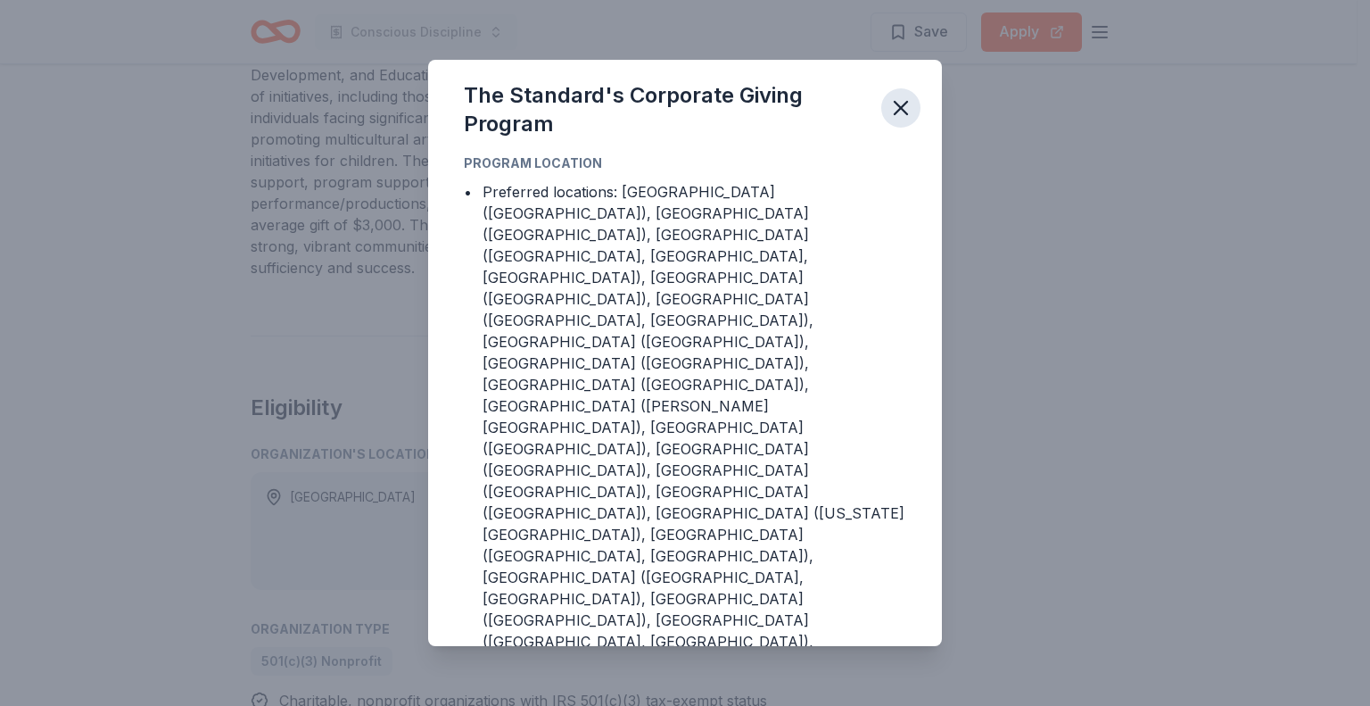
click at [899, 120] on icon "button" at bounding box center [901, 107] width 25 height 25
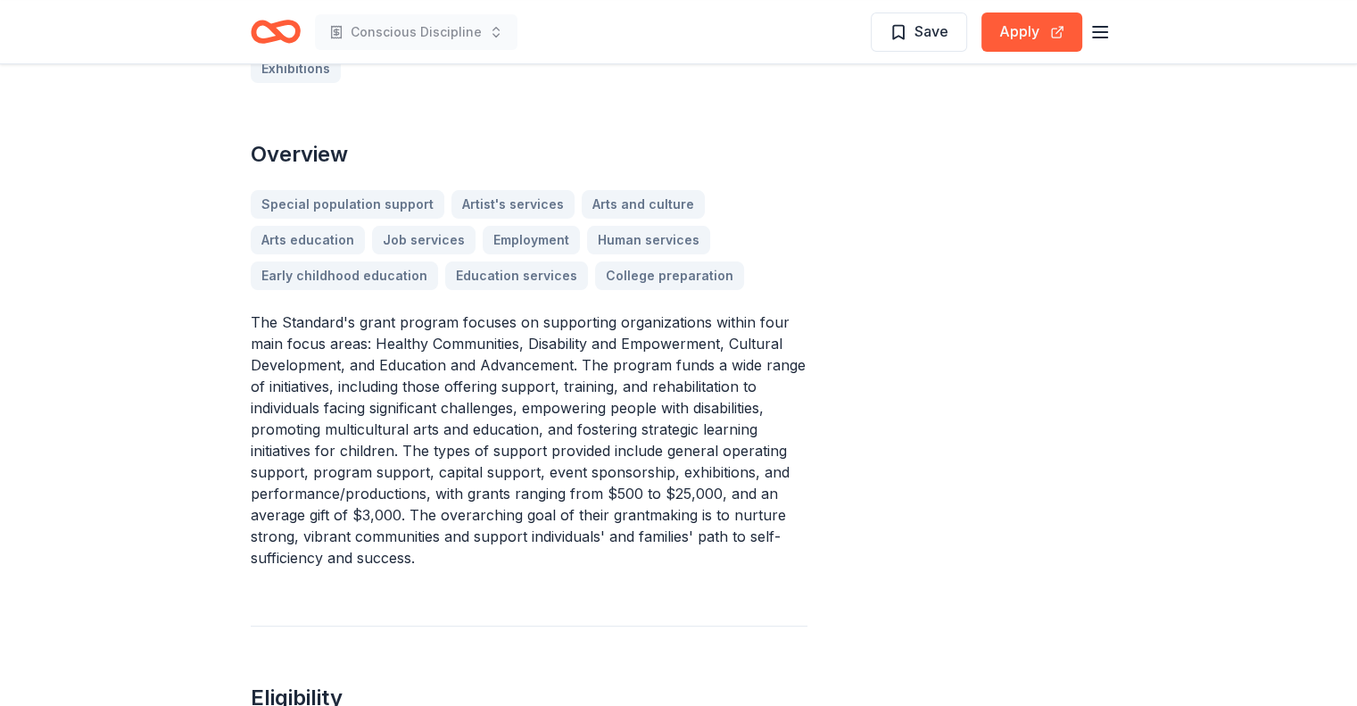
scroll to position [357, 0]
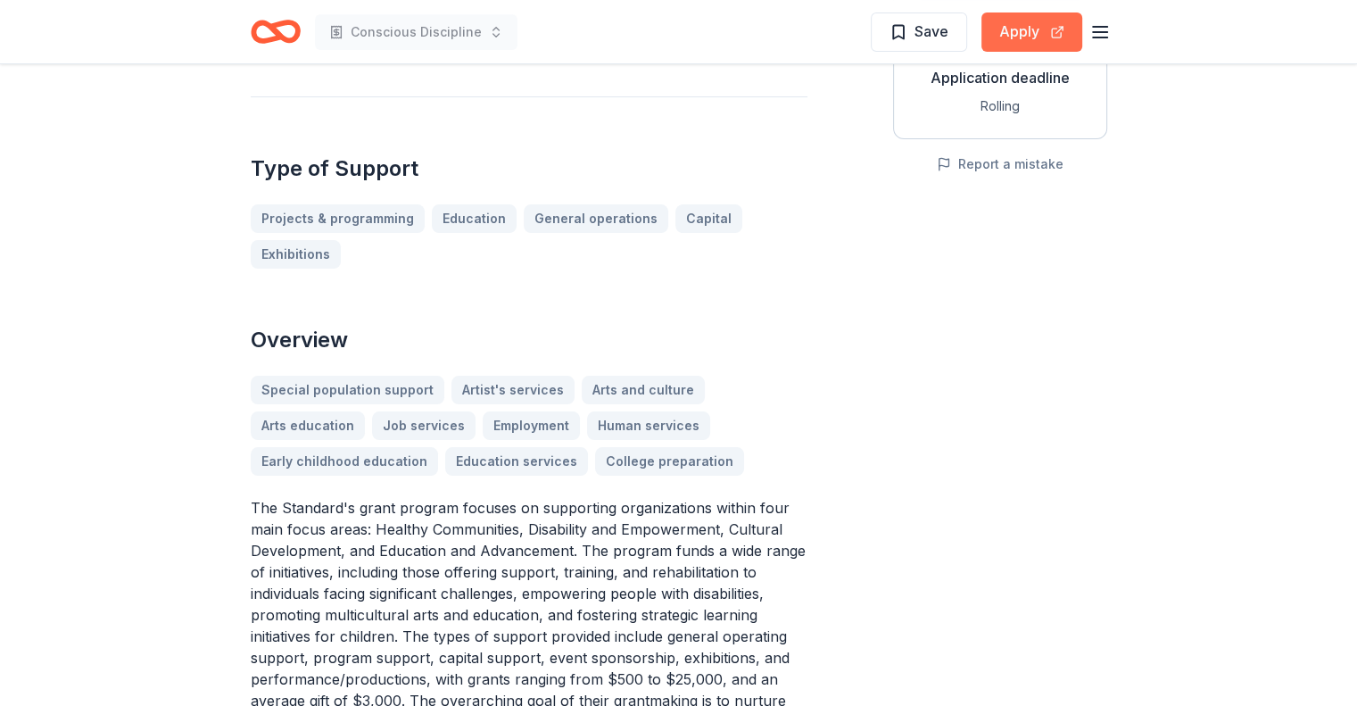
click at [1008, 31] on button "Apply" at bounding box center [1031, 31] width 101 height 39
